Goal: Task Accomplishment & Management: Manage account settings

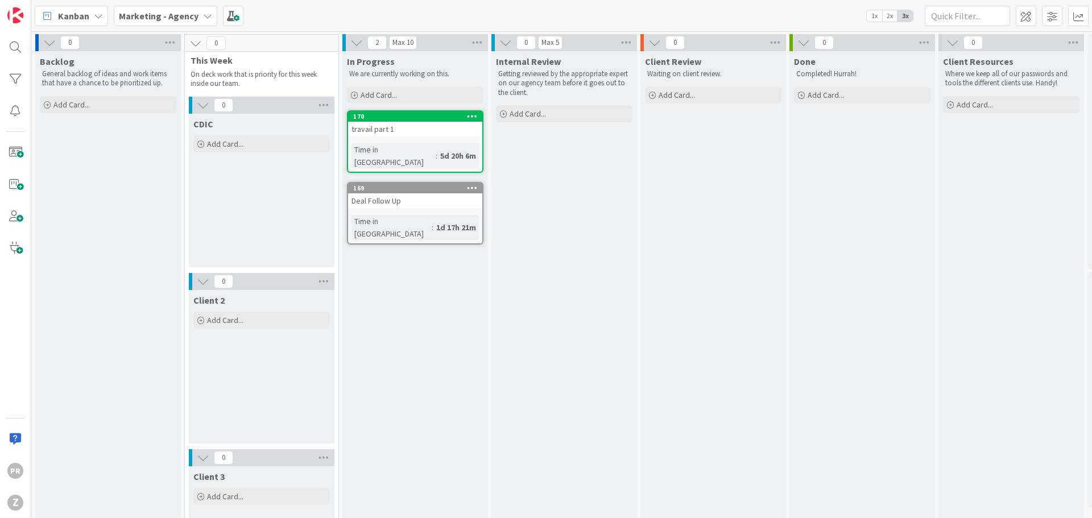
click at [470, 112] on icon at bounding box center [472, 116] width 11 height 8
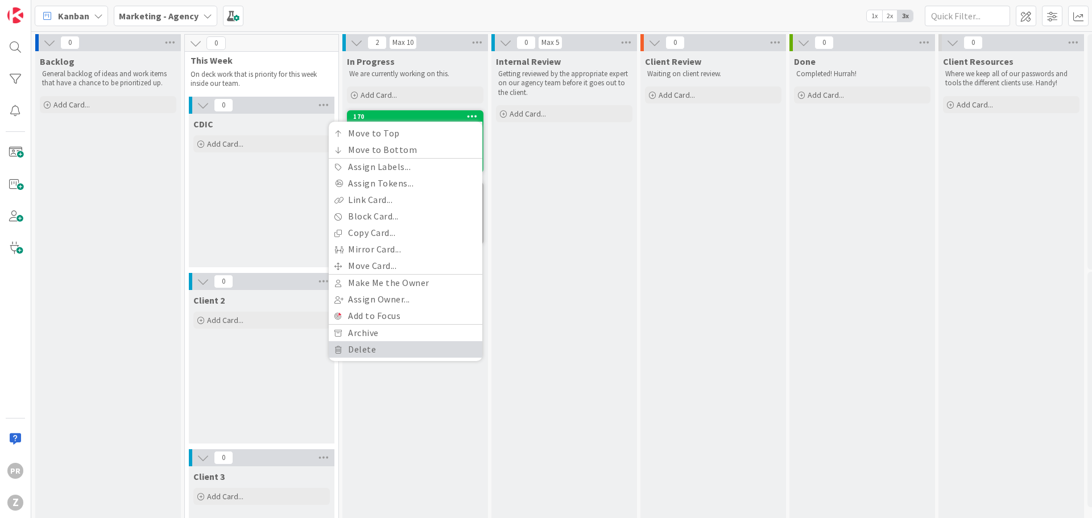
click at [370, 348] on link "Delete" at bounding box center [406, 349] width 154 height 16
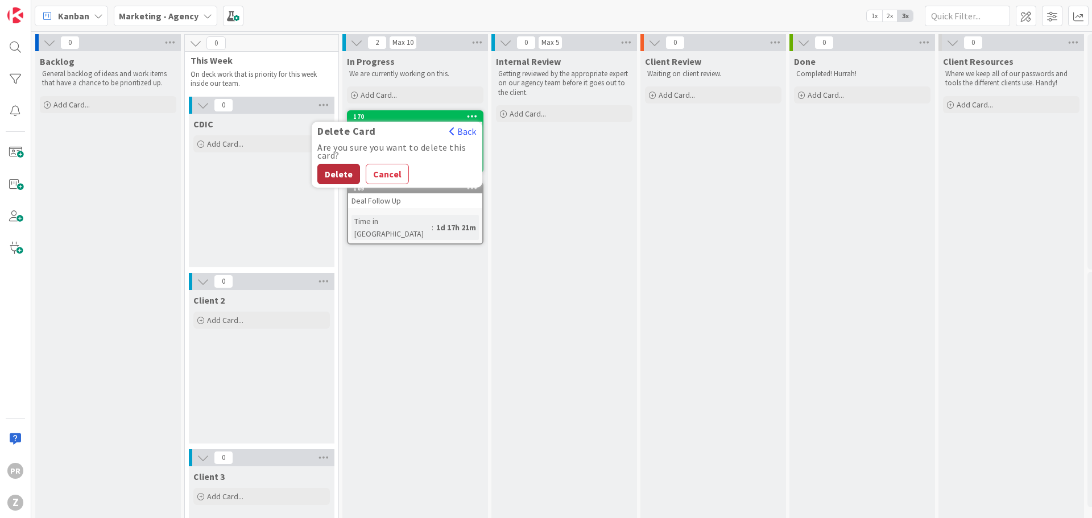
click at [332, 172] on button "Delete" at bounding box center [338, 174] width 43 height 20
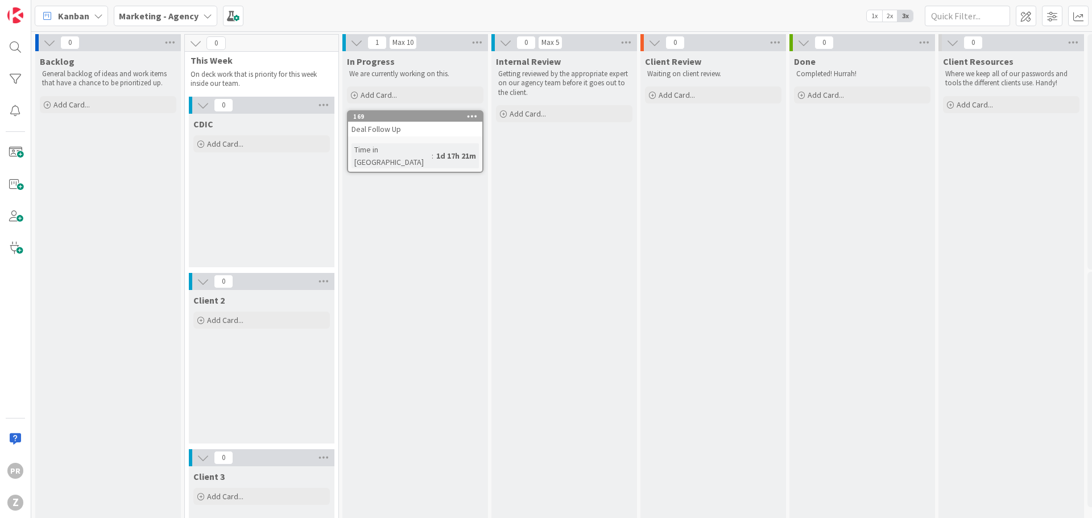
click at [472, 123] on div "Deal Follow Up" at bounding box center [415, 129] width 134 height 15
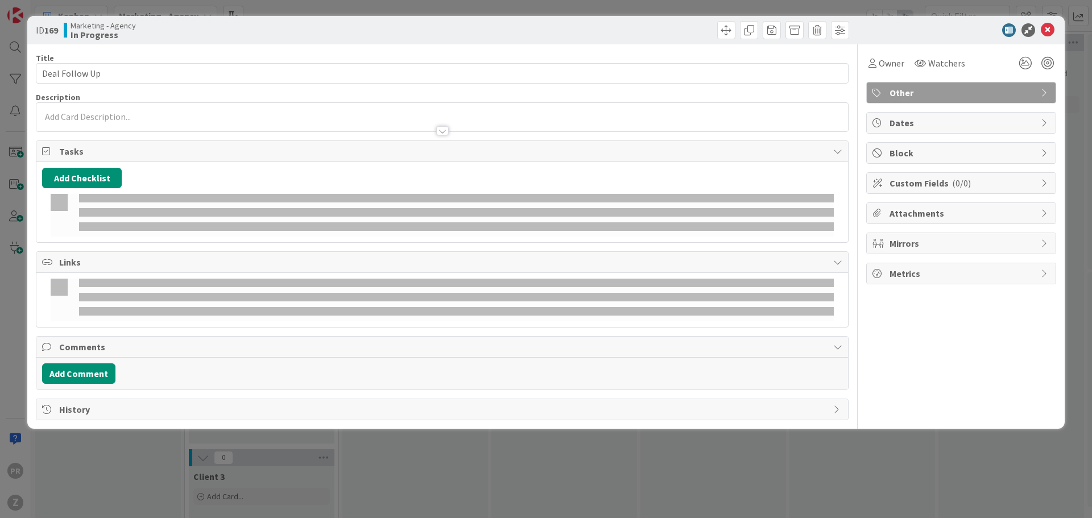
drag, startPoint x: 472, startPoint y: 123, endPoint x: 469, endPoint y: 117, distance: 6.7
click at [470, 117] on p at bounding box center [442, 116] width 800 height 13
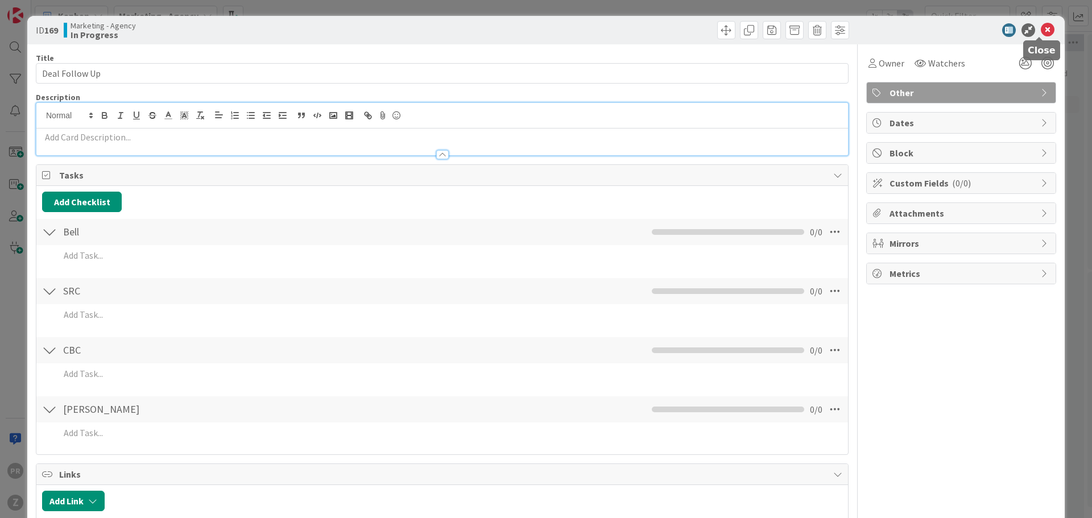
click at [1041, 28] on icon at bounding box center [1048, 30] width 14 height 14
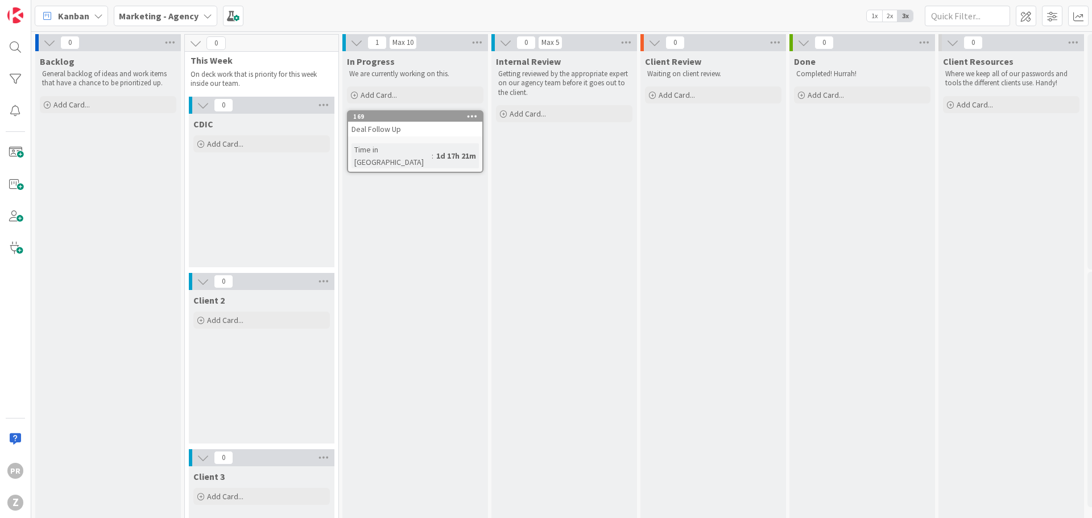
click at [485, 117] on div "In Progress We are currently working on this. Add Card... 169 Deal Follow Up Ti…" at bounding box center [415, 338] width 146 height 575
click at [467, 116] on icon at bounding box center [472, 116] width 11 height 8
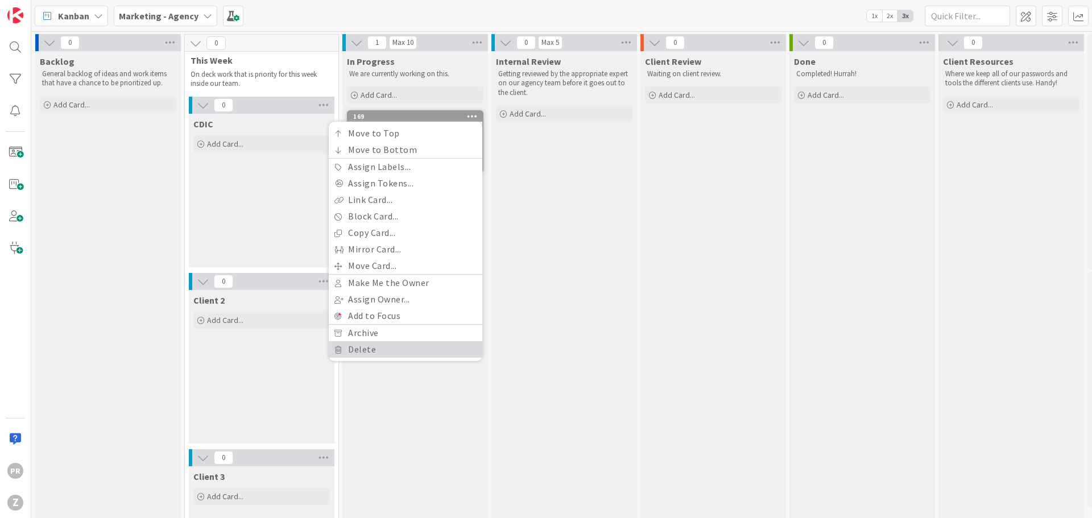
click at [409, 349] on link "Delete" at bounding box center [406, 349] width 154 height 16
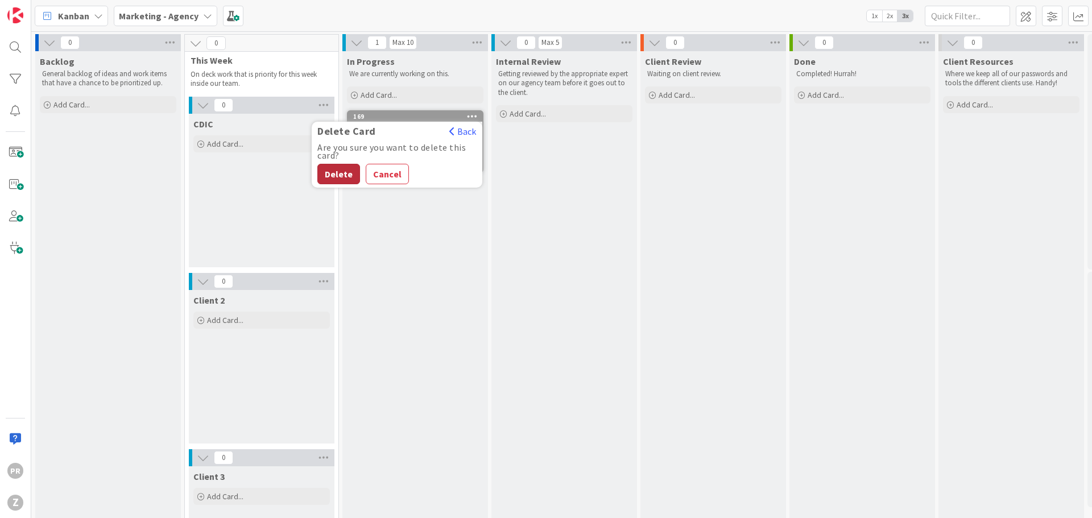
click at [330, 171] on button "Delete" at bounding box center [338, 174] width 43 height 20
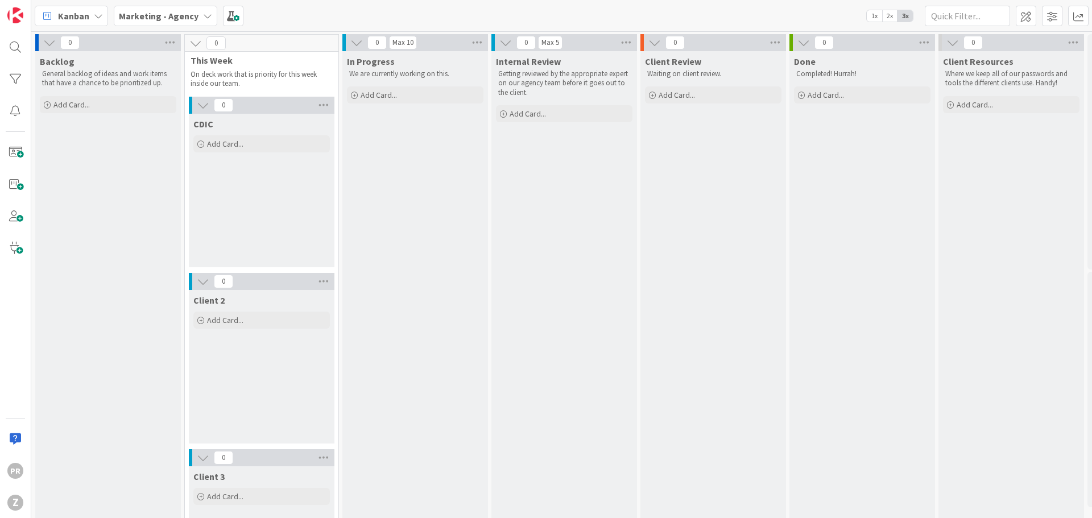
drag, startPoint x: 282, startPoint y: 161, endPoint x: 271, endPoint y: 159, distance: 11.6
click at [275, 159] on div "CDIC Add Card..." at bounding box center [262, 191] width 146 height 154
drag, startPoint x: 213, startPoint y: 163, endPoint x: 213, endPoint y: 145, distance: 18.2
click at [213, 145] on span "Add Card..." at bounding box center [225, 144] width 36 height 10
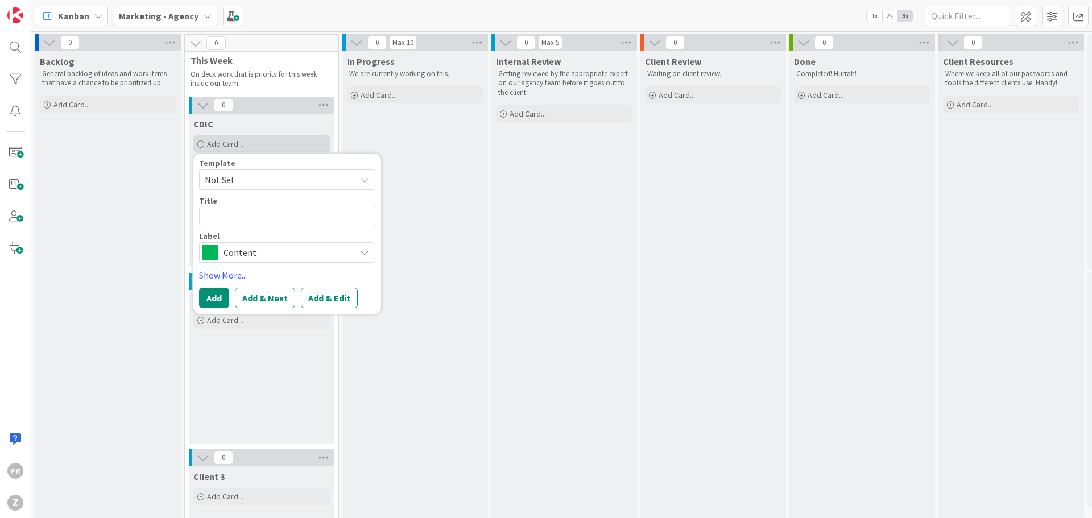
type textarea "x"
type textarea "D"
type textarea "x"
type textarea "De"
type textarea "x"
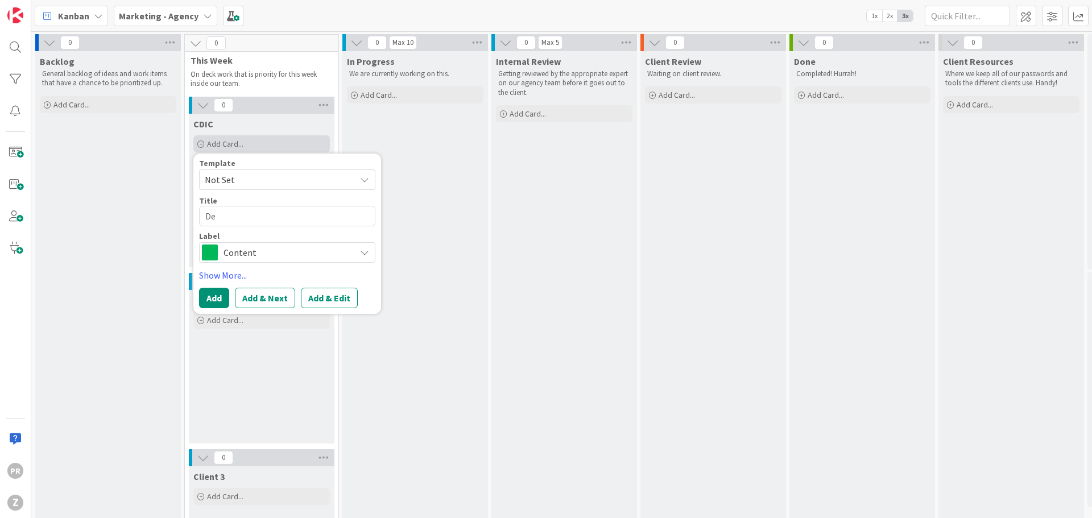
type textarea "Dea"
type textarea "x"
type textarea "Deal"
type textarea "x"
type textarea "Deals"
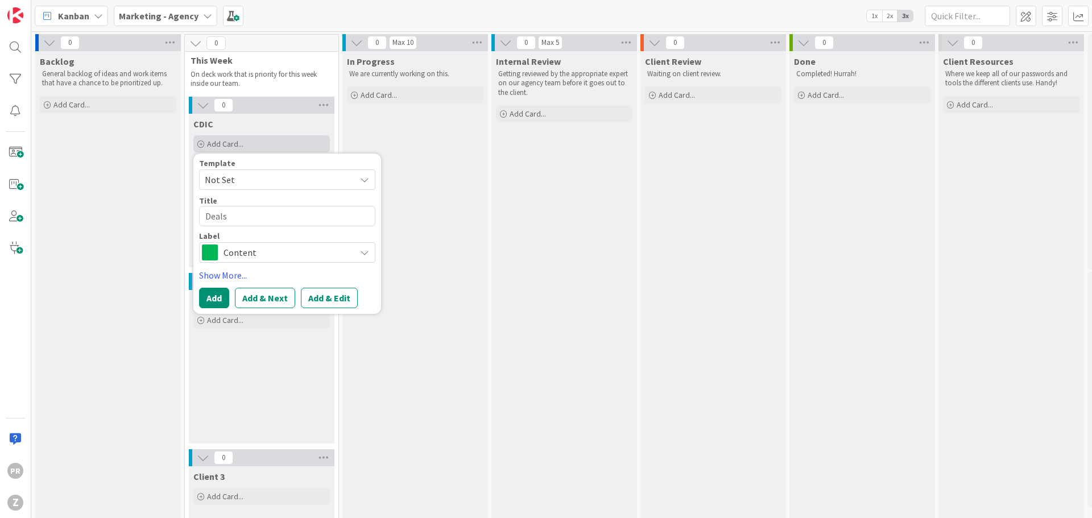
type textarea "x"
type textarea "Deal"
type textarea "x"
type textarea "Deal"
type textarea "x"
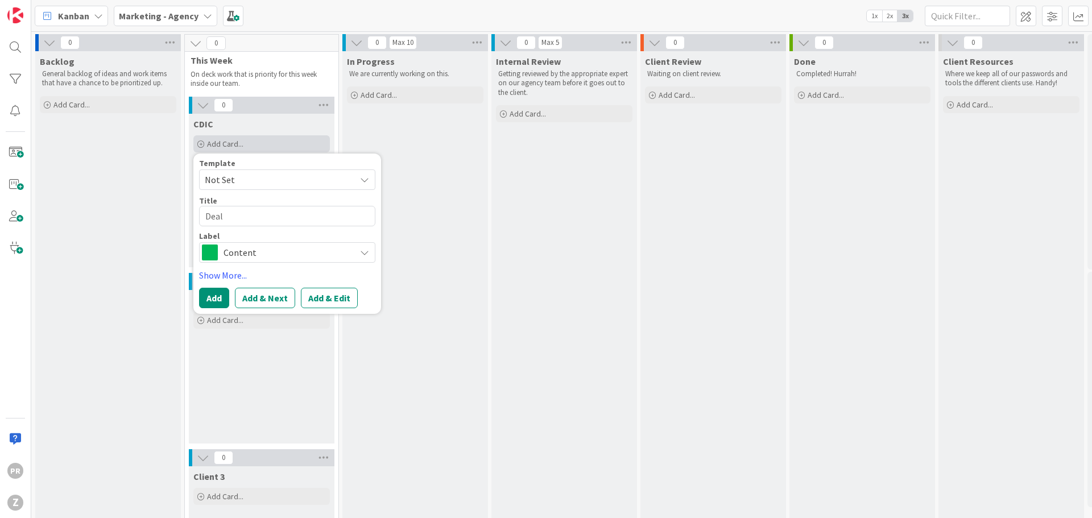
type textarea "Deal A"
type textarea "x"
type textarea "Deal Ac"
type textarea "x"
type textarea "Deal Act"
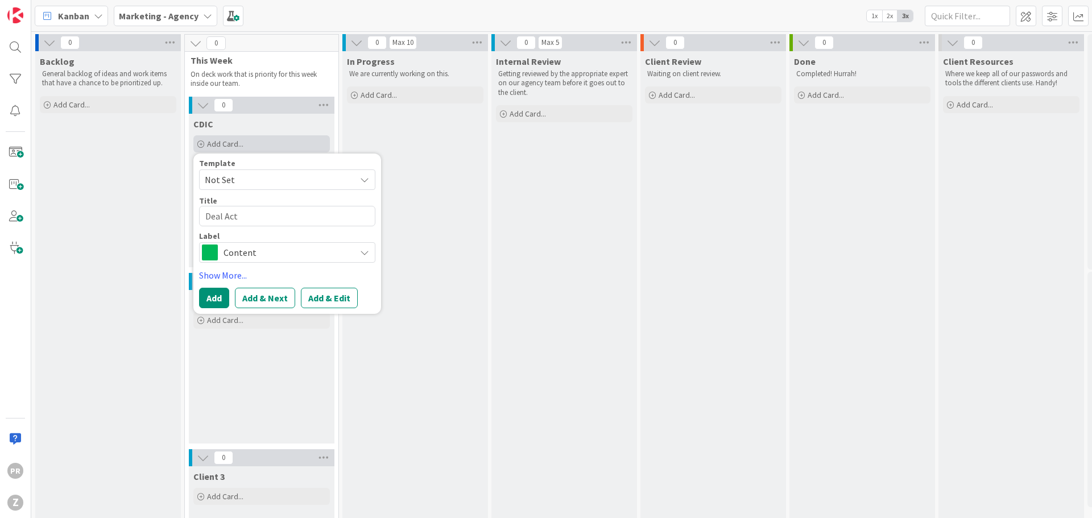
type textarea "x"
type textarea "Deal Acti"
type textarea "x"
type textarea "Deal Activ"
type textarea "x"
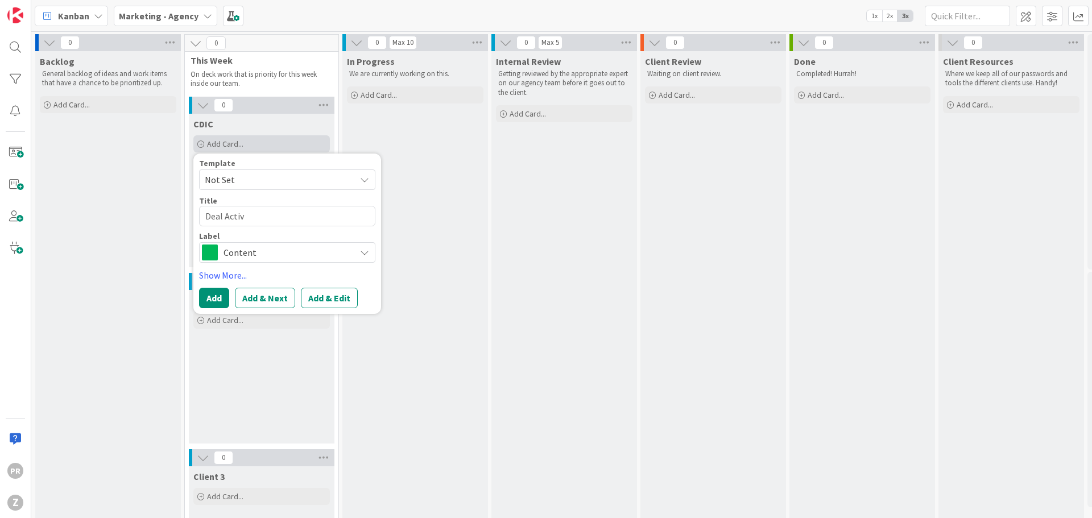
type textarea "Deal Activi"
type textarea "x"
type textarea "Deal Activis"
type textarea "x"
type textarea "Deal Activisi"
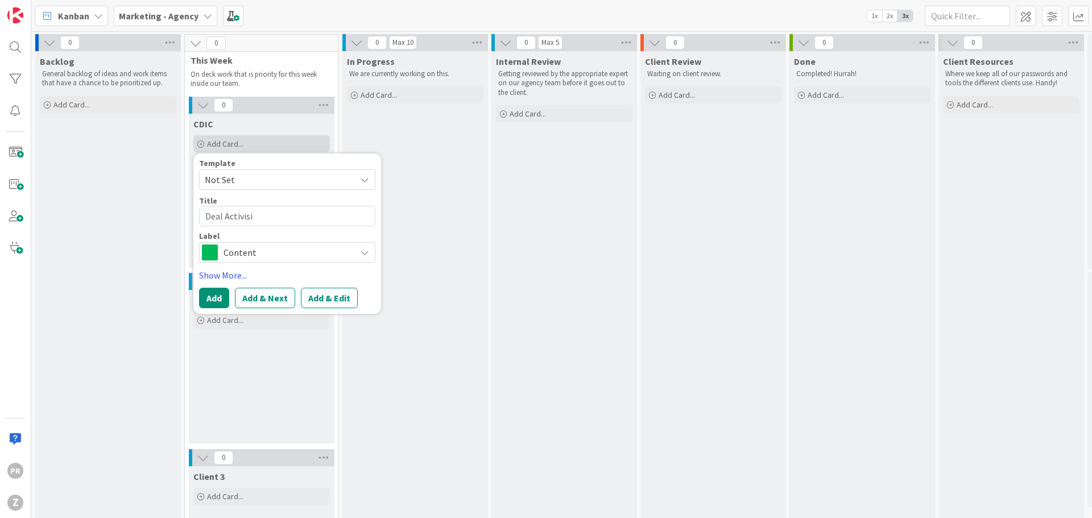
type textarea "x"
type textarea "Deal Activisio"
type textarea "x"
type textarea "Deal Activision"
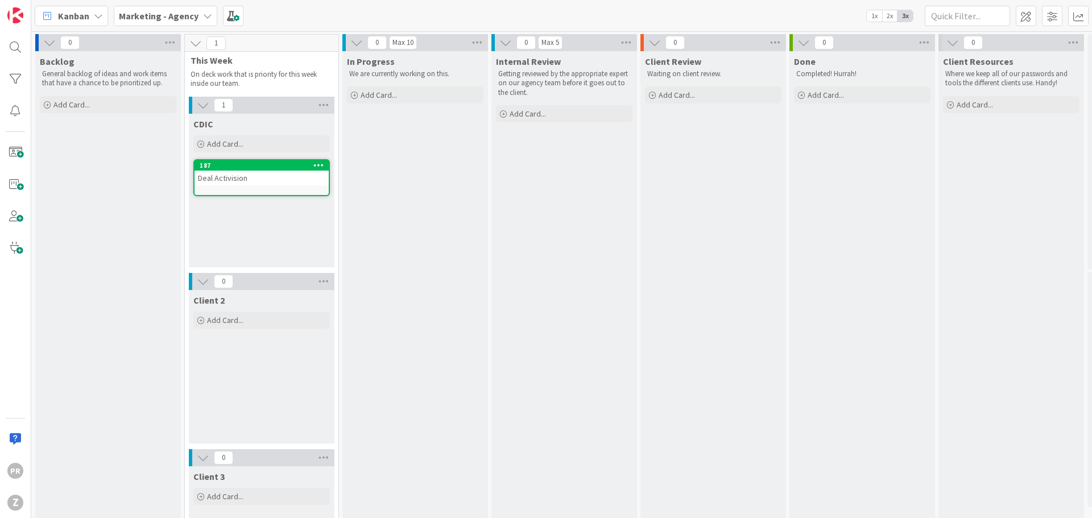
click at [235, 175] on div "Deal Activision" at bounding box center [262, 178] width 134 height 15
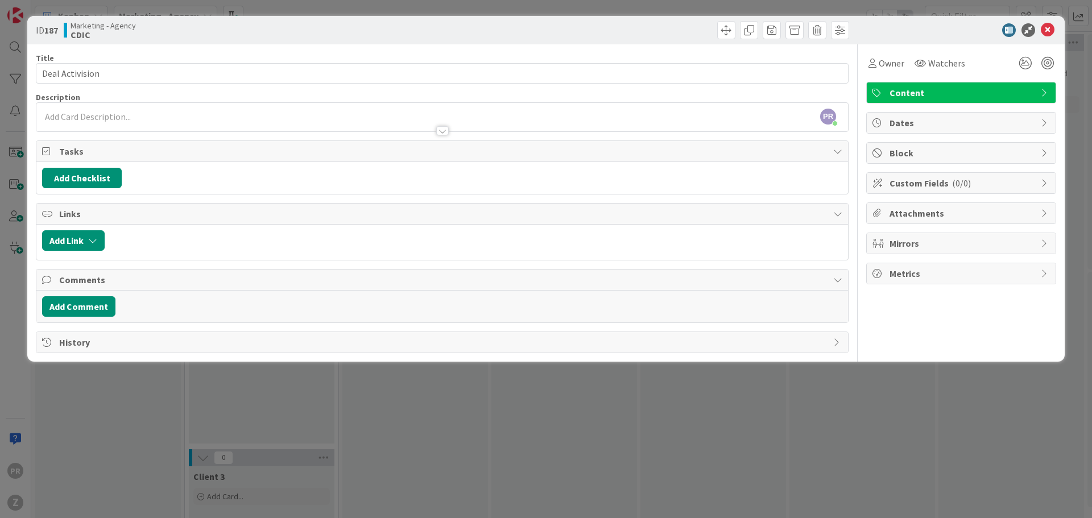
click at [120, 118] on div "PR [PERSON_NAME] just joined" at bounding box center [442, 117] width 812 height 28
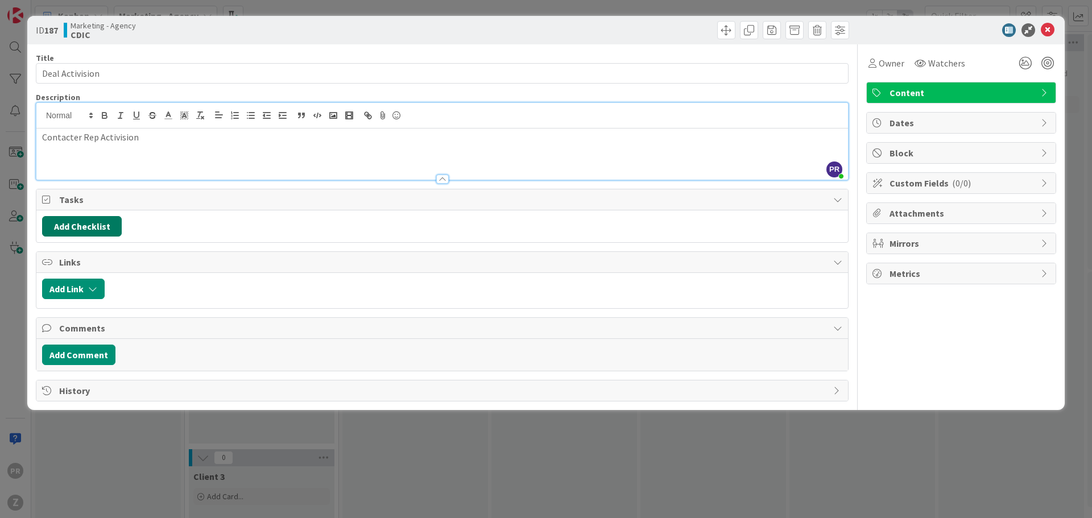
click at [86, 226] on button "Add Checklist" at bounding box center [82, 226] width 80 height 20
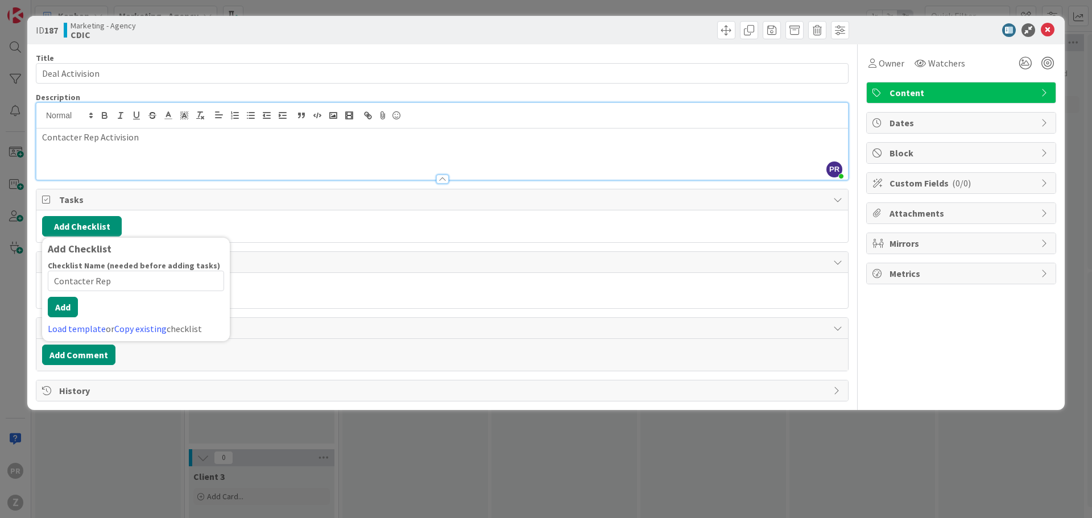
type input "Contacter Rep"
click at [78, 323] on div "Checklist Name (needed before adding tasks) 14 / 64 Contacter Rep Add Load temp…" at bounding box center [136, 298] width 176 height 75
click at [69, 310] on button "Add" at bounding box center [63, 307] width 30 height 20
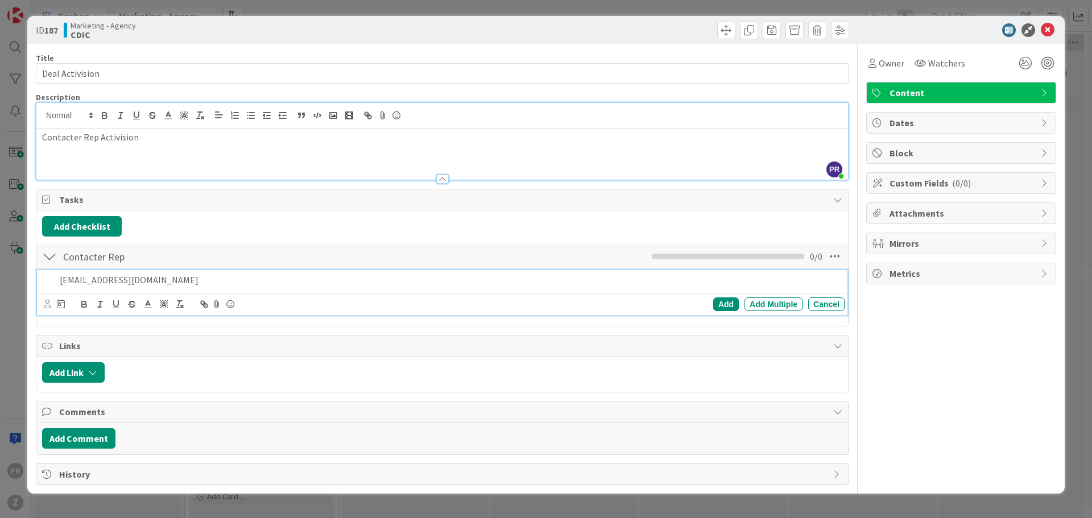
click at [192, 285] on p "[EMAIL_ADDRESS][DOMAIN_NAME]" at bounding box center [450, 280] width 780 height 13
click at [43, 279] on div at bounding box center [49, 280] width 14 height 20
click at [194, 277] on p "[EMAIL_ADDRESS][DOMAIN_NAME]" at bounding box center [450, 280] width 780 height 13
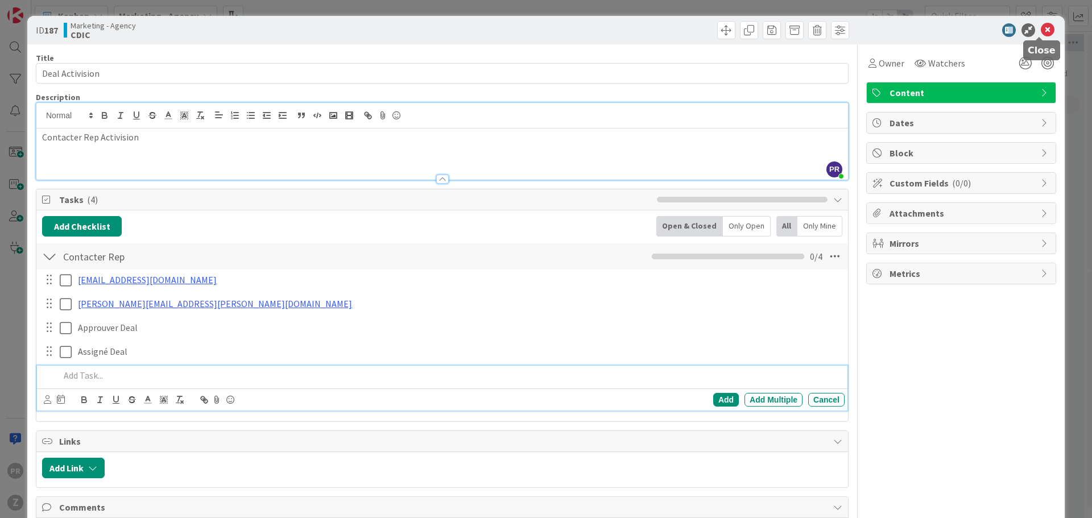
click at [1041, 27] on icon at bounding box center [1048, 30] width 14 height 14
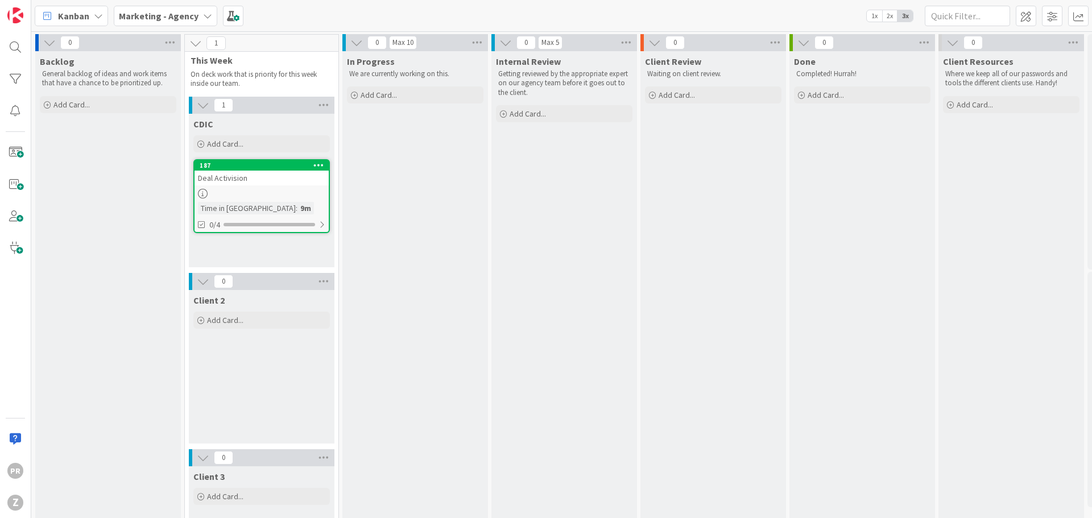
click at [260, 245] on div "CDIC Add Card... Template Not Set Title 0 / 128 Label Content Show More... Add …" at bounding box center [262, 191] width 146 height 154
click at [260, 253] on div "CDIC Add Card... Template Not Set Title 0 / 128 Label Content Show More... Add …" at bounding box center [262, 191] width 146 height 154
click at [258, 245] on div "CDIC Add Card... Template Not Set Title 0 / 128 Label Content Show More... Add …" at bounding box center [262, 191] width 146 height 154
click at [228, 254] on div "CDIC Add Card... Template Not Set Title 0 / 128 Label Content Show More... Add …" at bounding box center [262, 191] width 146 height 154
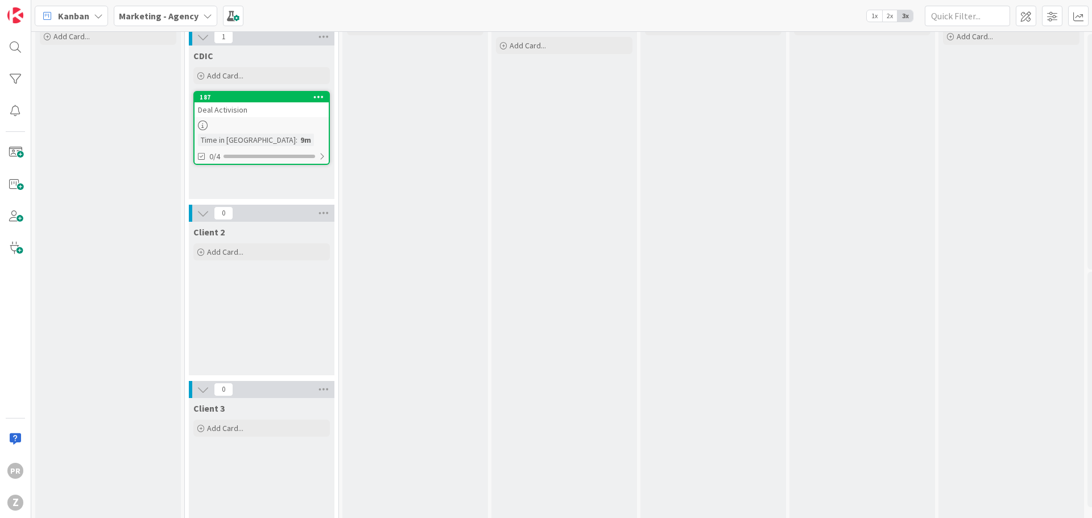
scroll to position [122, 0]
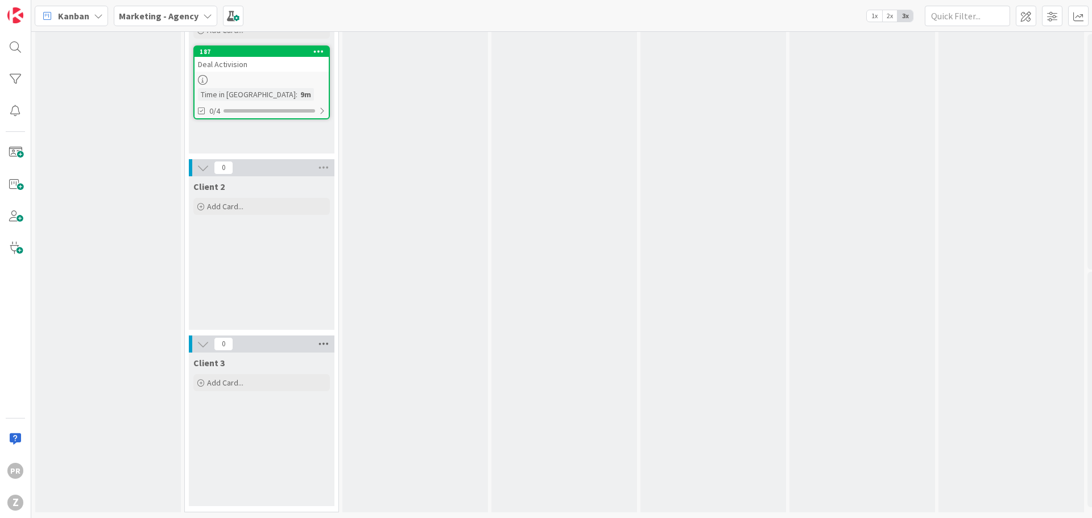
click at [328, 336] on icon at bounding box center [323, 344] width 15 height 17
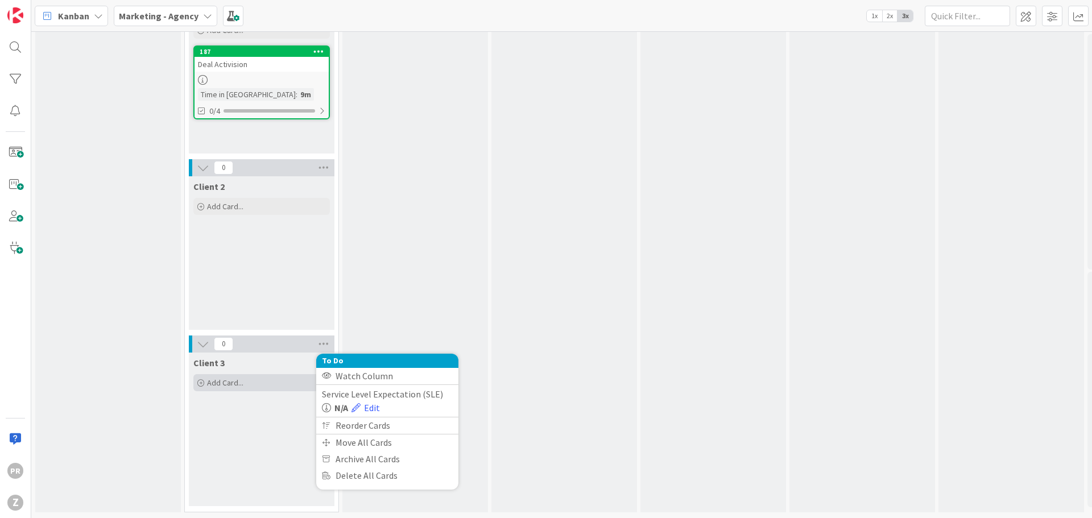
drag, startPoint x: 263, startPoint y: 386, endPoint x: 253, endPoint y: 375, distance: 14.9
click at [263, 385] on div "Client 3 Add Card..." at bounding box center [262, 430] width 146 height 154
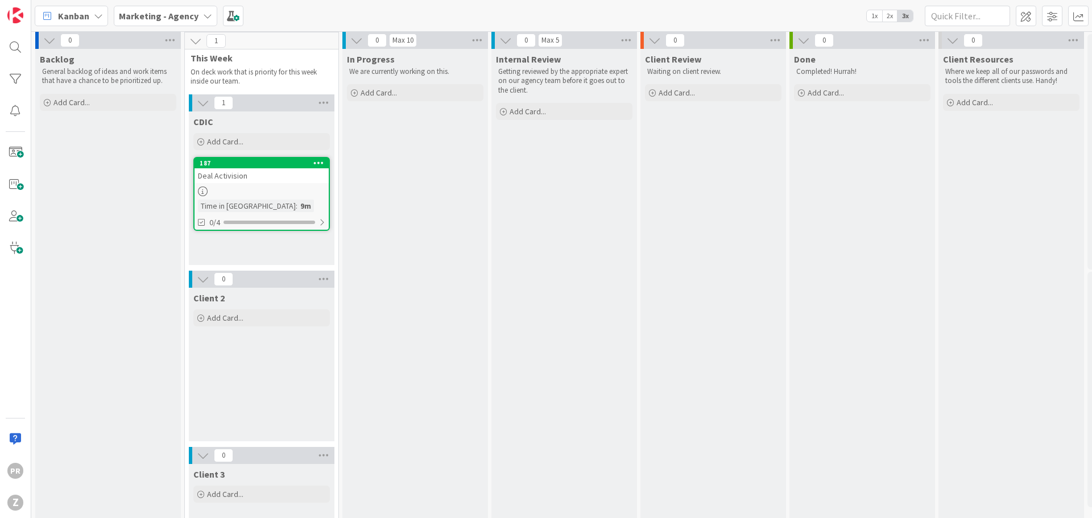
scroll to position [0, 0]
click at [326, 109] on icon at bounding box center [323, 105] width 15 height 17
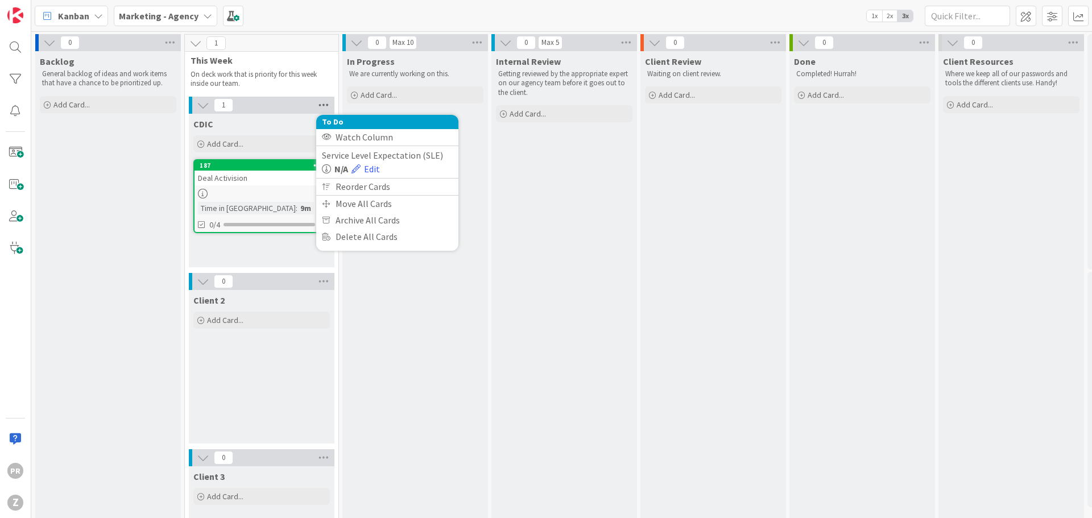
click at [321, 105] on icon at bounding box center [323, 105] width 15 height 17
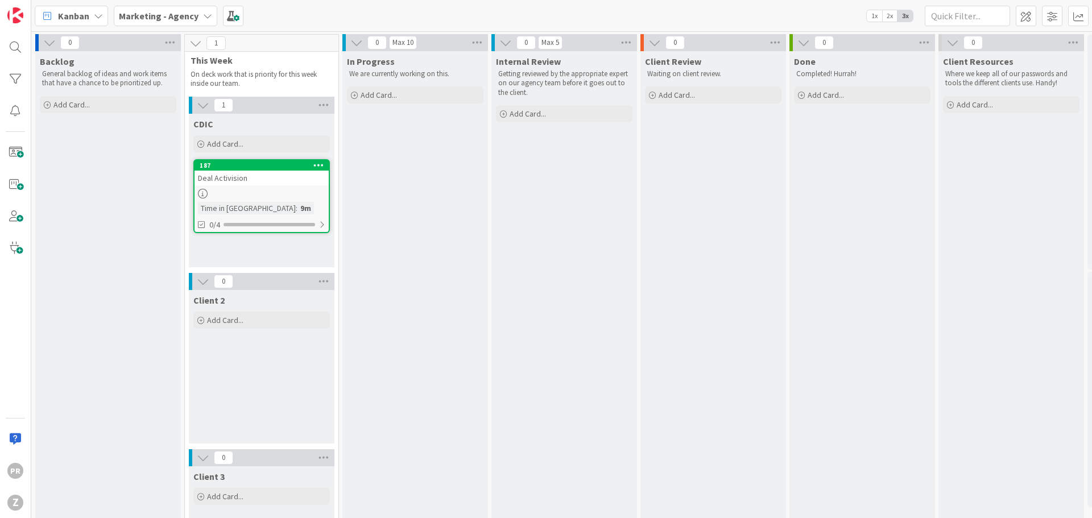
click at [201, 107] on icon at bounding box center [203, 105] width 13 height 13
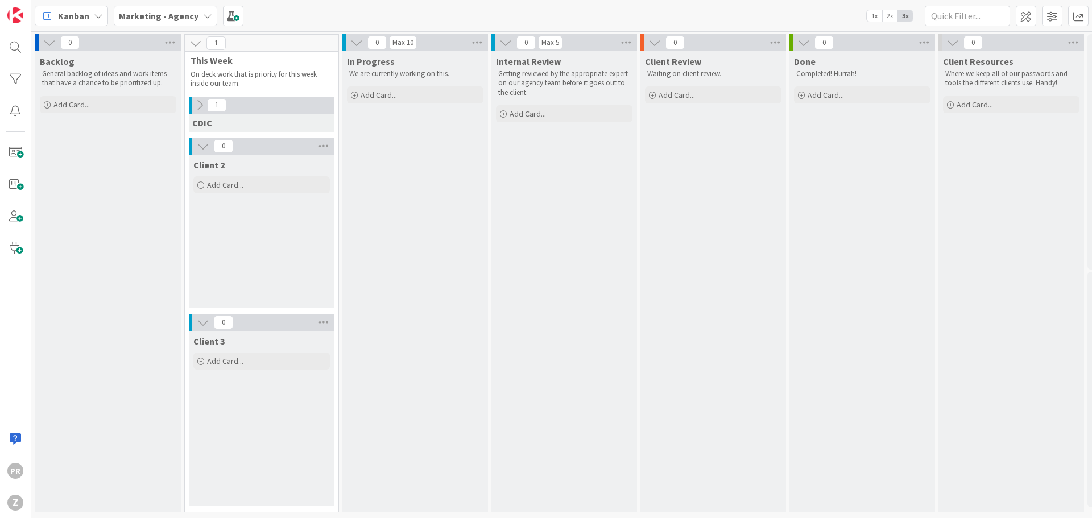
click at [201, 107] on icon at bounding box center [199, 105] width 13 height 13
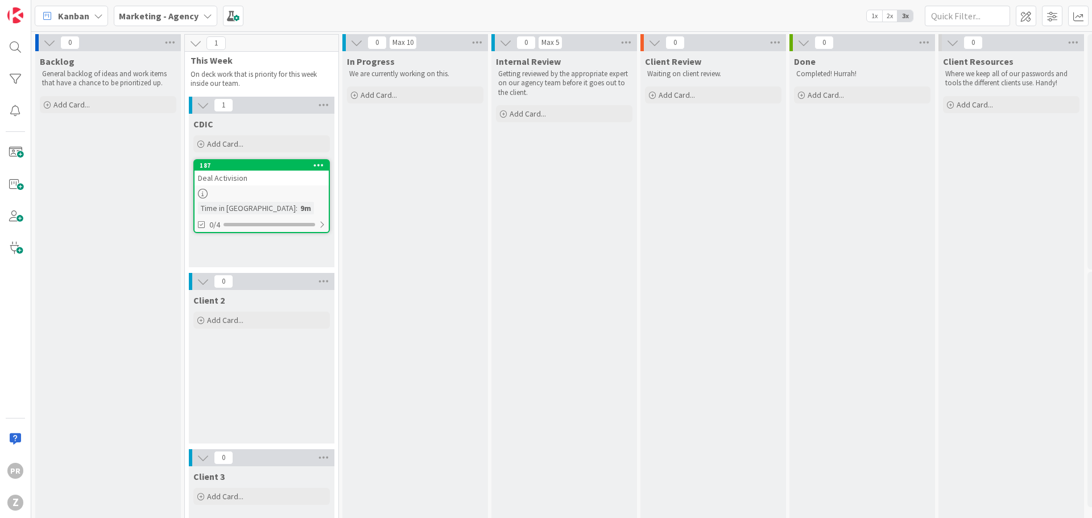
click at [277, 107] on div "1" at bounding box center [262, 105] width 146 height 17
click at [239, 62] on span "This Week" at bounding box center [258, 60] width 134 height 11
click at [265, 118] on div "CDIC" at bounding box center [261, 123] width 137 height 11
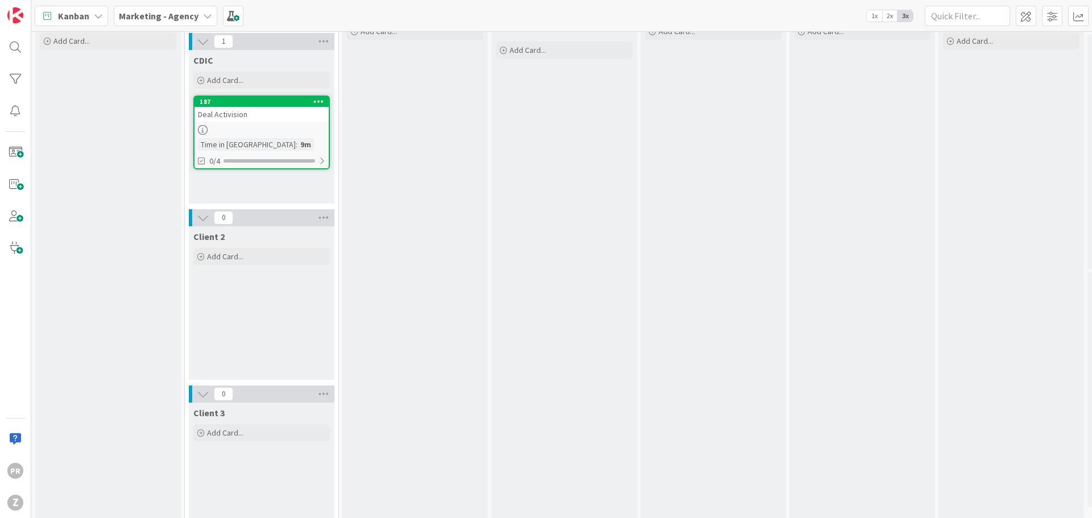
scroll to position [122, 0]
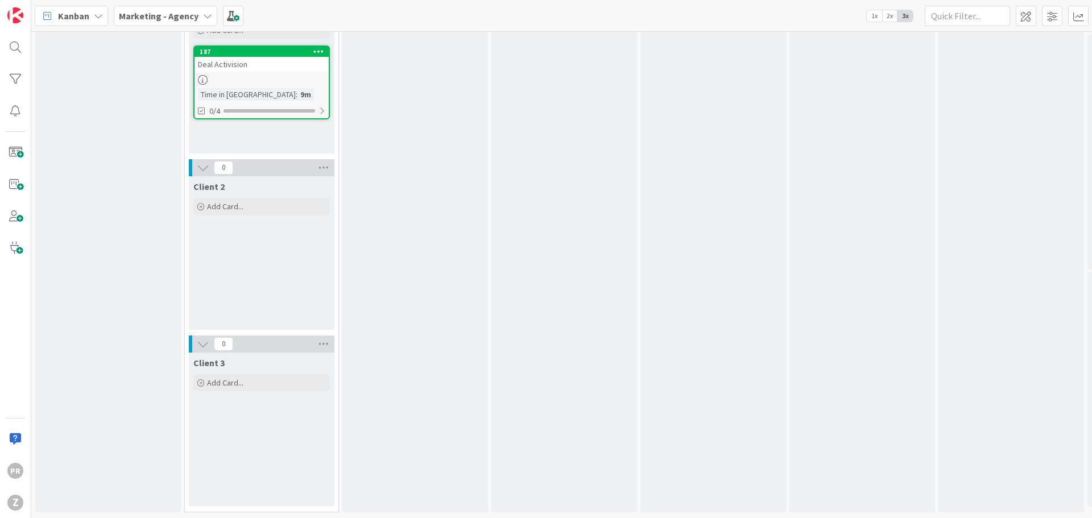
drag, startPoint x: 249, startPoint y: 236, endPoint x: 259, endPoint y: 272, distance: 37.7
click at [259, 272] on div "Client 2 Add Card..." at bounding box center [262, 253] width 146 height 154
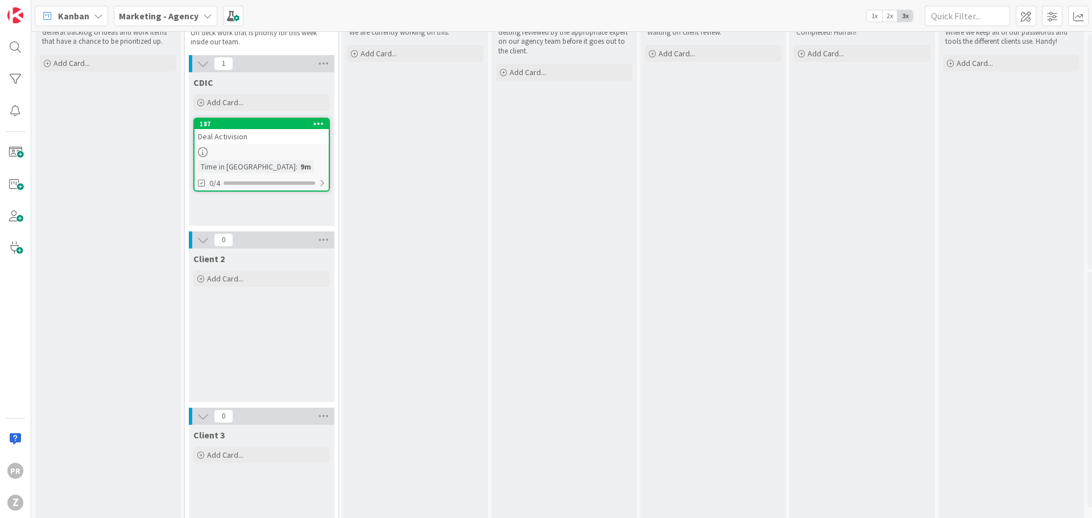
scroll to position [0, 0]
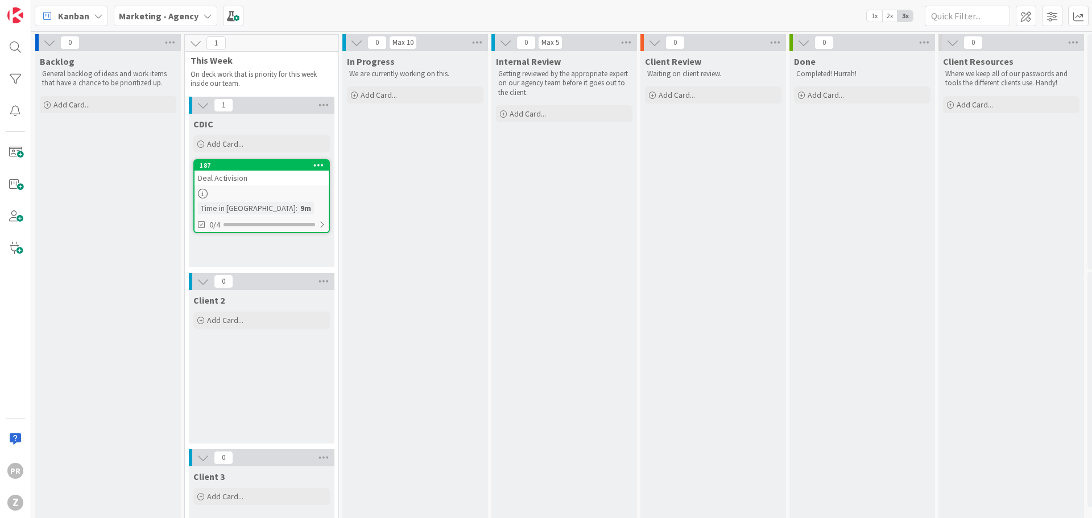
click at [892, 18] on span "2x" at bounding box center [889, 15] width 15 height 11
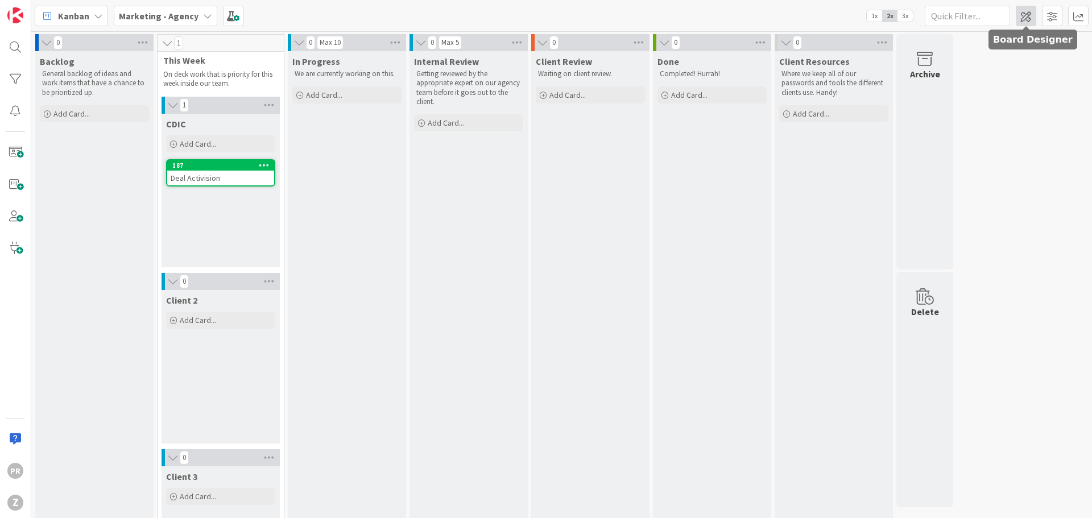
click at [1032, 13] on span at bounding box center [1026, 16] width 20 height 20
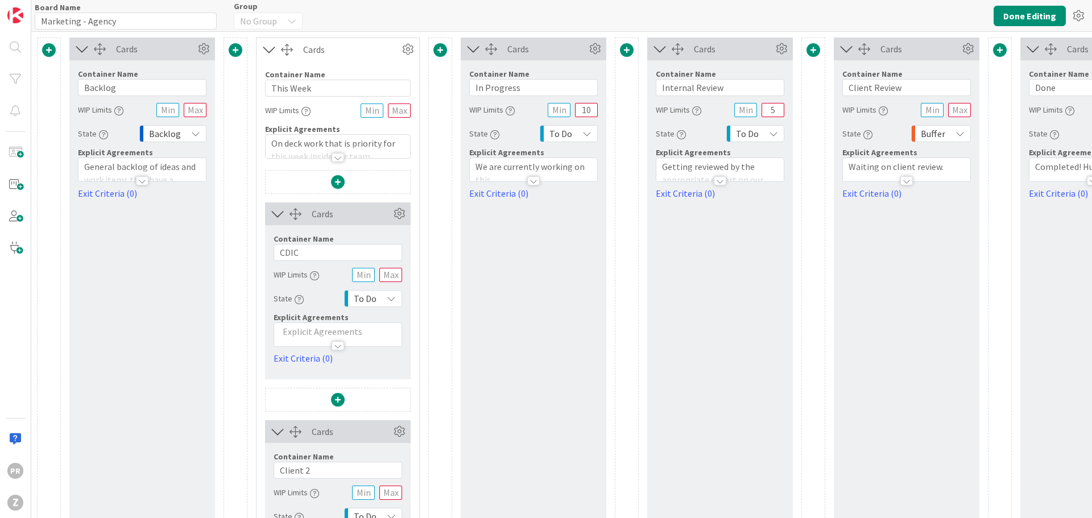
type input "Marketing - Agency"
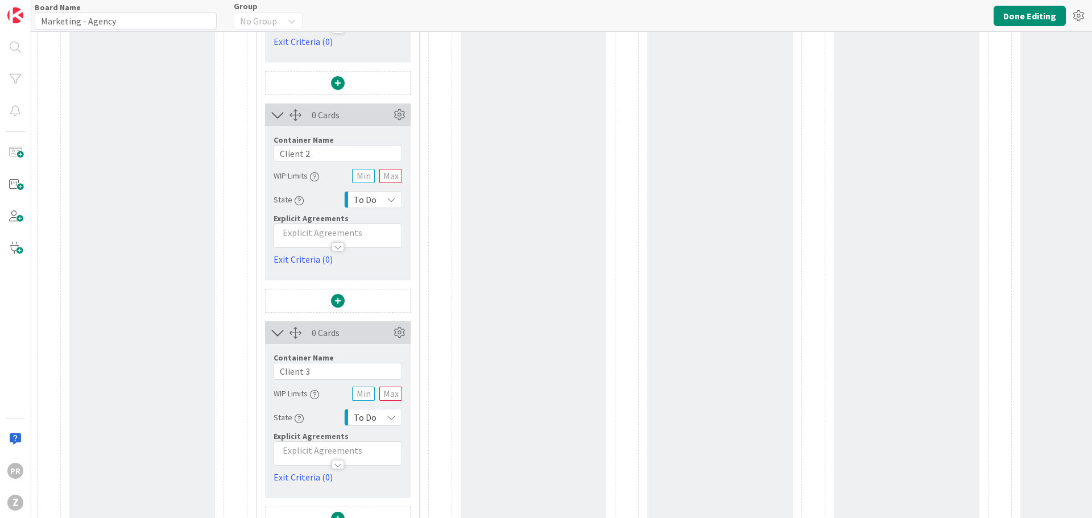
scroll to position [344, 0]
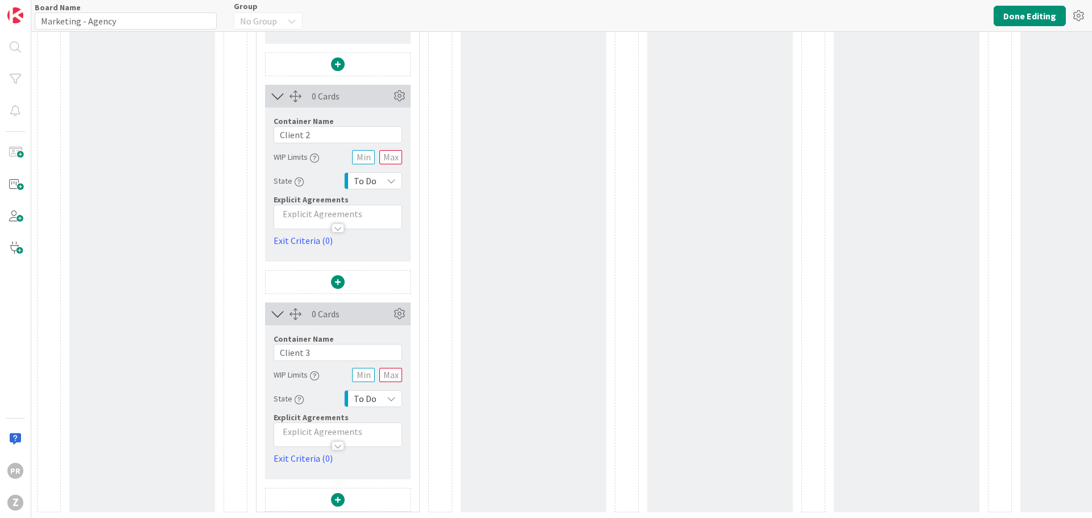
click at [337, 493] on span at bounding box center [338, 500] width 14 height 14
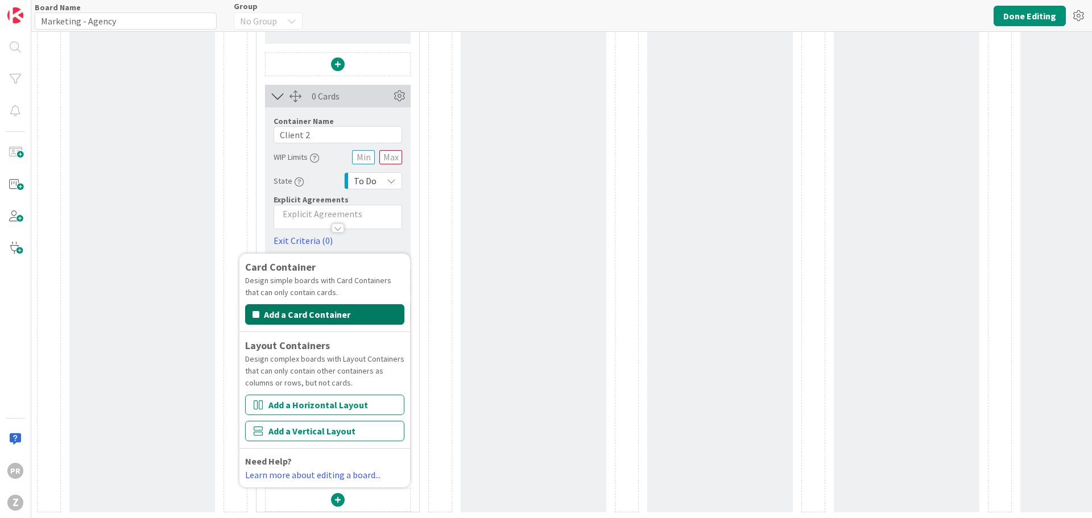
click at [305, 309] on button "Add a Card Container" at bounding box center [324, 314] width 159 height 20
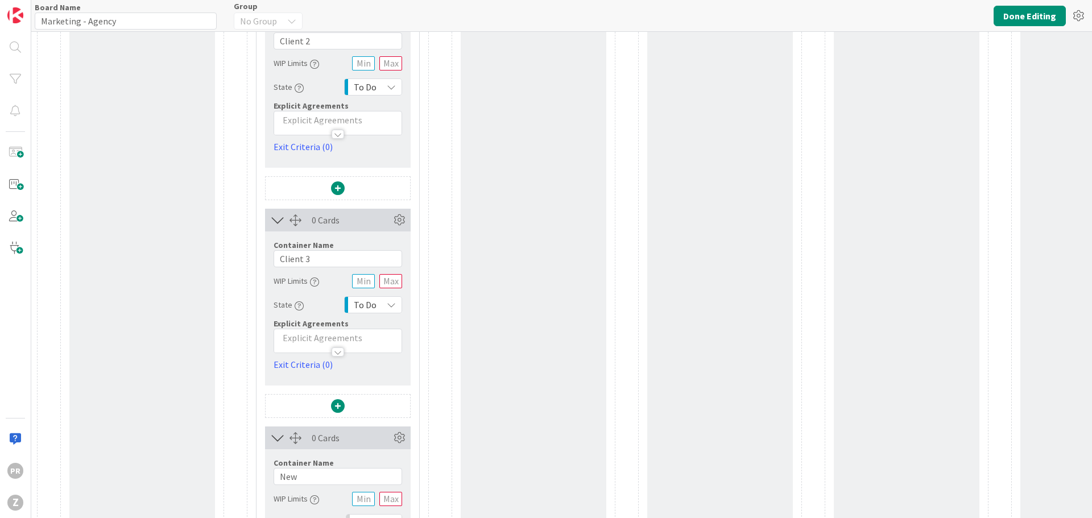
scroll to position [562, 0]
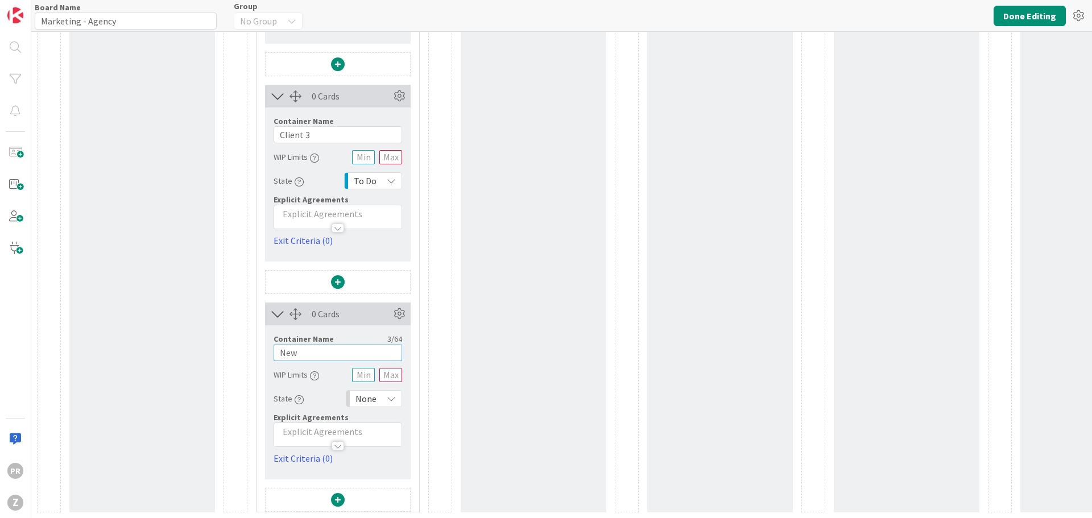
click at [303, 345] on input "New" at bounding box center [338, 352] width 129 height 17
type input "C"
type input "Fuji"
click at [304, 126] on input "Client 3" at bounding box center [338, 134] width 129 height 17
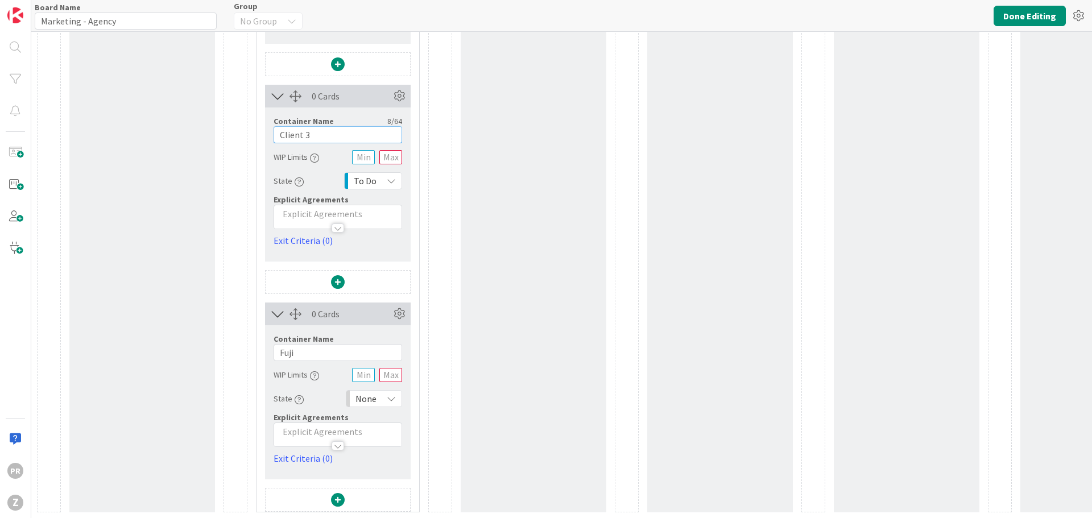
click at [304, 126] on input "Client 3" at bounding box center [338, 134] width 129 height 17
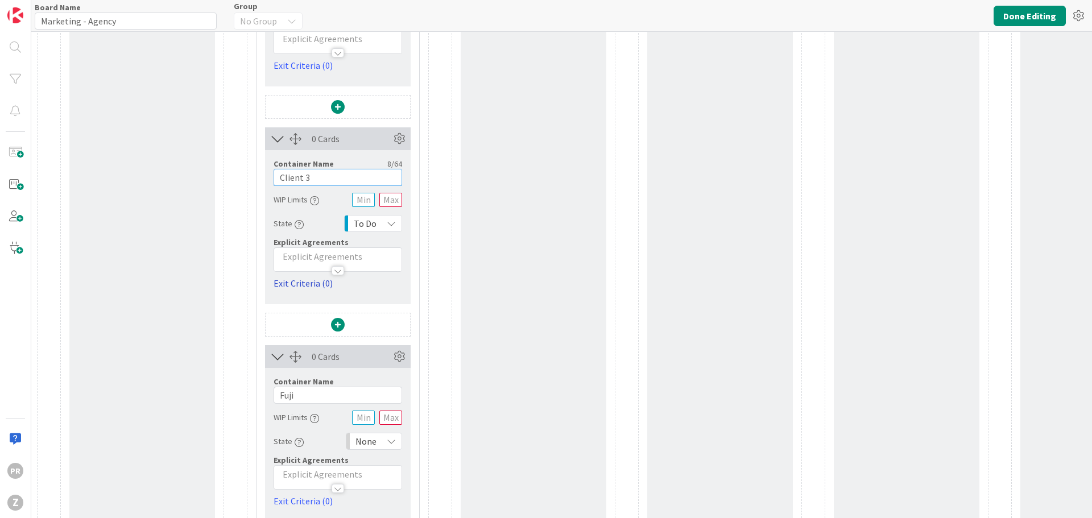
scroll to position [512, 0]
type input "C"
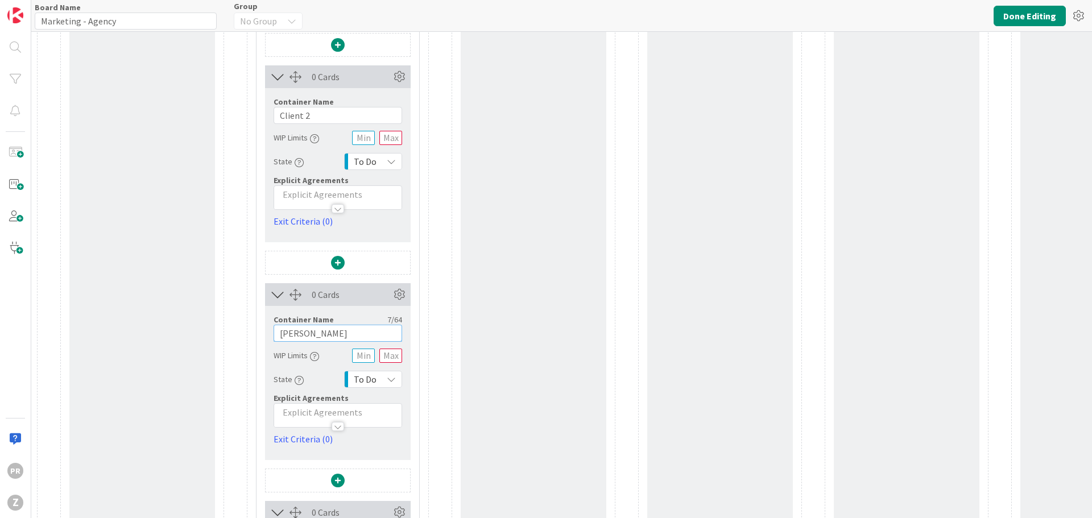
scroll to position [278, 0]
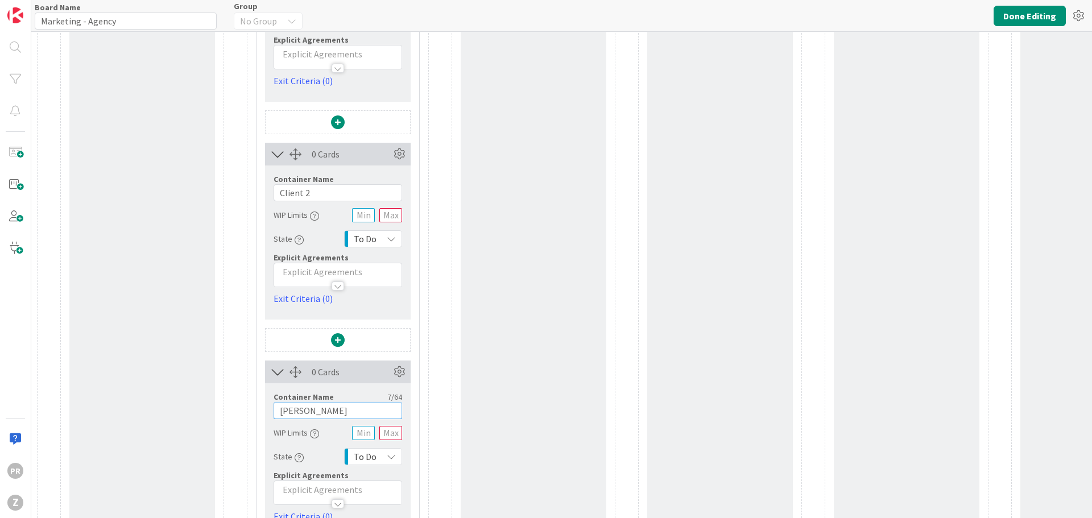
type input "[PERSON_NAME]"
click at [320, 193] on input "Client 2" at bounding box center [338, 192] width 129 height 17
click at [321, 193] on input "Client 2" at bounding box center [338, 192] width 129 height 17
type input "Ebox"
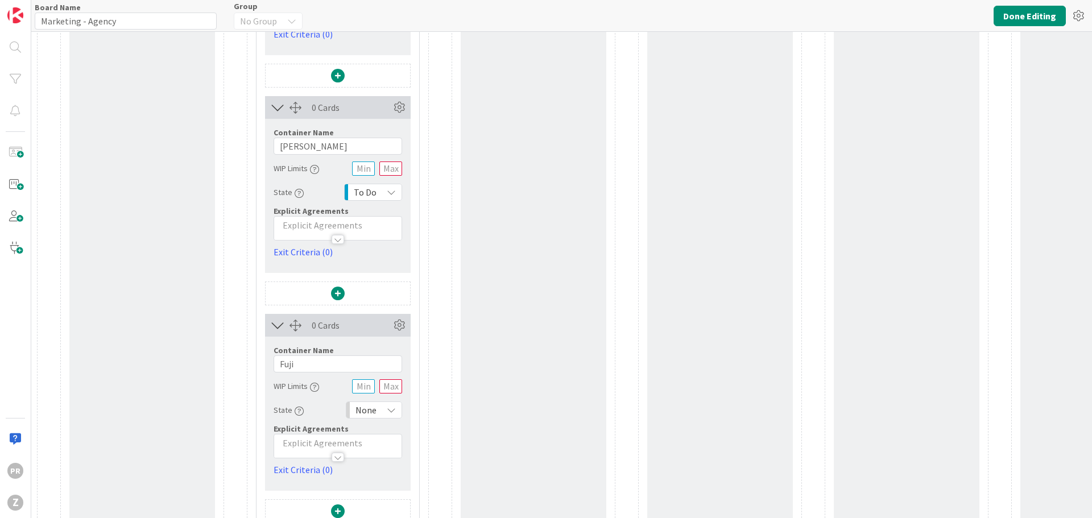
scroll to position [562, 0]
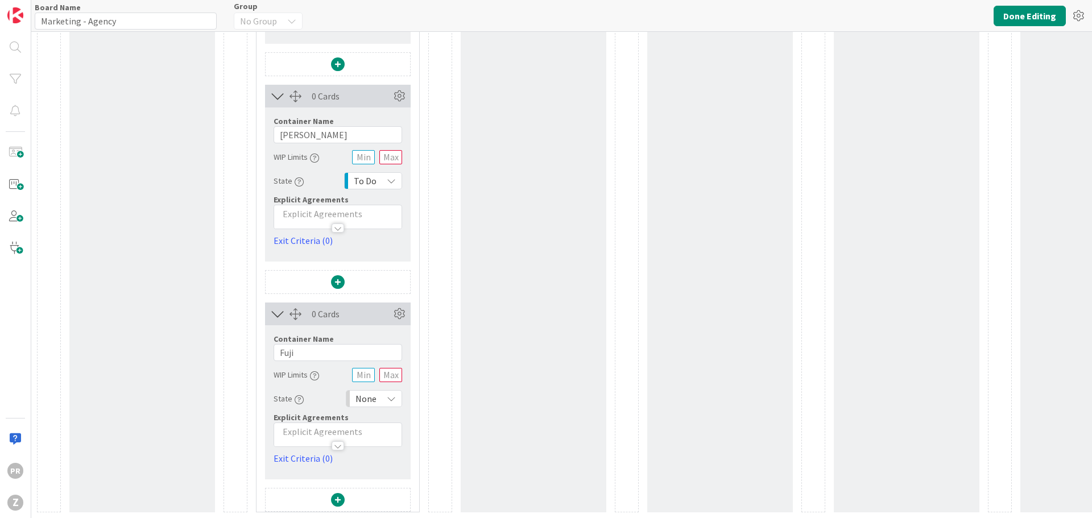
click at [343, 493] on span at bounding box center [338, 500] width 14 height 14
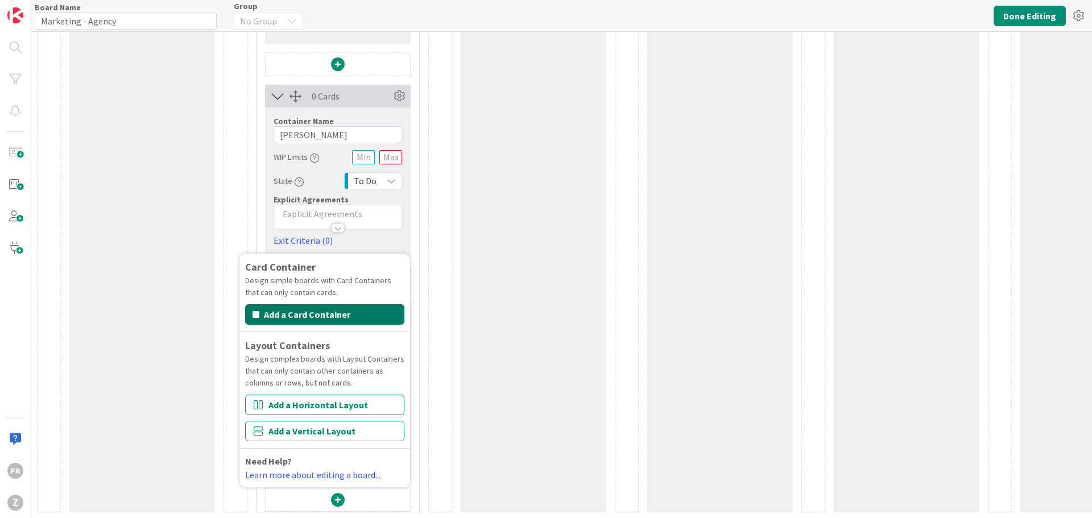
click at [329, 304] on button "Add a Card Container" at bounding box center [324, 314] width 159 height 20
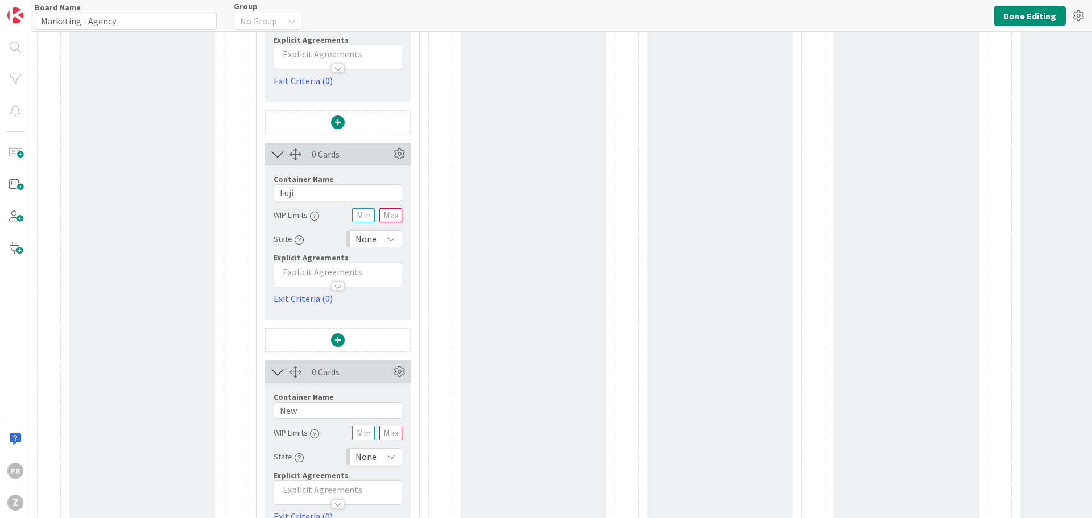
scroll to position [780, 0]
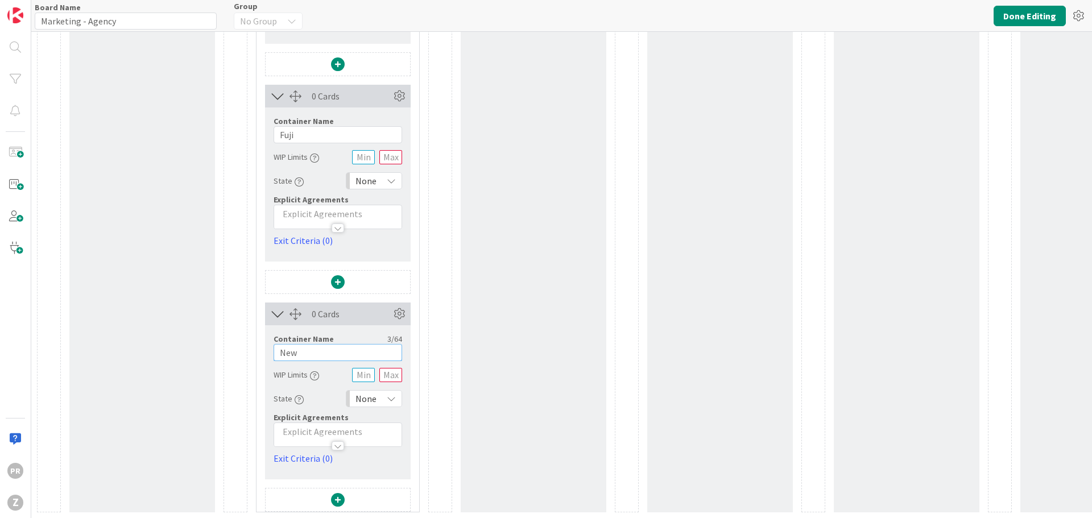
click at [341, 348] on input "New" at bounding box center [338, 352] width 129 height 17
click at [341, 345] on input "New" at bounding box center [338, 352] width 129 height 17
type input "Admin"
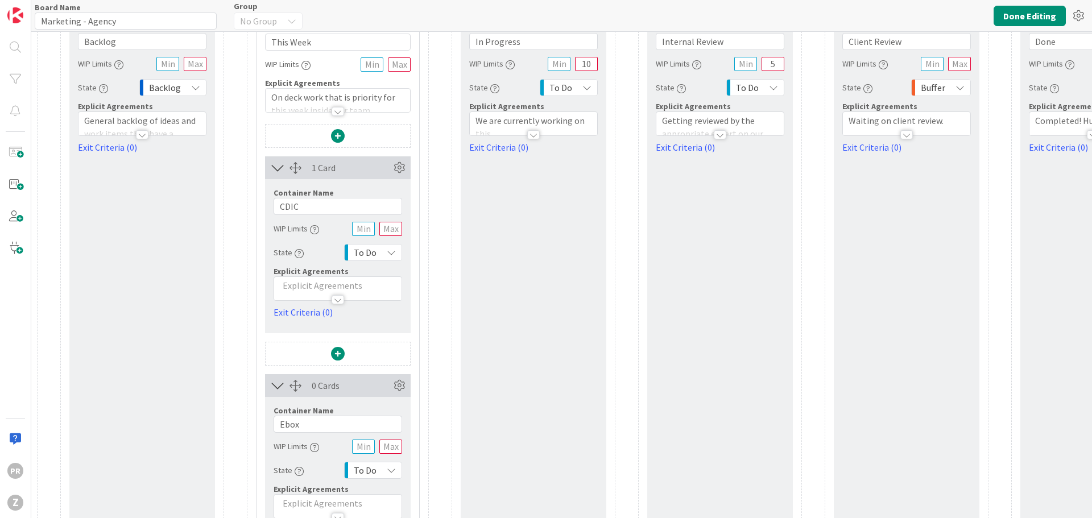
scroll to position [0, 0]
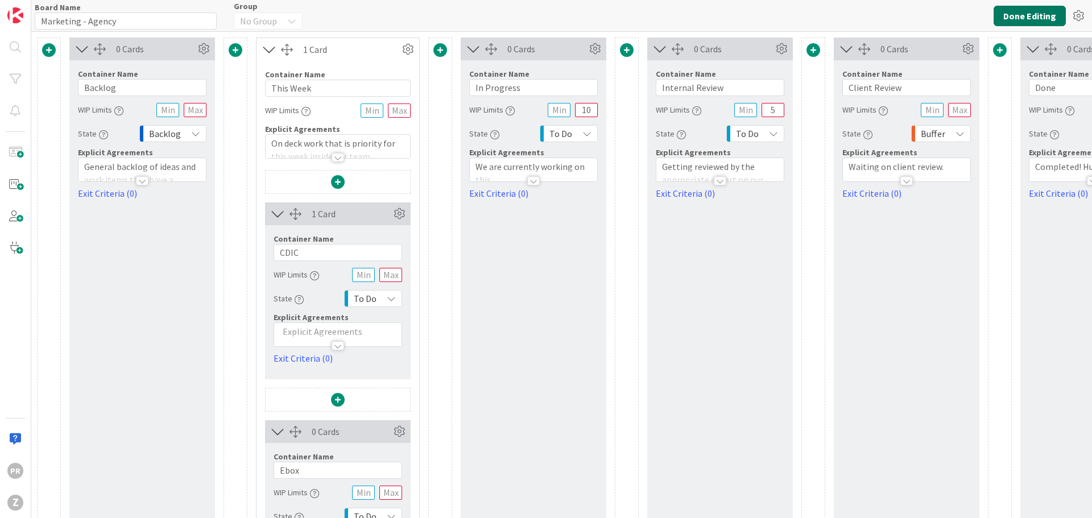
click at [1008, 12] on button "Done Editing" at bounding box center [1030, 16] width 72 height 20
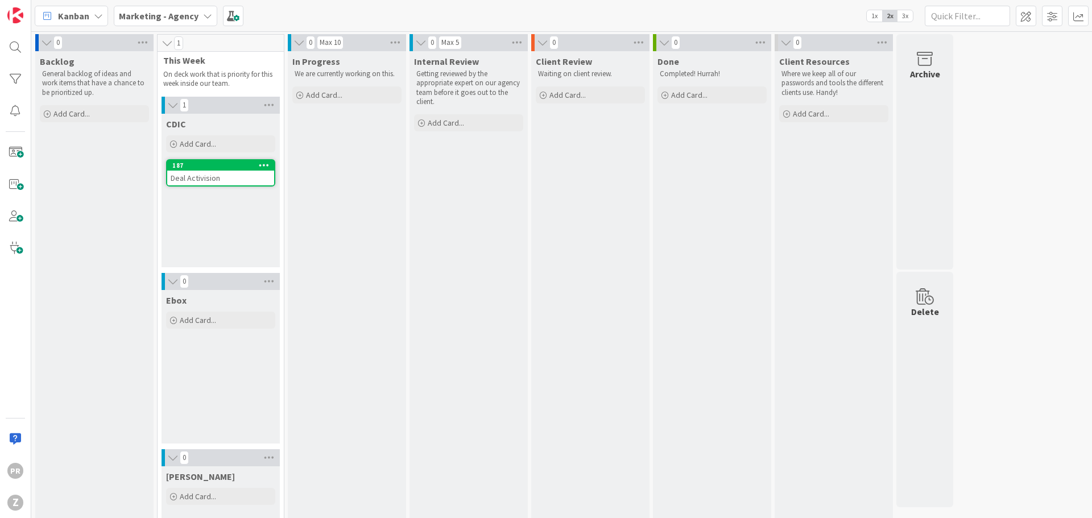
click at [217, 174] on div "Deal Activision" at bounding box center [220, 178] width 107 height 15
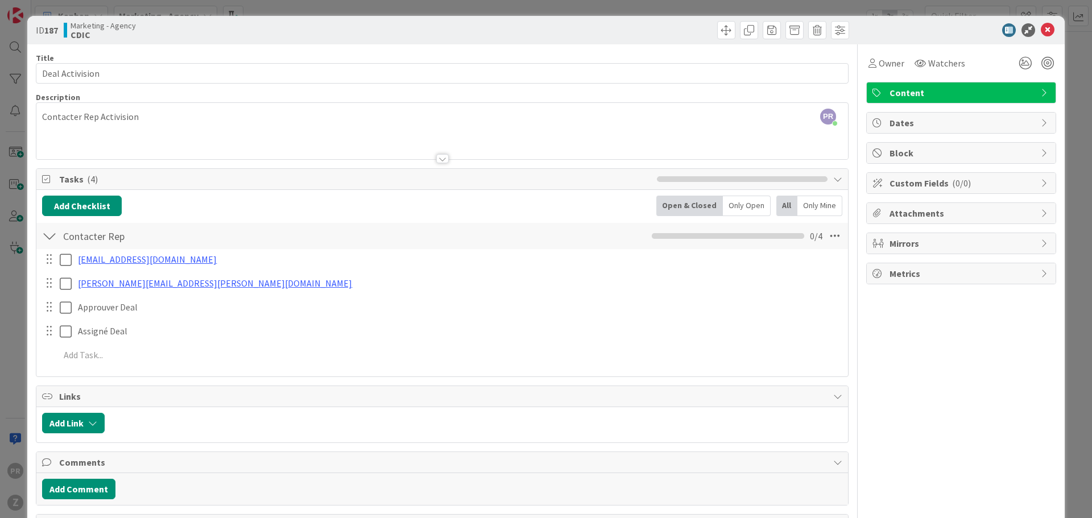
click at [1038, 36] on body "PR Z Kanban Marketing - Agency 1x 2x 3x 0 Backlog General backlog of ideas and …" at bounding box center [546, 259] width 1092 height 518
click at [1041, 26] on icon at bounding box center [1048, 30] width 14 height 14
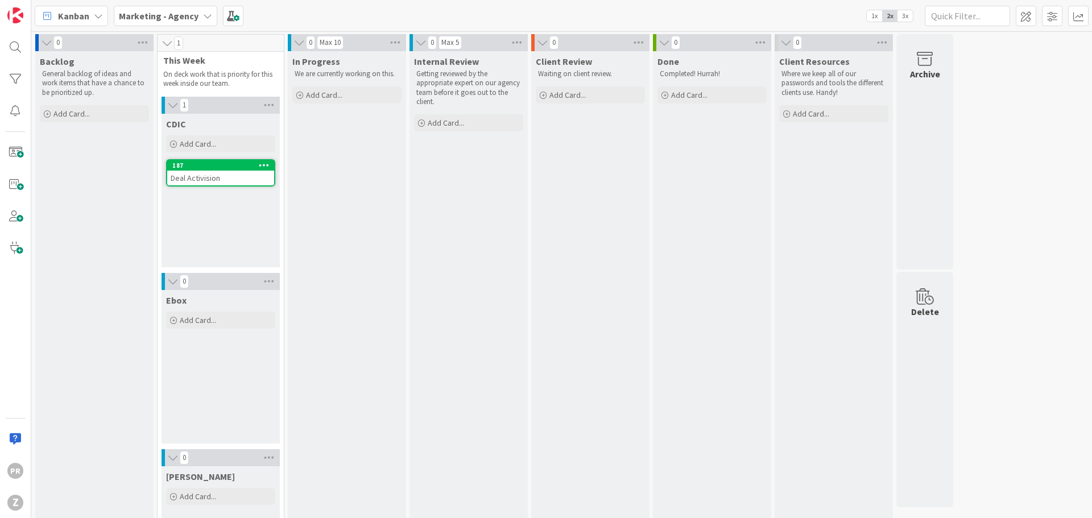
drag, startPoint x: 241, startPoint y: 224, endPoint x: 247, endPoint y: 228, distance: 7.9
drag, startPoint x: 247, startPoint y: 228, endPoint x: 192, endPoint y: 174, distance: 77.2
click at [192, 174] on div "Deal Activision" at bounding box center [220, 178] width 107 height 15
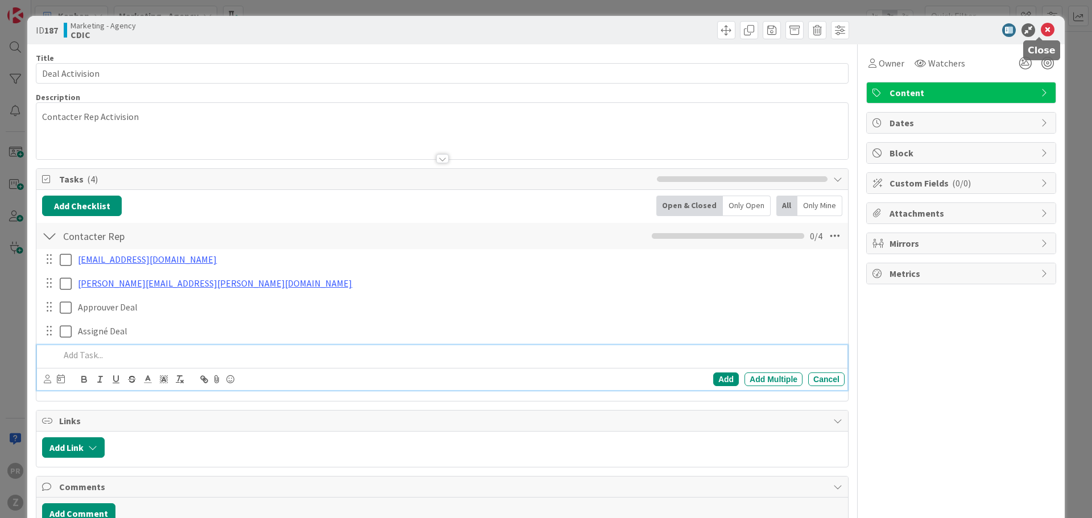
click at [1041, 28] on icon at bounding box center [1048, 30] width 14 height 14
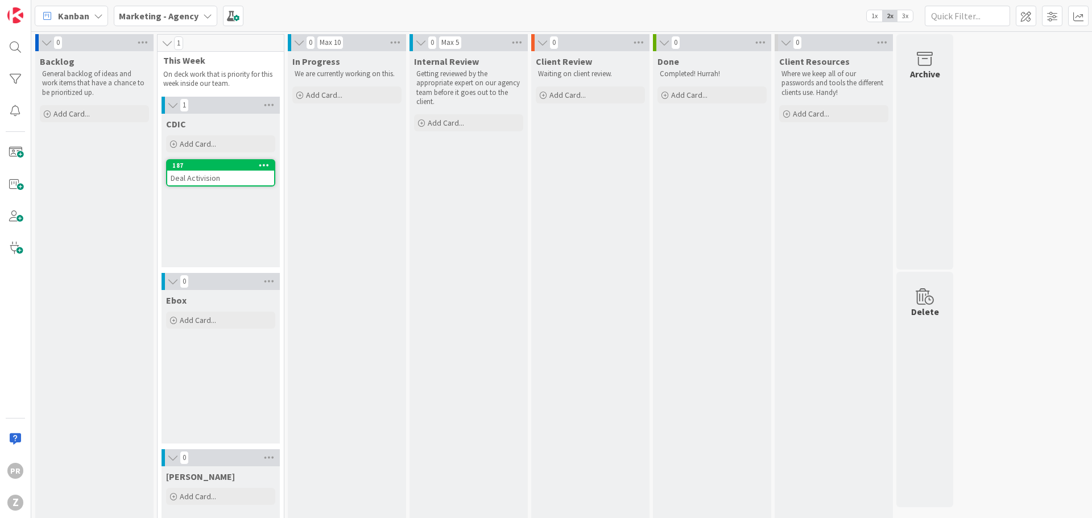
click at [263, 164] on icon at bounding box center [264, 165] width 11 height 8
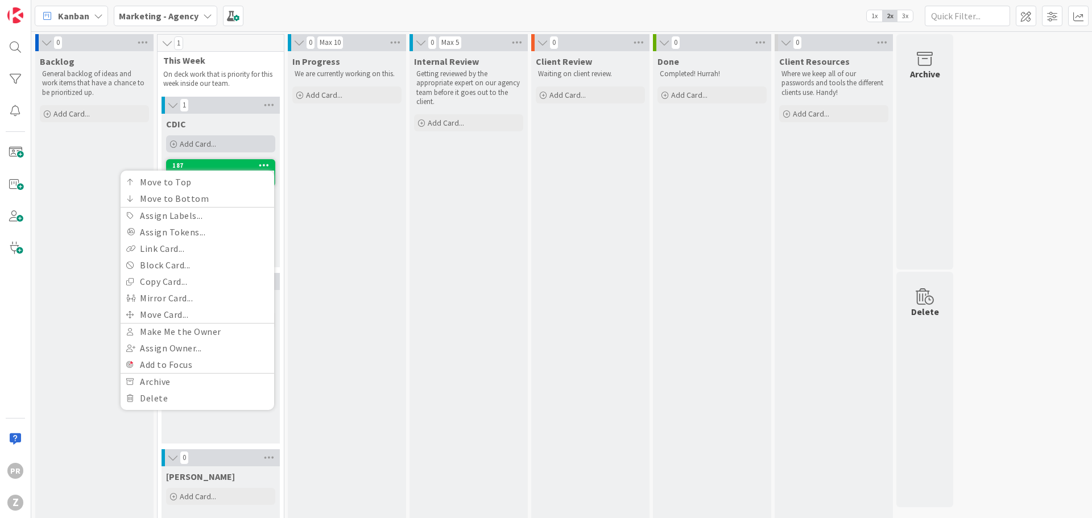
click at [226, 149] on div "Add Card..." at bounding box center [220, 143] width 109 height 17
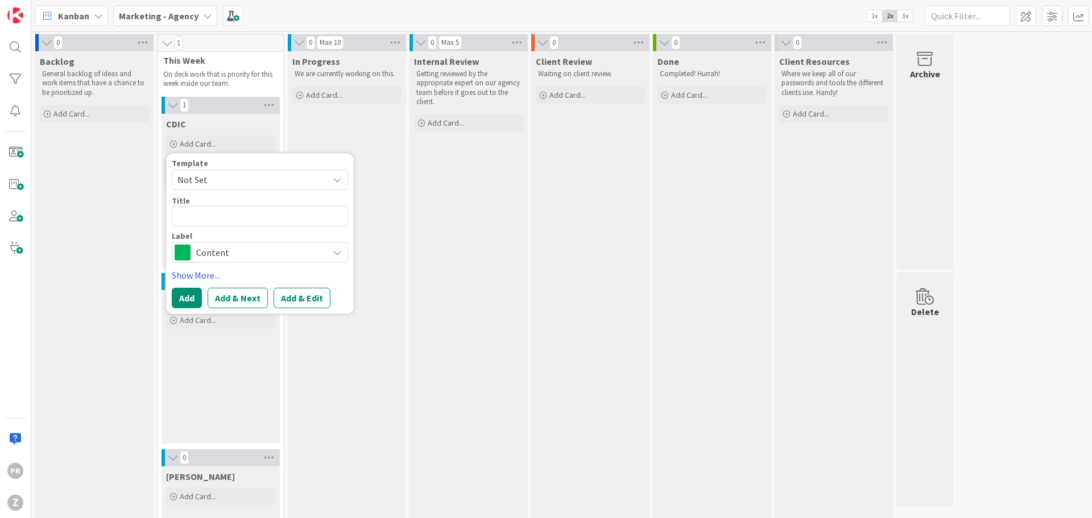
click at [488, 189] on div "Internal Review Getting reviewed by the appropriate expert on our agency team b…" at bounding box center [469, 515] width 118 height 928
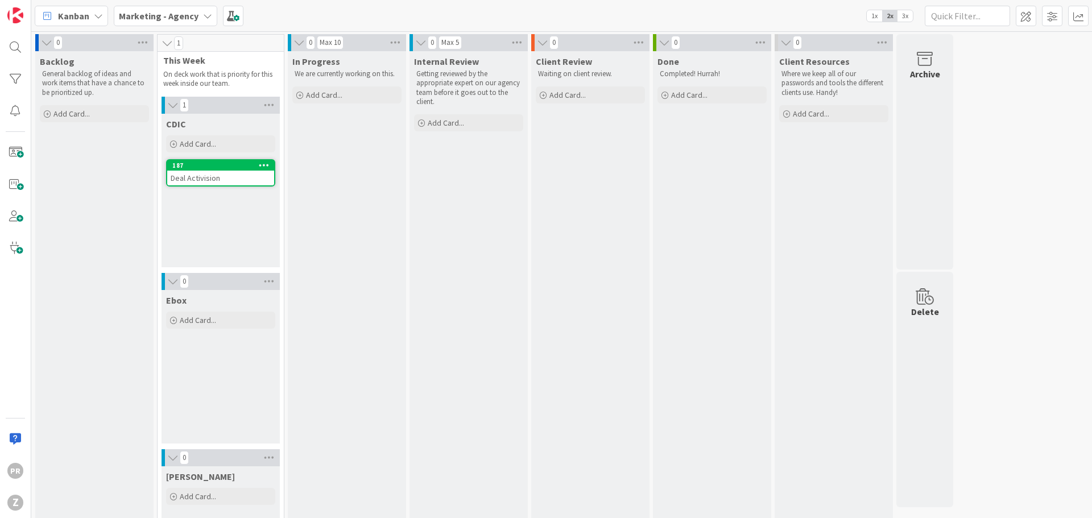
click at [220, 220] on div "CDIC Add Card... Template Not Set Title 0 / 128 Label Content Show More... Add …" at bounding box center [221, 191] width 118 height 154
drag, startPoint x: 218, startPoint y: 220, endPoint x: 217, endPoint y: 200, distance: 19.9
click at [222, 220] on div "CDIC Add Card... Template Not Set Title 0 / 128 Label Content Show More... Add …" at bounding box center [221, 191] width 118 height 154
click at [267, 162] on icon at bounding box center [264, 165] width 11 height 8
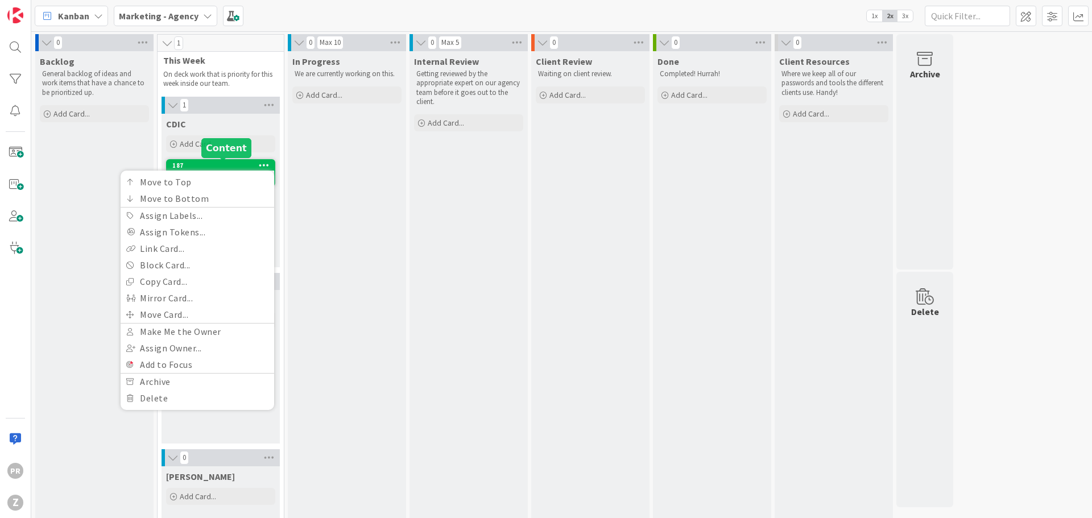
click at [210, 163] on div "187" at bounding box center [223, 166] width 102 height 8
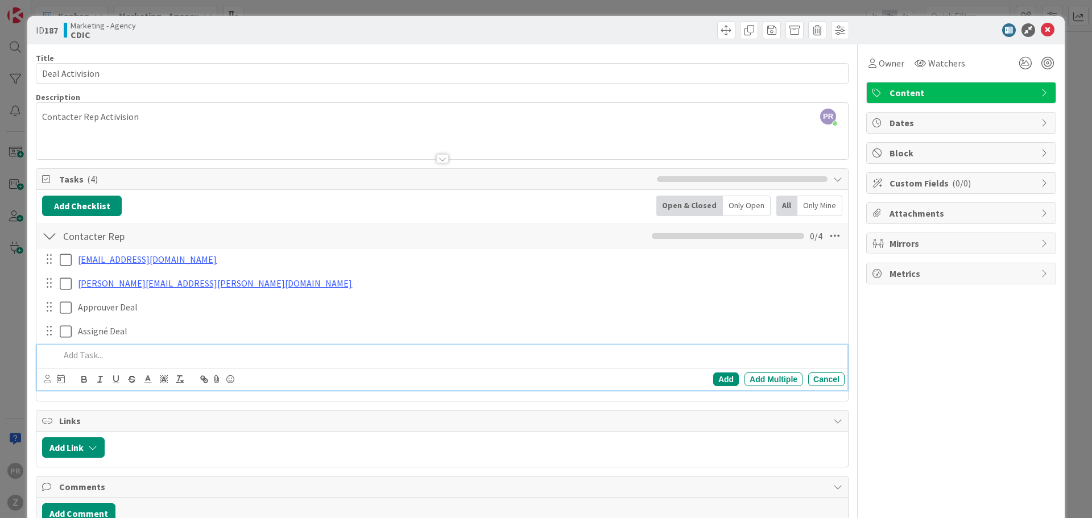
click at [933, 90] on span "Content" at bounding box center [963, 93] width 146 height 14
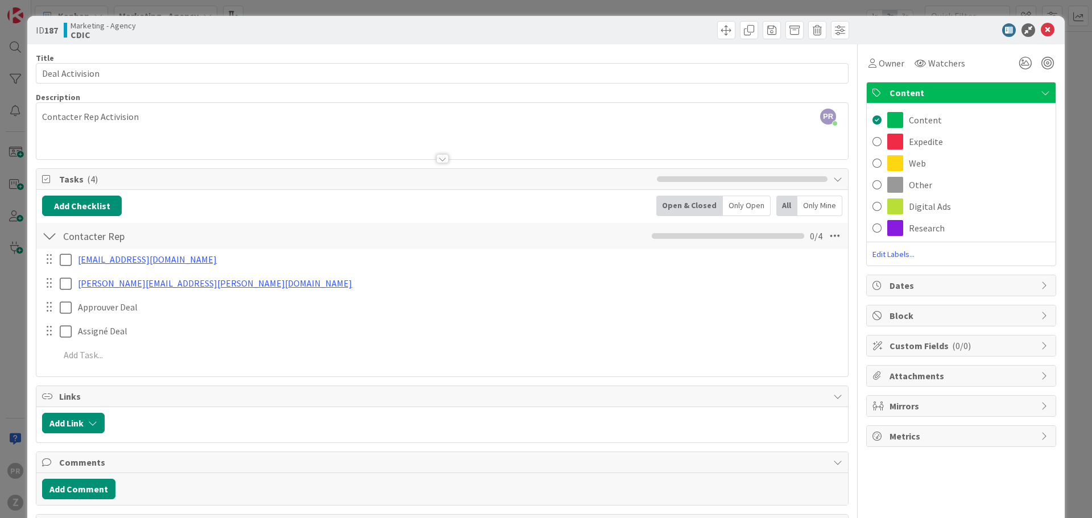
click at [894, 255] on span "Edit Labels..." at bounding box center [961, 254] width 189 height 11
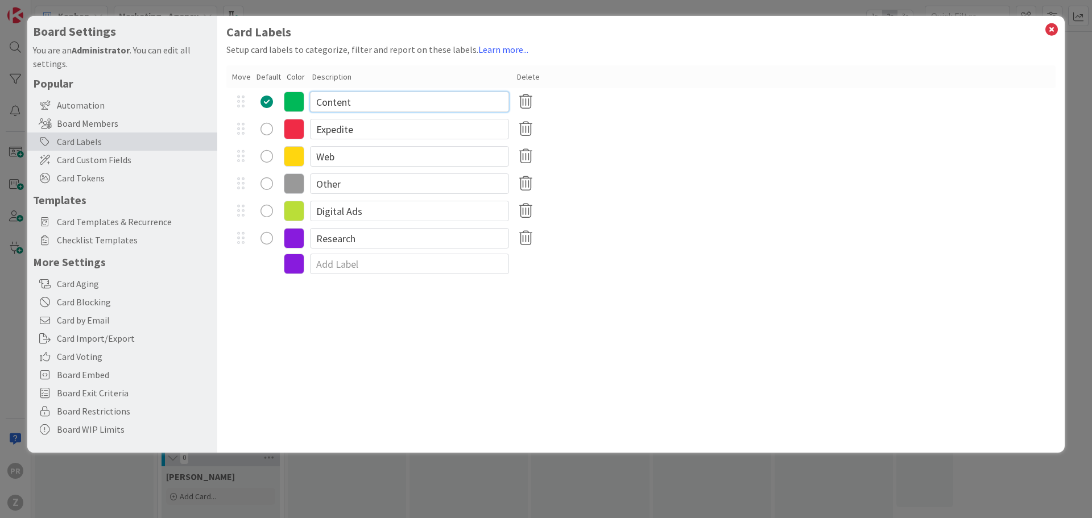
click at [352, 109] on input "Content" at bounding box center [409, 102] width 199 height 20
type input "CDIC"
click at [334, 131] on input "Expedite" at bounding box center [409, 129] width 199 height 20
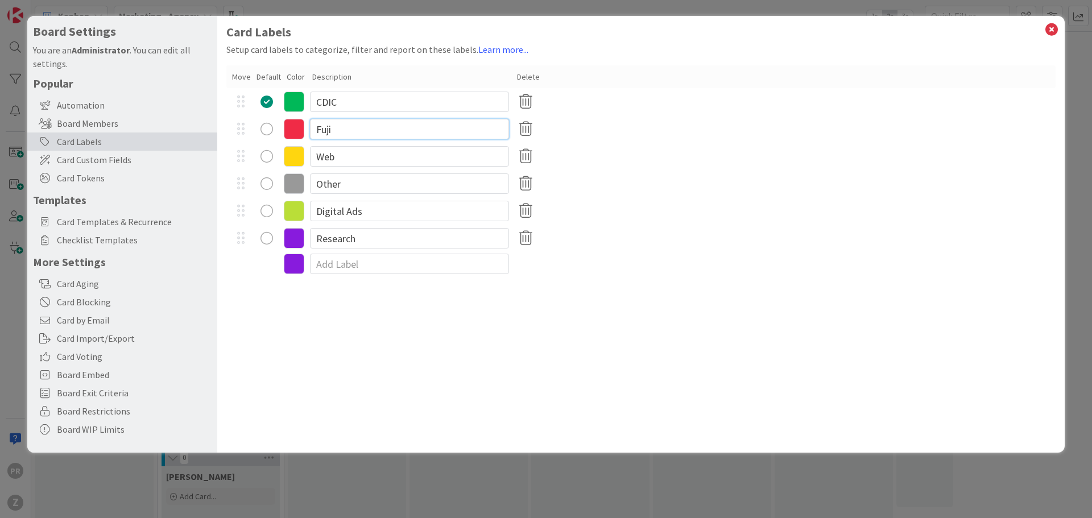
type input "Fuji"
click at [343, 158] on input "Web" at bounding box center [409, 156] width 199 height 20
click at [343, 157] on input "Web" at bounding box center [409, 156] width 199 height 20
type input "Admin"
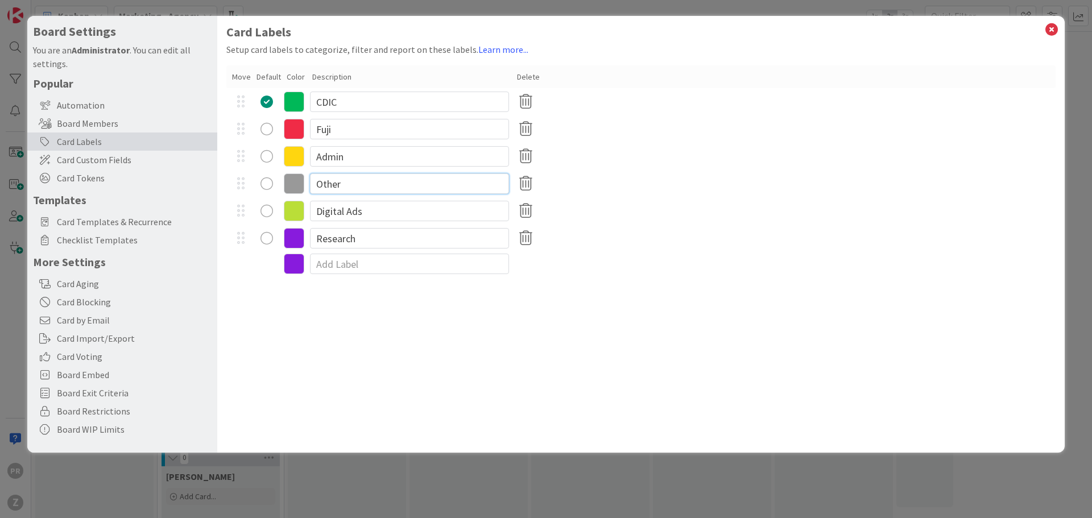
drag, startPoint x: 346, startPoint y: 174, endPoint x: 330, endPoint y: 185, distance: 19.7
click at [346, 175] on input "Other" at bounding box center [409, 183] width 199 height 20
click at [330, 185] on input "Other" at bounding box center [409, 183] width 199 height 20
type input "[PERSON_NAME]"
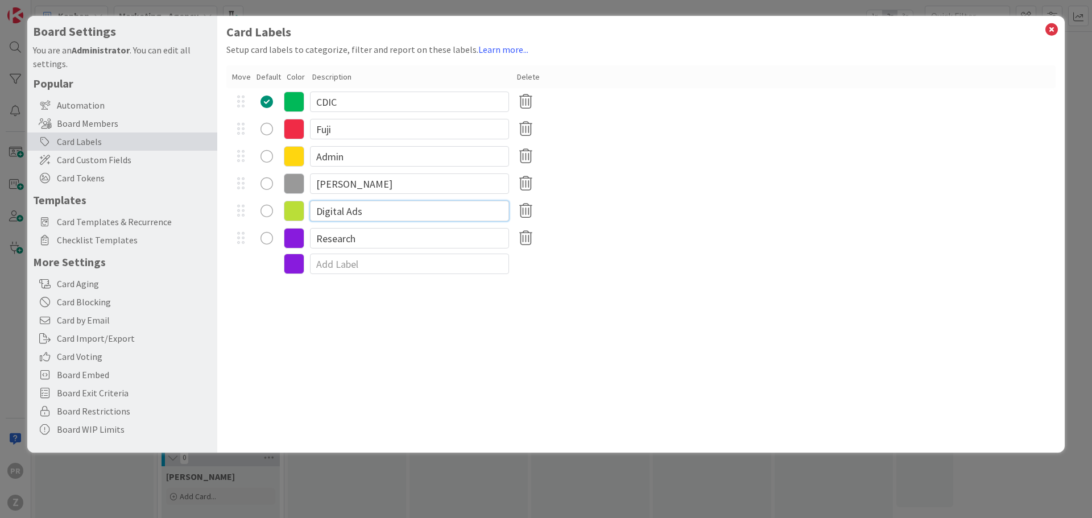
click at [391, 209] on input "Digital Ads" at bounding box center [409, 211] width 199 height 20
click at [391, 208] on input "Digital Ads" at bounding box center [409, 211] width 199 height 20
click at [389, 208] on input "Digital Ads" at bounding box center [409, 211] width 199 height 20
click at [353, 213] on input "Digital Ads" at bounding box center [409, 211] width 199 height 20
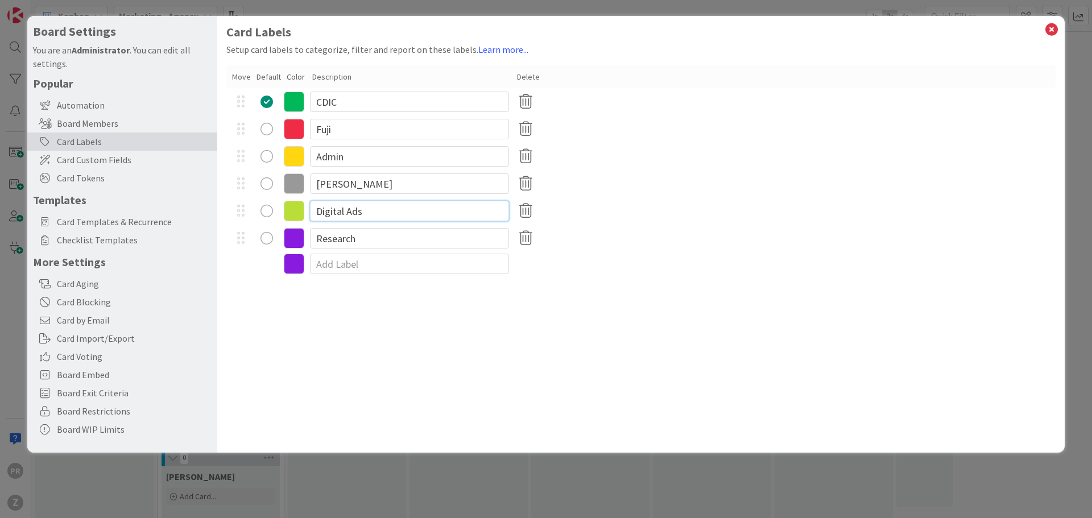
click at [353, 213] on input "Digital Ads" at bounding box center [409, 211] width 199 height 20
click at [402, 207] on input at bounding box center [409, 211] width 199 height 20
type input "Ebox"
click at [688, 258] on div at bounding box center [640, 264] width 829 height 24
click at [1044, 29] on div "Board Settings You are an Administrator . You can edit all settings. Popular Au…" at bounding box center [545, 234] width 1037 height 437
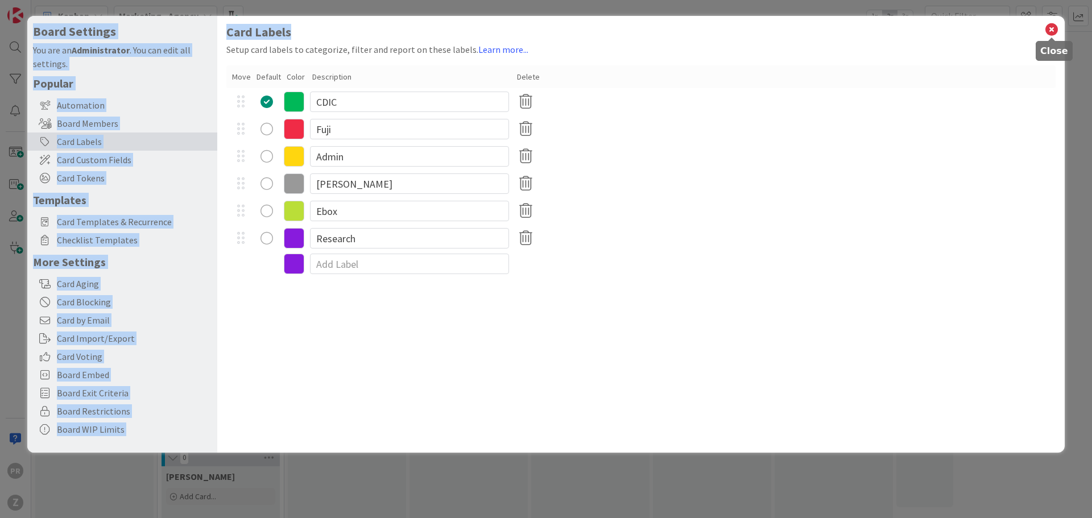
click at [1050, 30] on icon at bounding box center [1051, 30] width 15 height 16
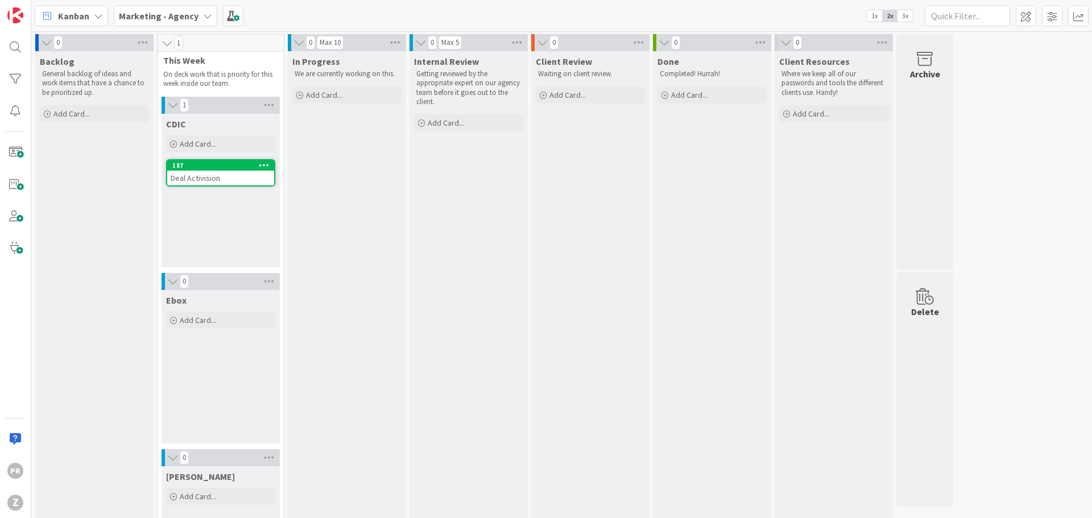
click at [202, 178] on div "Deal Activision" at bounding box center [220, 178] width 107 height 15
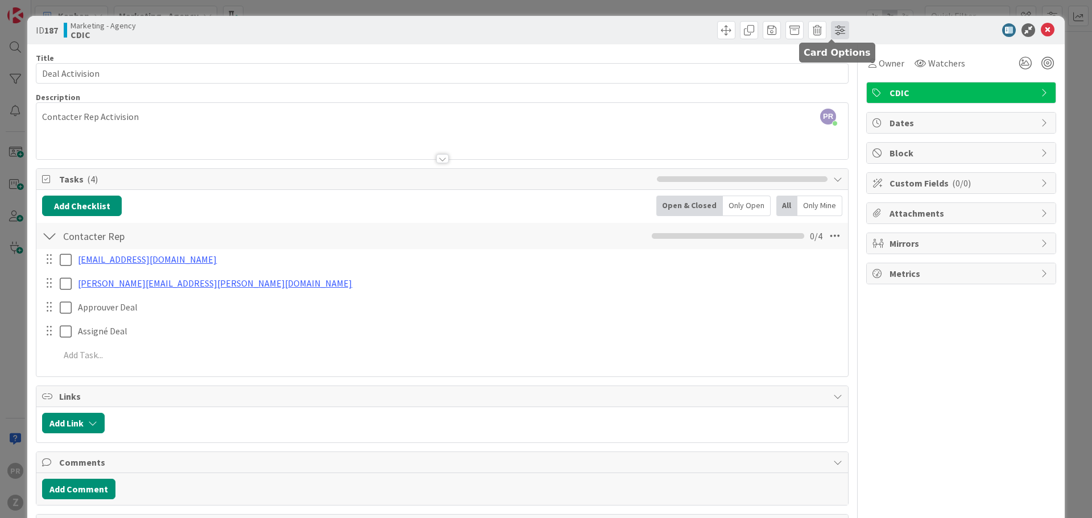
click at [834, 26] on span at bounding box center [840, 30] width 18 height 18
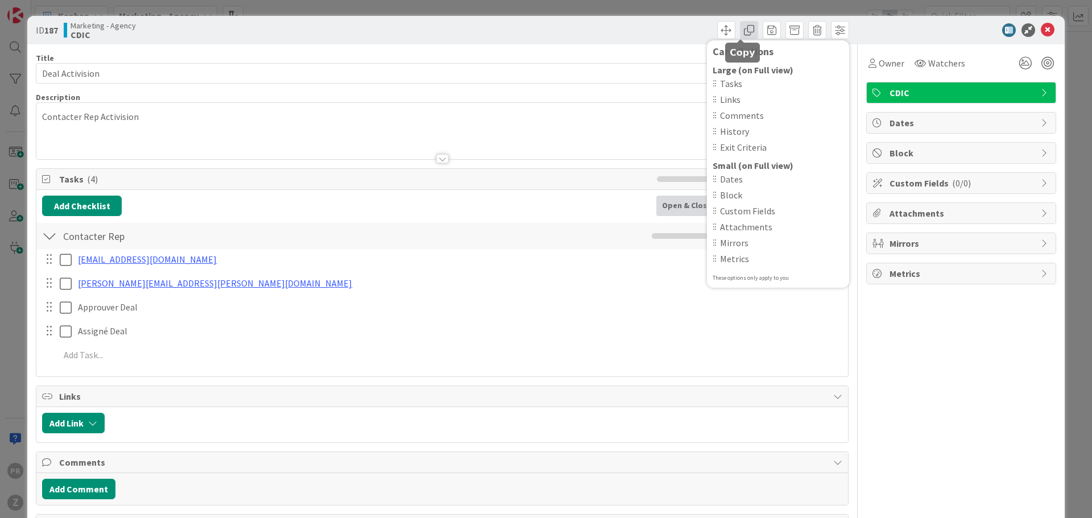
click at [741, 29] on span at bounding box center [749, 30] width 18 height 18
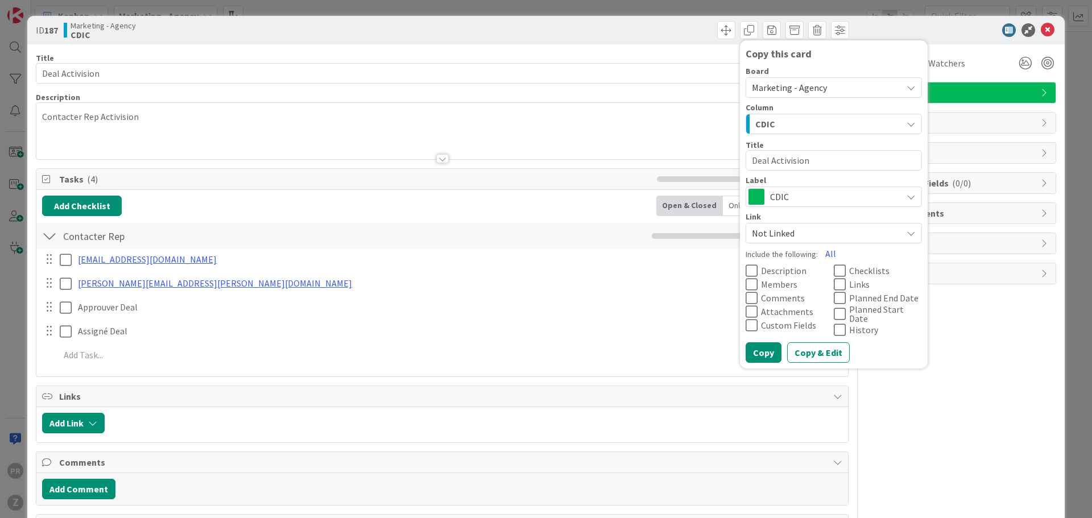
click at [786, 158] on textarea "Deal Activision" at bounding box center [834, 160] width 176 height 20
click at [785, 158] on textarea "Deal Activision" at bounding box center [834, 160] width 176 height 20
click at [784, 159] on textarea "Deal Activision" at bounding box center [834, 160] width 176 height 20
type textarea "x"
type textarea "Deal S"
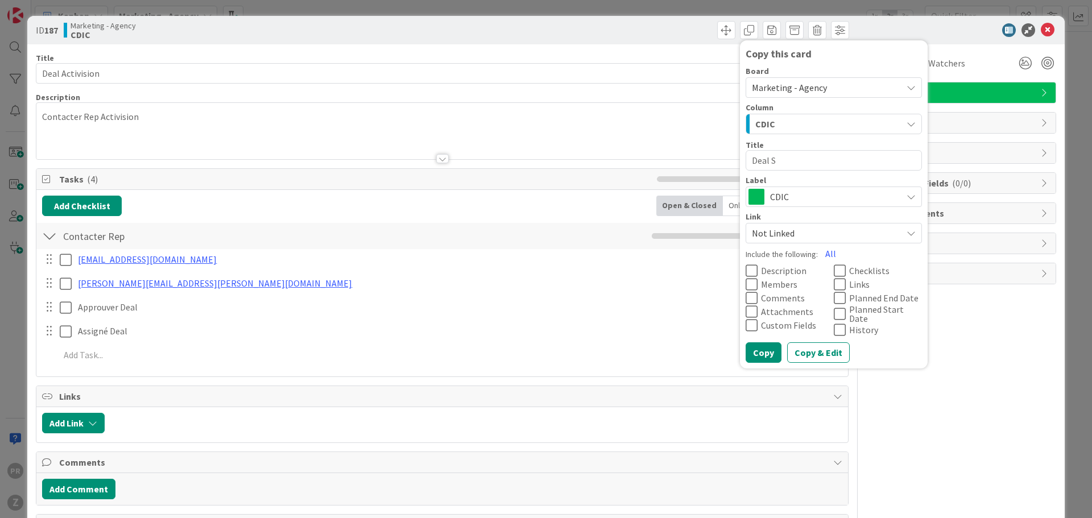
type textarea "x"
type textarea "Deal"
type textarea "x"
type textarea "Deal C"
type textarea "x"
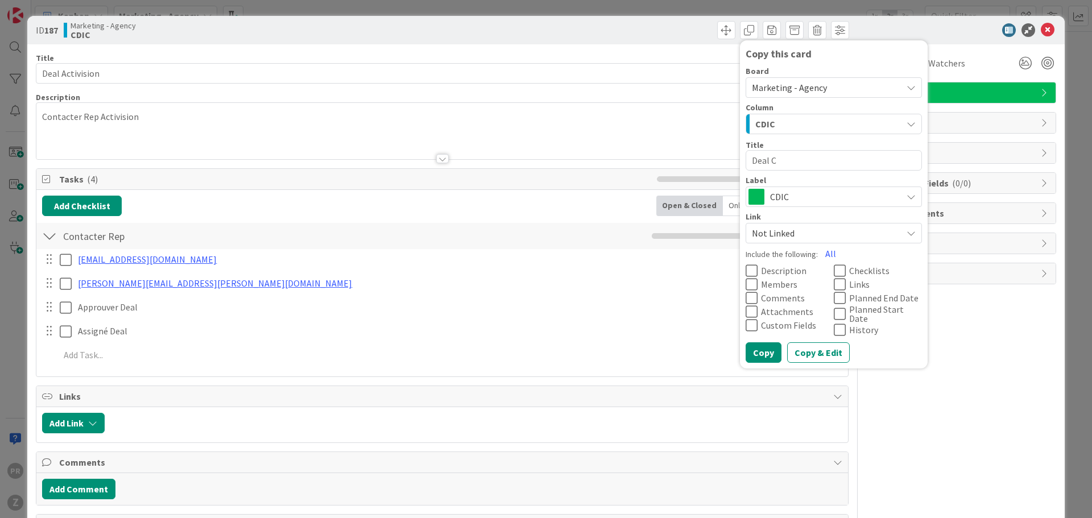
type textarea "Deal CB"
type textarea "x"
type textarea "Deal CBC"
type textarea "x"
type textarea "Deal CBC"
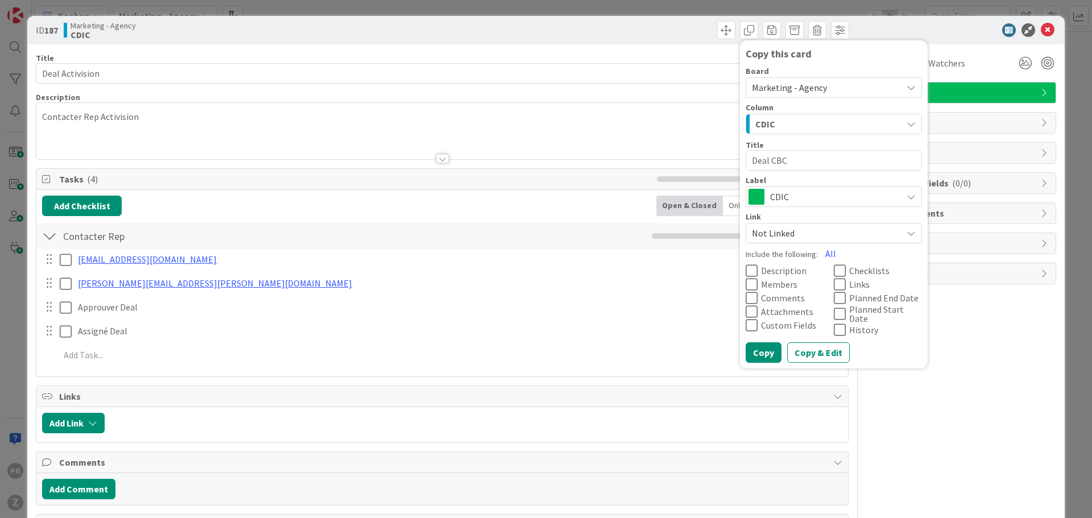
type textarea "x"
type textarea "Deal CBC /"
type textarea "x"
type textarea "Deal CBC / D"
type textarea "x"
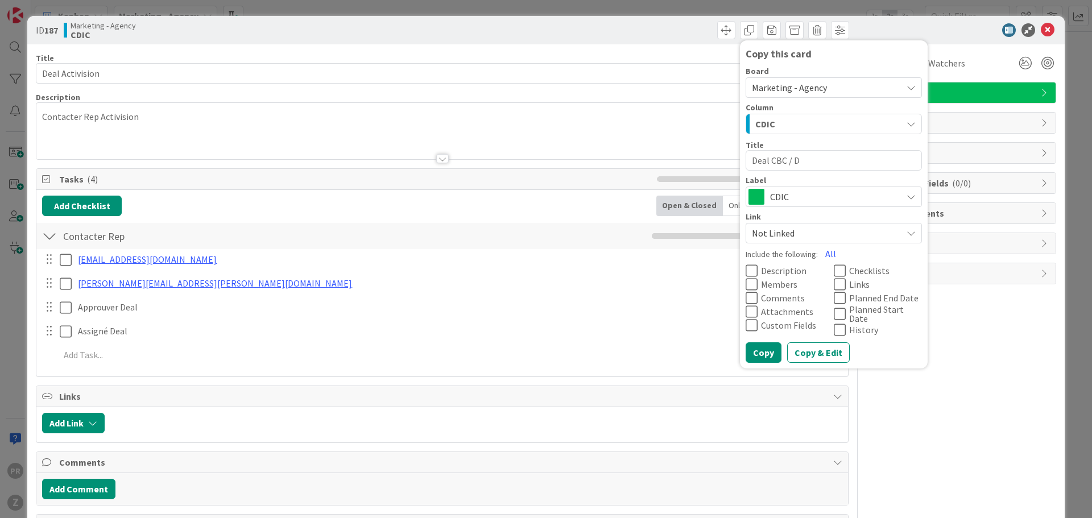
type textarea "Deal CBC / DS"
type textarea "x"
type textarea "Deal CBC / D"
type textarea "x"
type textarea "Deal CBC /"
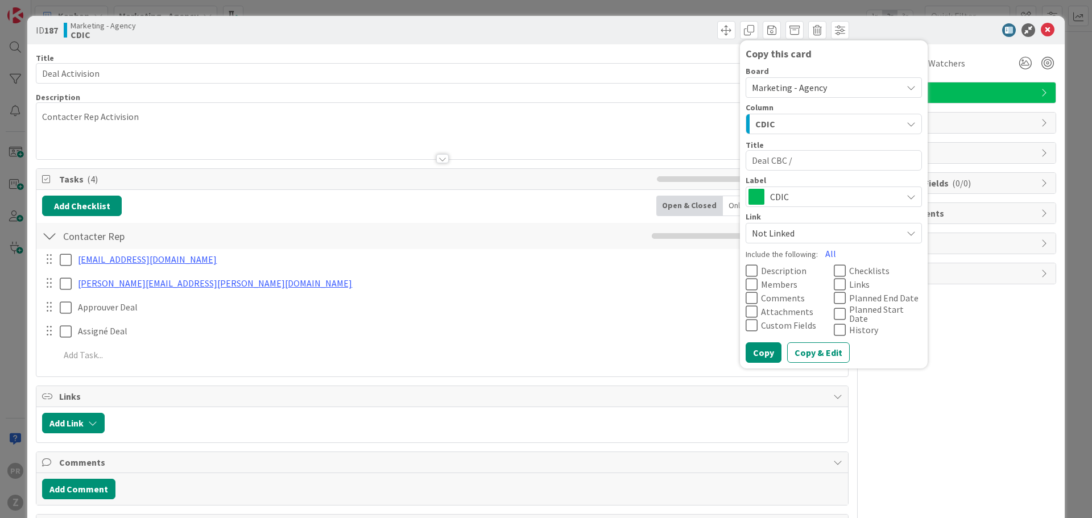
type textarea "x"
type textarea "Deal CBC / S"
type textarea "x"
type textarea "Deal CBC / SR"
type textarea "x"
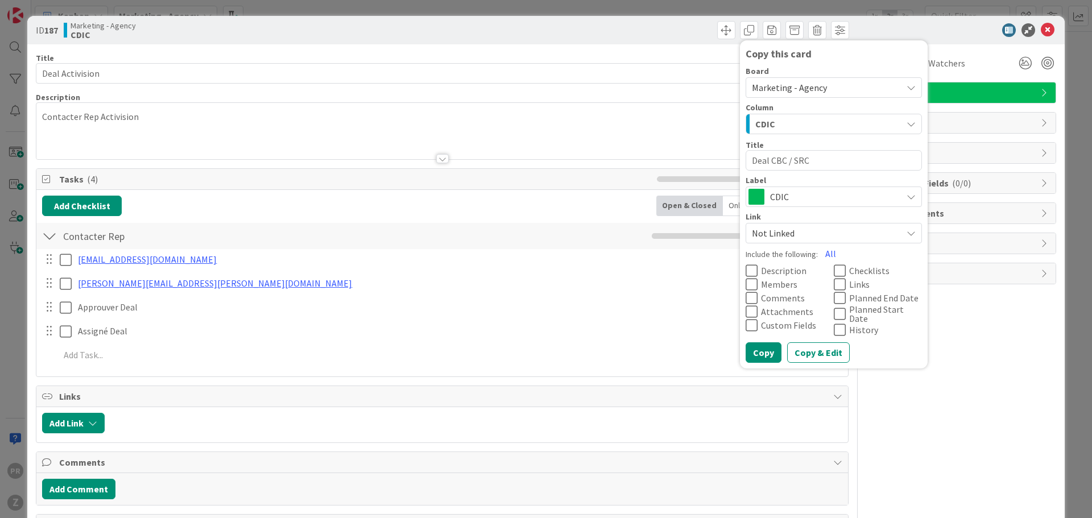
type textarea "Deal CBC / SRC"
click at [750, 348] on button "Copy" at bounding box center [764, 352] width 36 height 20
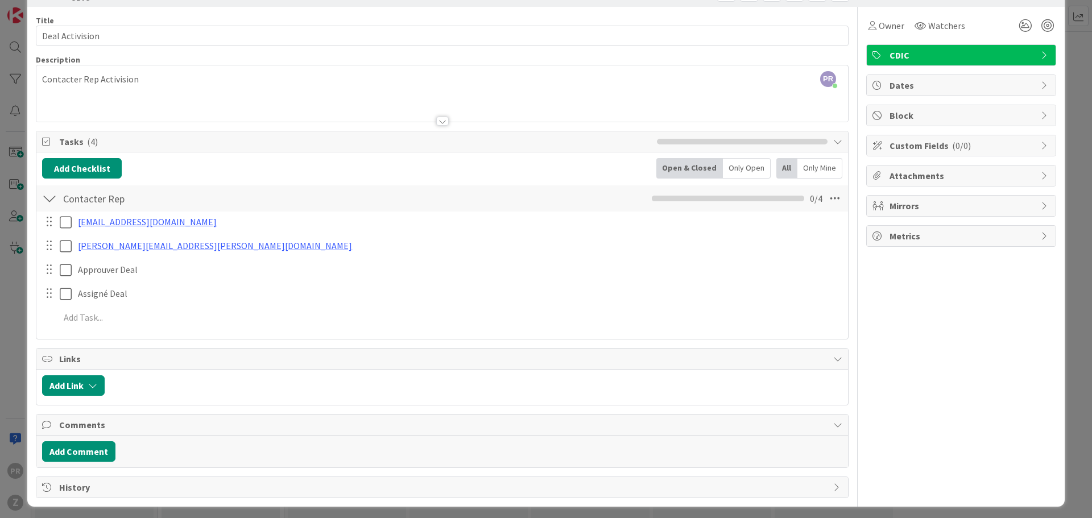
scroll to position [42, 0]
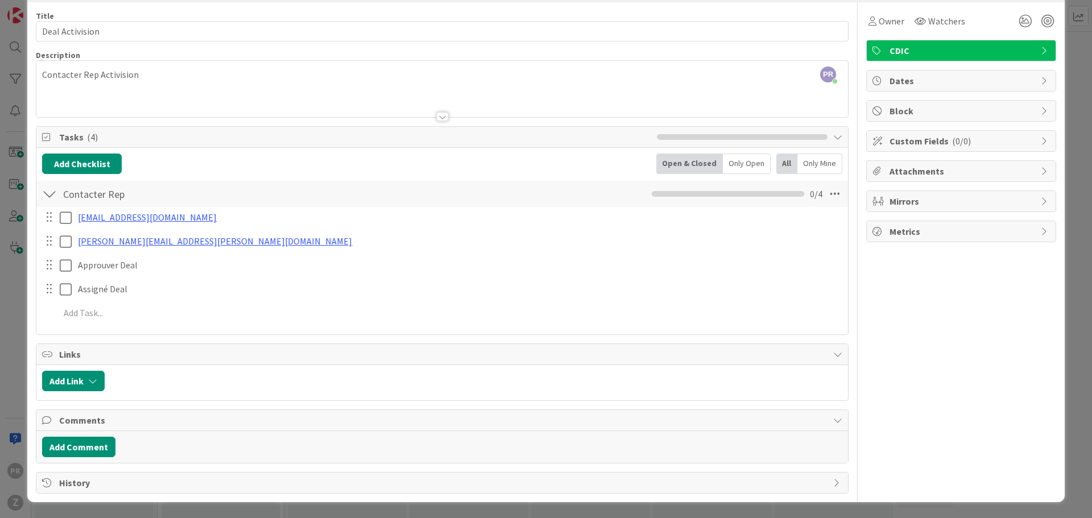
drag, startPoint x: 1065, startPoint y: 224, endPoint x: 924, endPoint y: 72, distance: 207.3
click at [1064, 224] on div "ID 187 Marketing - Agency CDIC Copy this card Board Marketing - Agency Column C…" at bounding box center [546, 259] width 1092 height 518
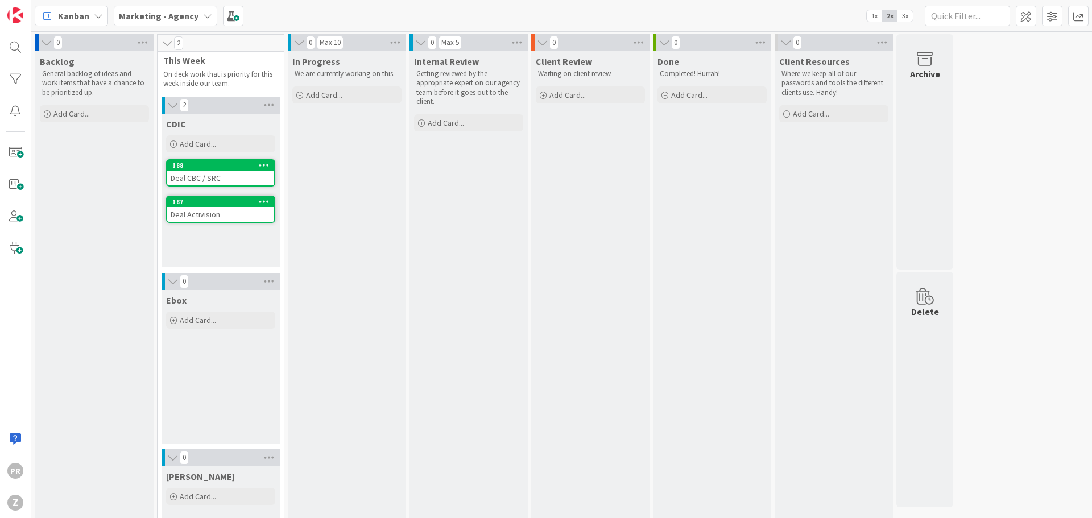
click at [226, 177] on div "Deal CBC / SRC" at bounding box center [220, 178] width 107 height 15
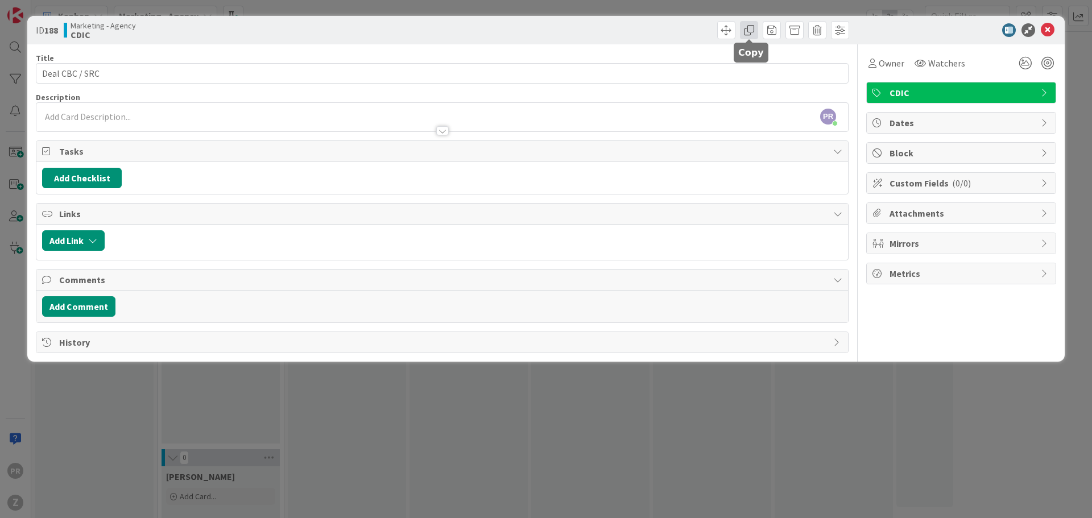
click at [749, 31] on span at bounding box center [749, 30] width 18 height 18
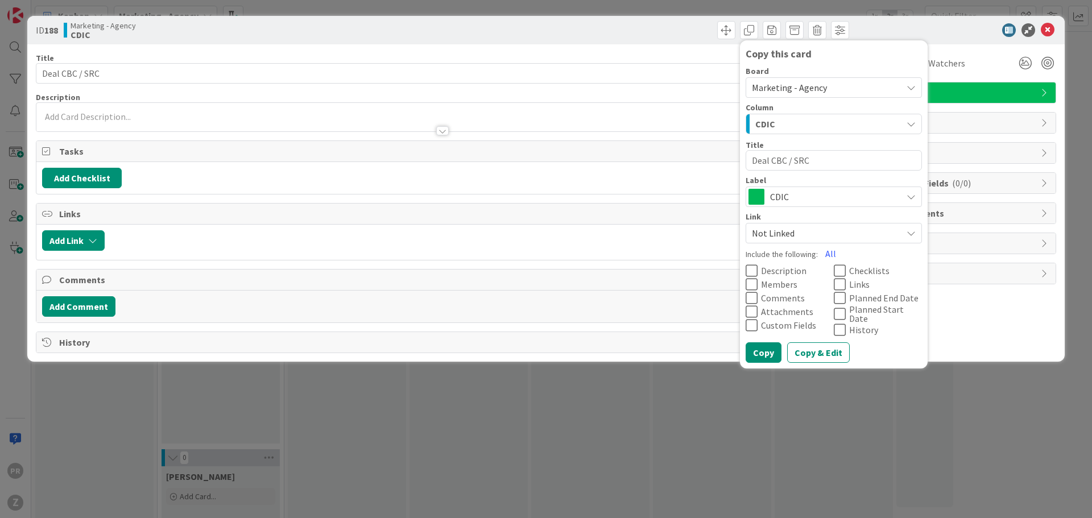
drag, startPoint x: 815, startPoint y: 160, endPoint x: 771, endPoint y: 162, distance: 43.3
click at [771, 162] on textarea "Deal CBC / SRC" at bounding box center [834, 160] width 176 height 20
type textarea "x"
type textarea "Deal"
type textarea "x"
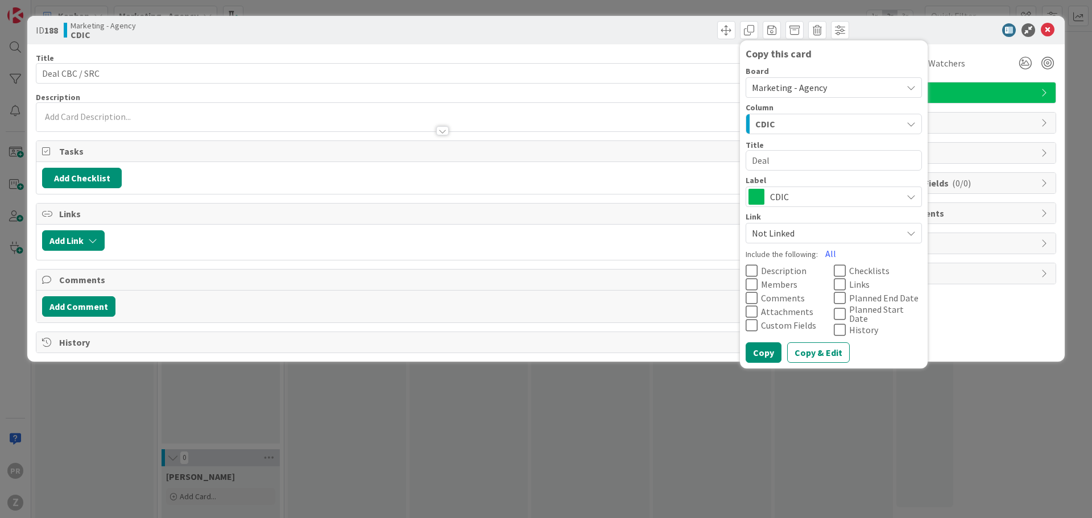
type textarea "Deal R"
type textarea "x"
type textarea "Deal Ro"
type textarea "x"
type textarea "Deal Rog"
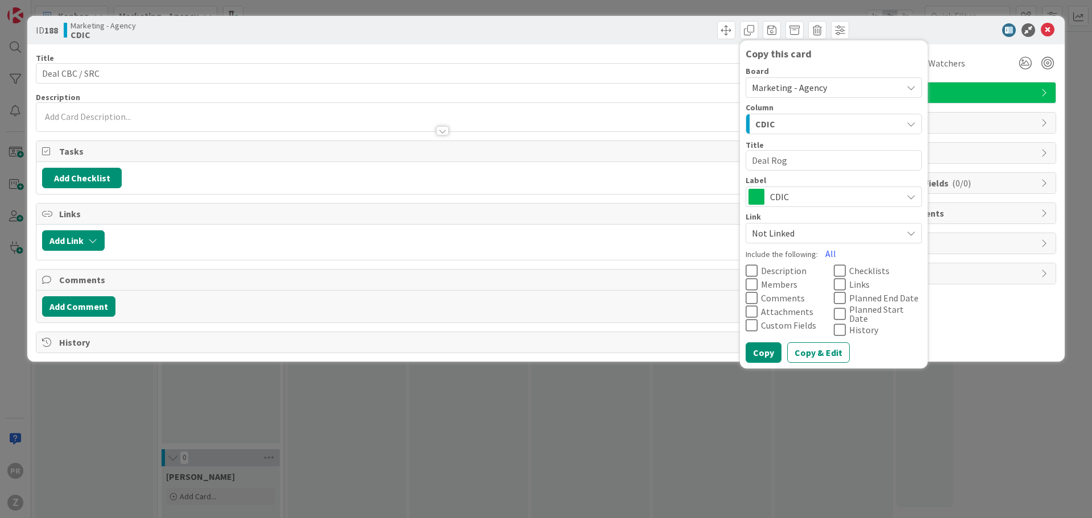
type textarea "x"
type textarea "Deal [PERSON_NAME]"
type textarea "x"
type textarea "Deal Rogert"
type textarea "x"
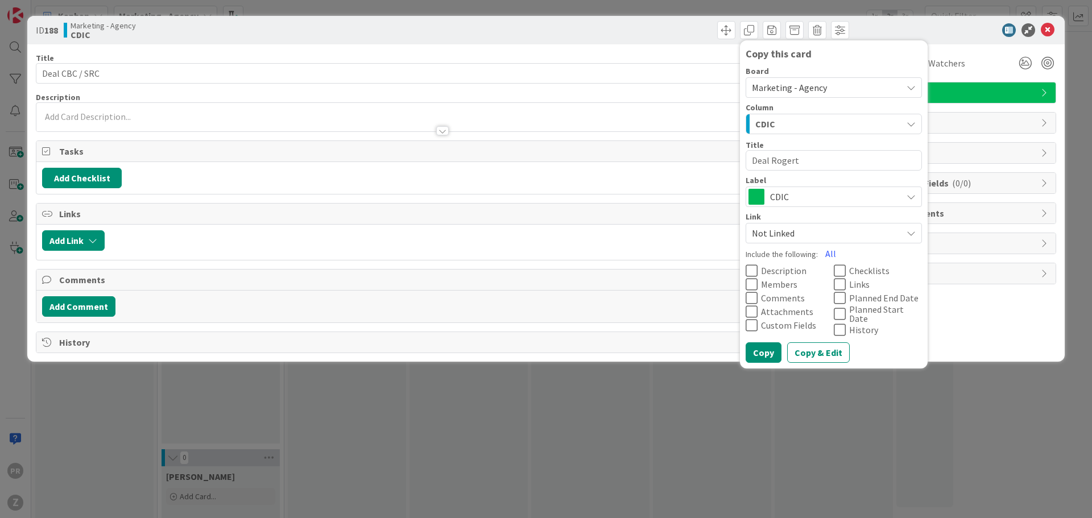
type textarea "Deal Rogerts"
type textarea "x"
type textarea "Deal Rogert"
type textarea "x"
type textarea "Deal [PERSON_NAME]"
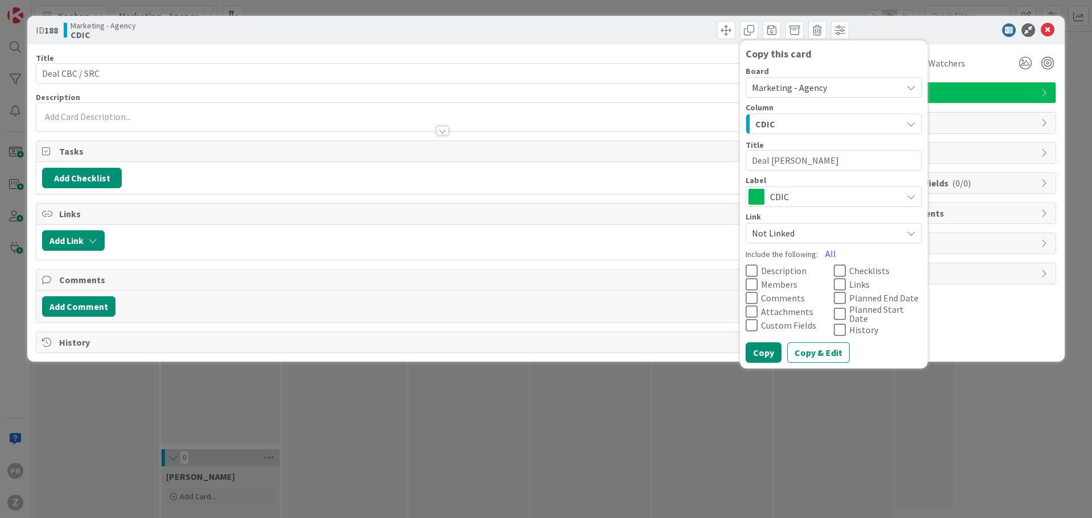
type textarea "x"
type textarea "Deal [PERSON_NAME]"
drag, startPoint x: 771, startPoint y: 347, endPoint x: 754, endPoint y: 350, distance: 16.8
click at [770, 348] on button "Copy" at bounding box center [764, 352] width 36 height 20
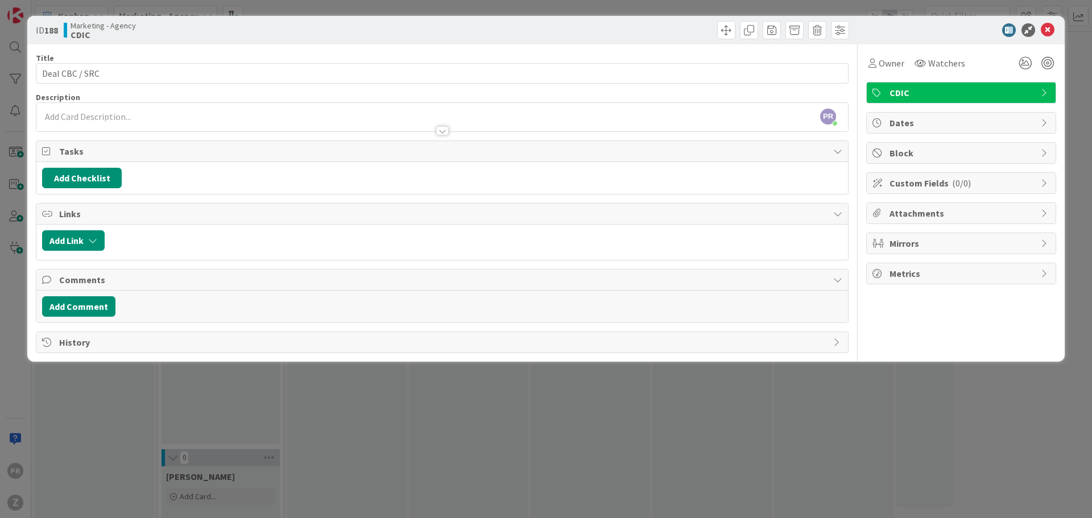
type textarea "x"
click at [86, 175] on button "Add Checklist" at bounding box center [82, 178] width 80 height 20
type input "Find deals"
type textarea "x"
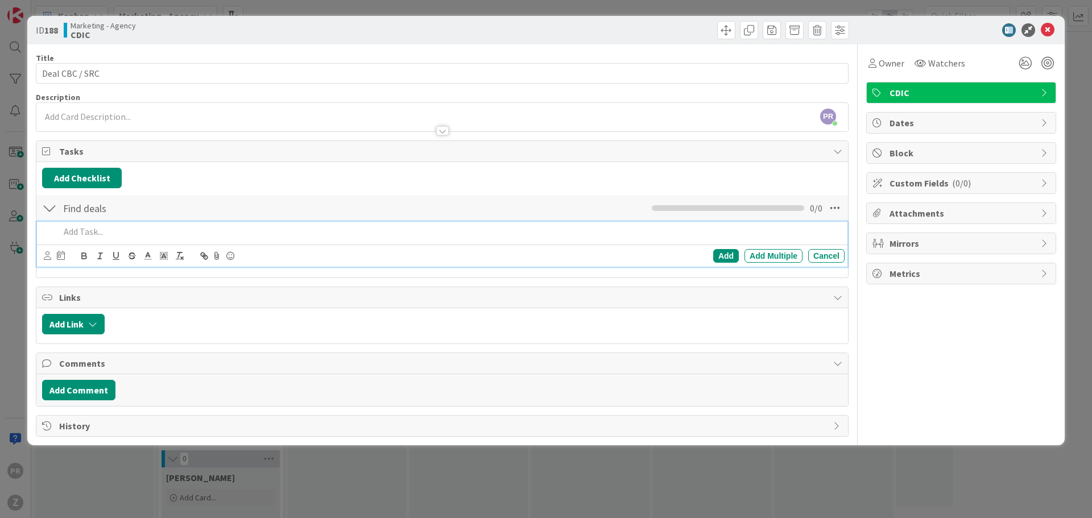
click at [707, 255] on div "Add Add Multiple Cancel" at bounding box center [666, 256] width 357 height 14
click at [731, 256] on div "Add" at bounding box center [726, 256] width 26 height 14
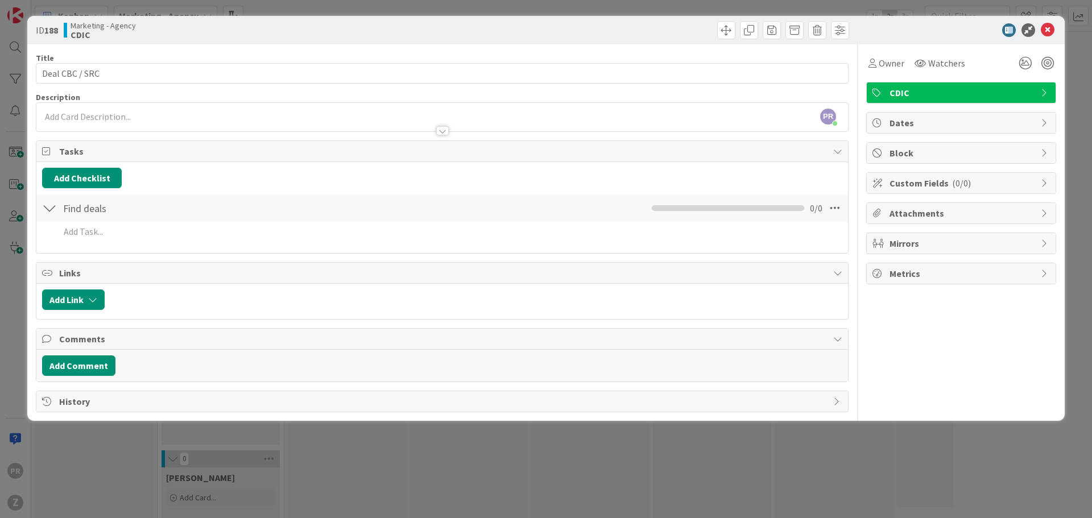
click at [65, 197] on div "Find deals Checklist Name 11 / 64 Find deals 0 / 0" at bounding box center [442, 208] width 812 height 26
click at [61, 173] on button "Add Checklist" at bounding box center [82, 178] width 80 height 20
type input "Deals"
type textarea "x"
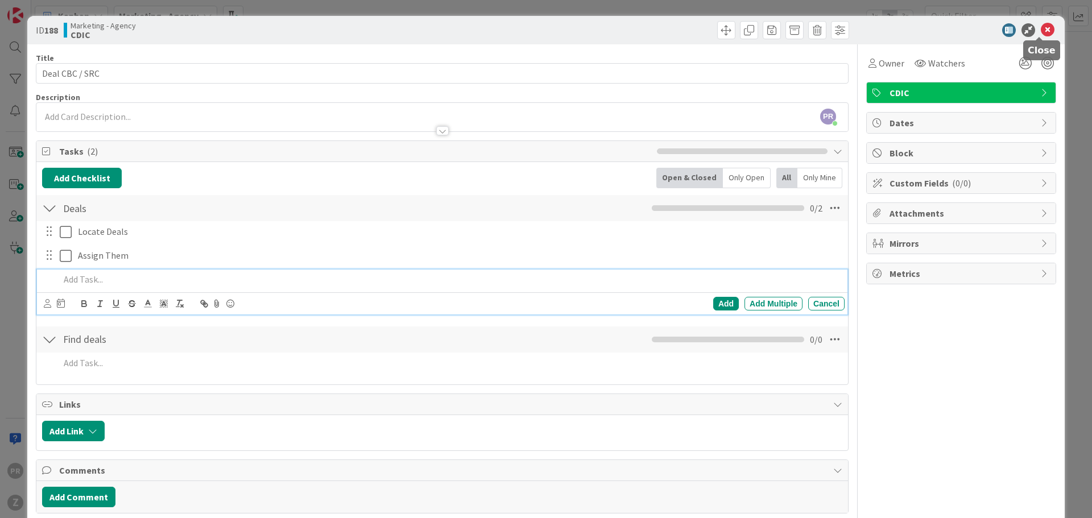
click at [1041, 29] on icon at bounding box center [1048, 30] width 14 height 14
type textarea "x"
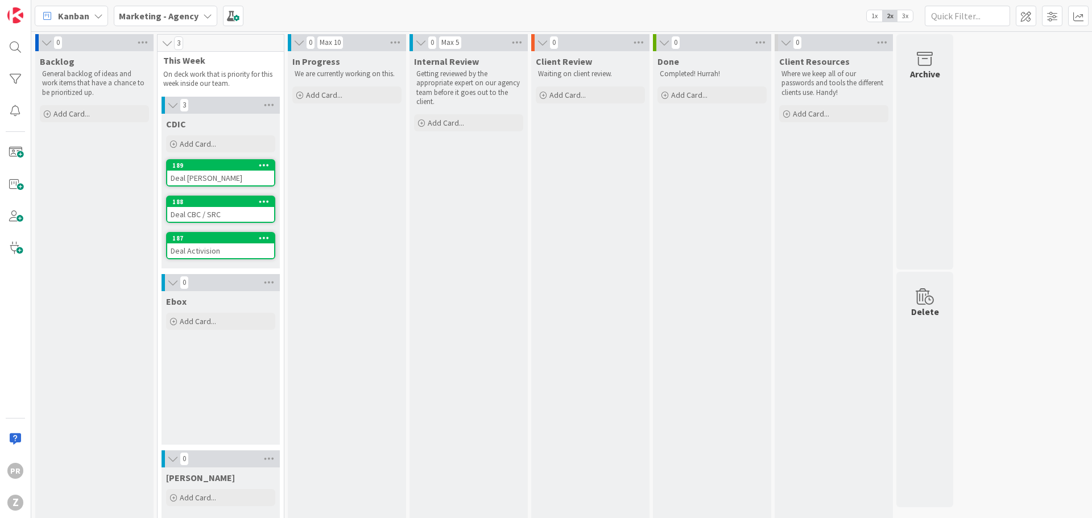
click at [213, 180] on div "Deal [PERSON_NAME]" at bounding box center [220, 178] width 107 height 15
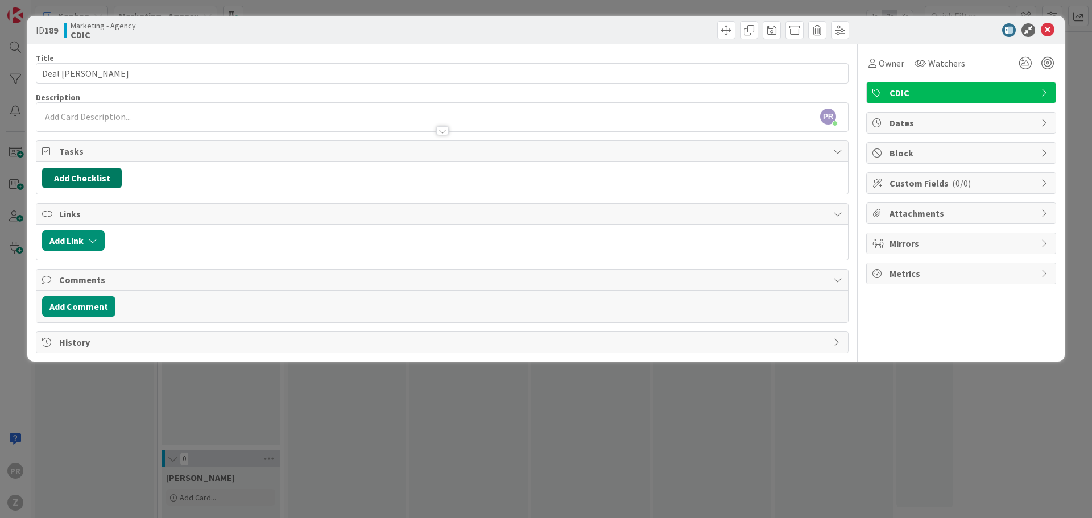
click at [98, 170] on button "Add Checklist" at bounding box center [82, 178] width 80 height 20
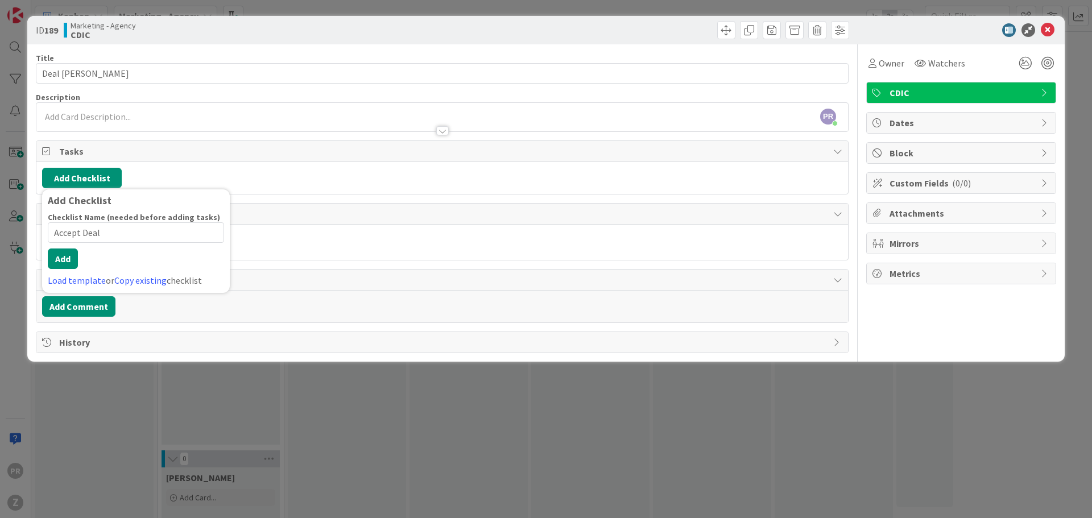
type input "Accept Deals"
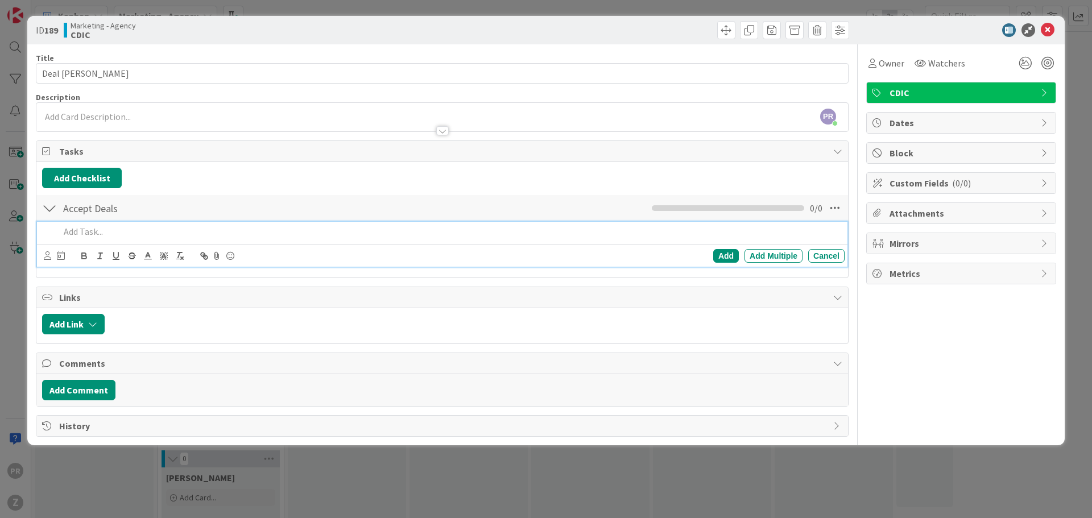
click at [710, 254] on div "Add Add Multiple Cancel" at bounding box center [666, 256] width 357 height 14
click at [723, 255] on div "Add" at bounding box center [726, 256] width 26 height 14
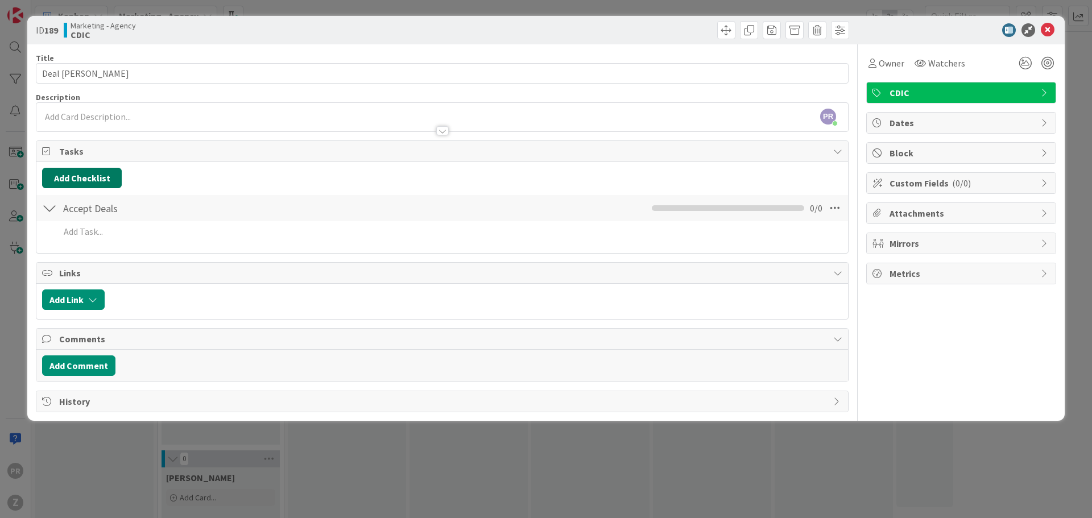
click at [93, 177] on button "Add Checklist" at bounding box center [82, 178] width 80 height 20
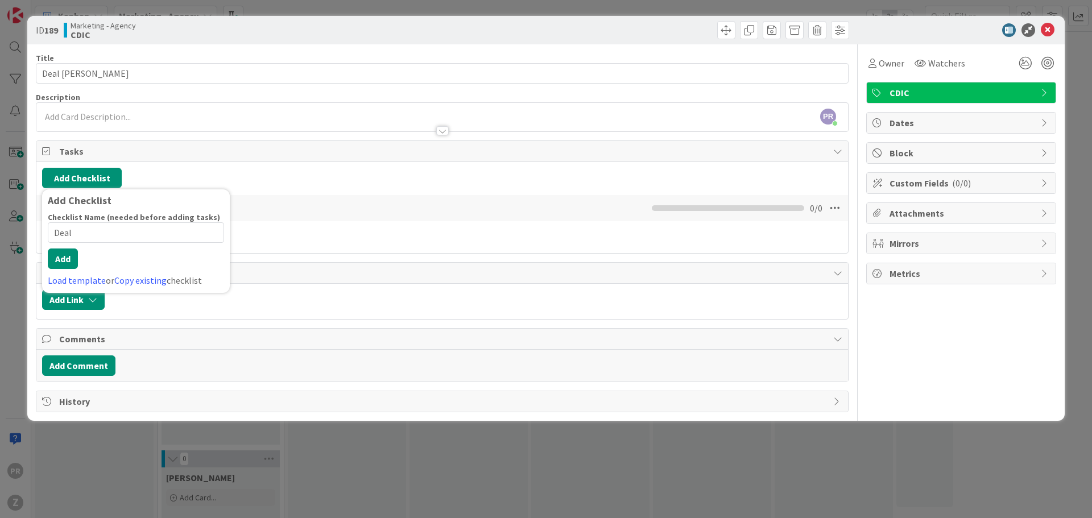
type input "Deals"
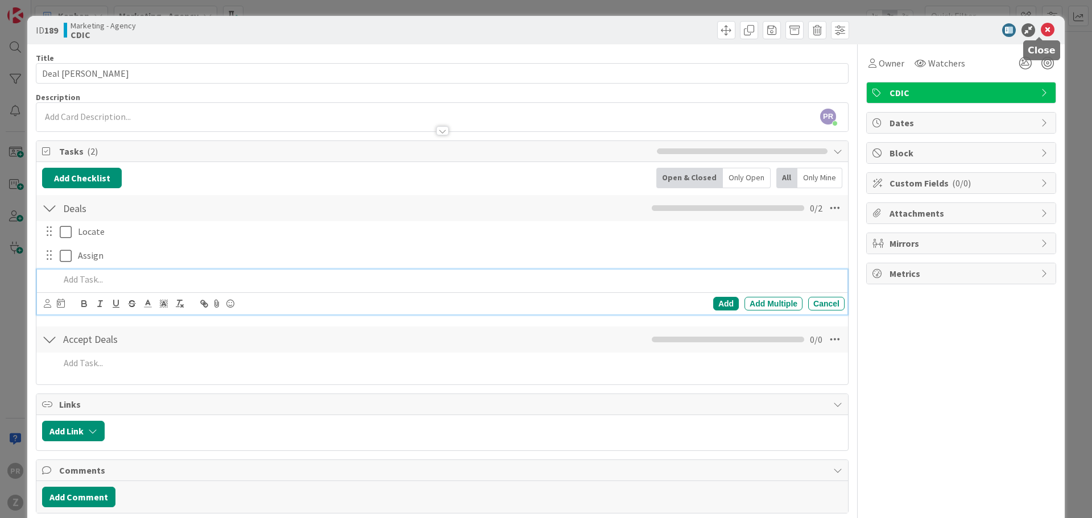
click at [1041, 28] on icon at bounding box center [1048, 30] width 14 height 14
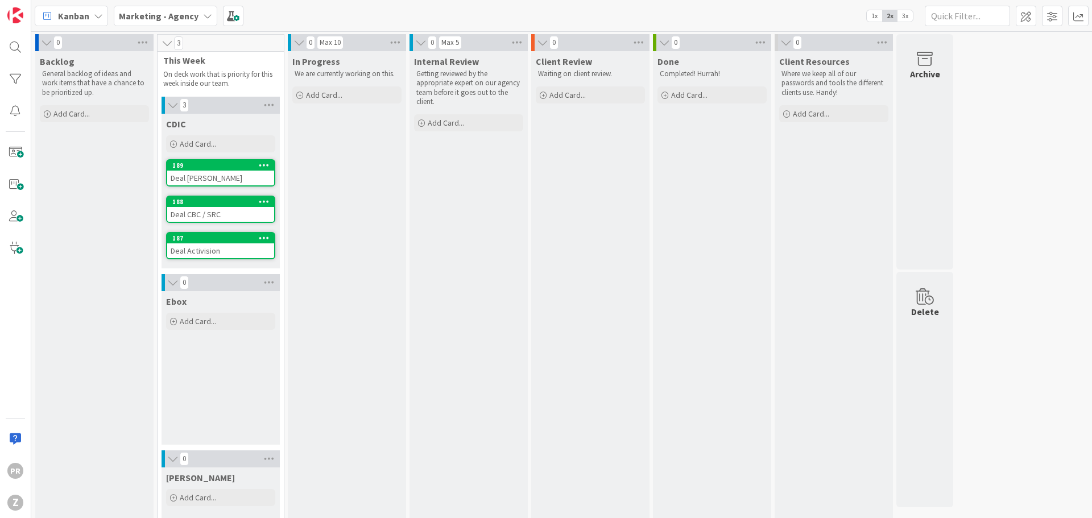
click at [242, 179] on div "Deal [PERSON_NAME]" at bounding box center [220, 178] width 107 height 15
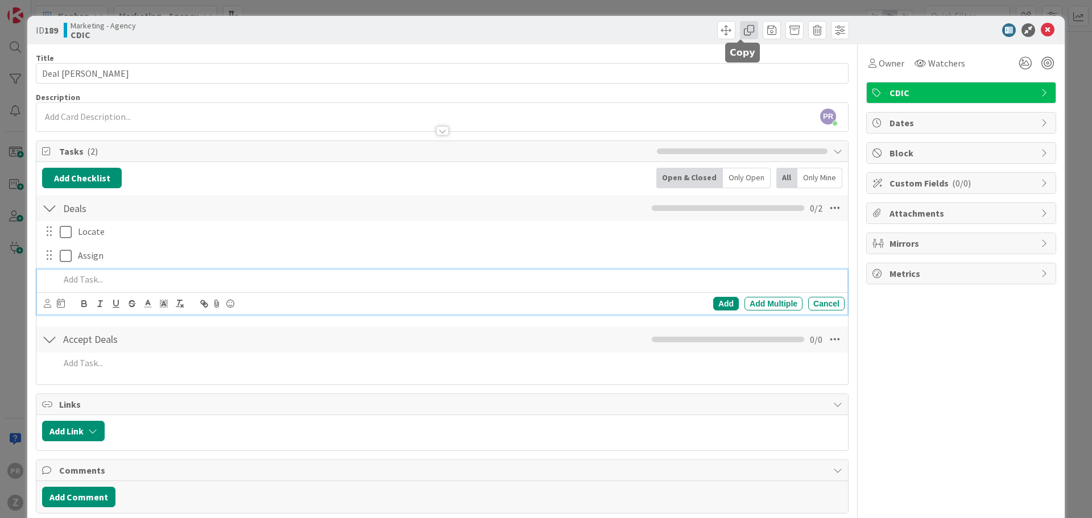
click at [740, 31] on span at bounding box center [749, 30] width 18 height 18
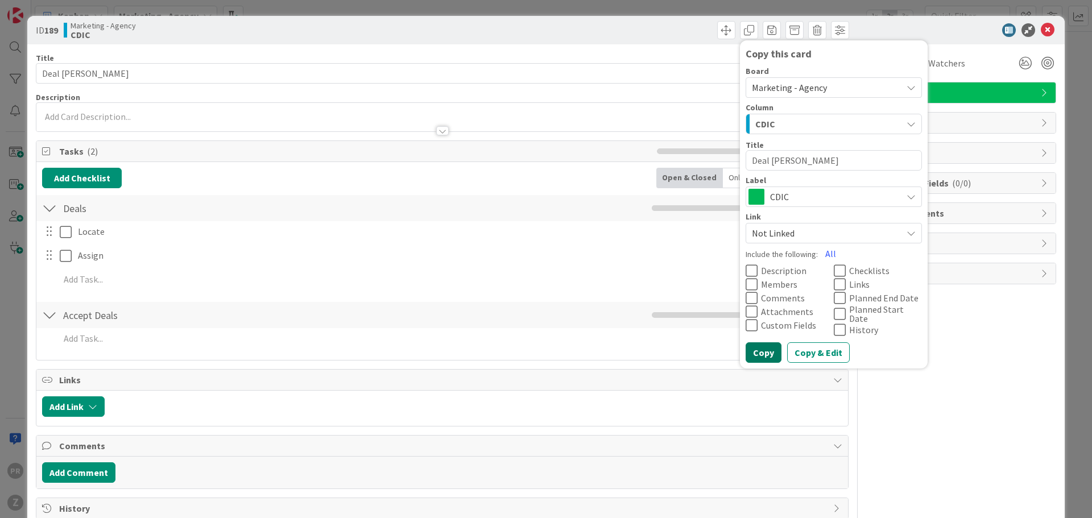
click at [750, 348] on button "Copy" at bounding box center [764, 352] width 36 height 20
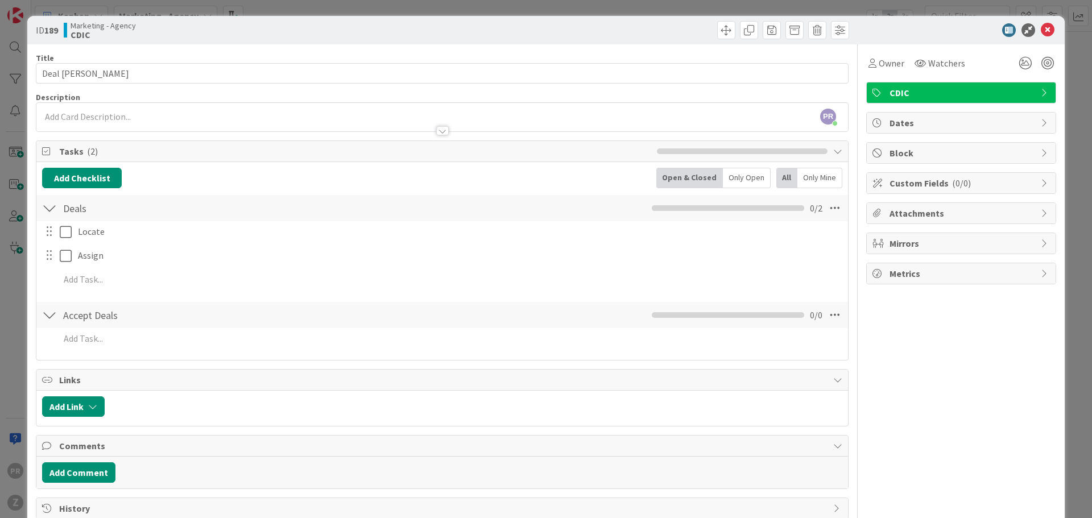
type textarea "x"
click at [1031, 30] on div at bounding box center [955, 30] width 201 height 14
click at [1043, 30] on icon at bounding box center [1048, 30] width 14 height 14
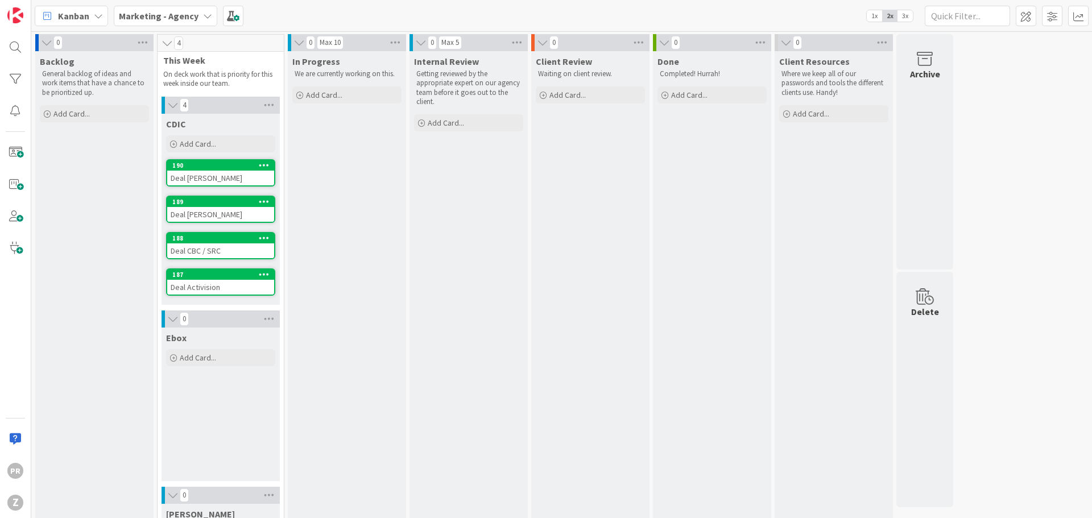
click at [213, 177] on div "Deal [PERSON_NAME]" at bounding box center [220, 178] width 107 height 15
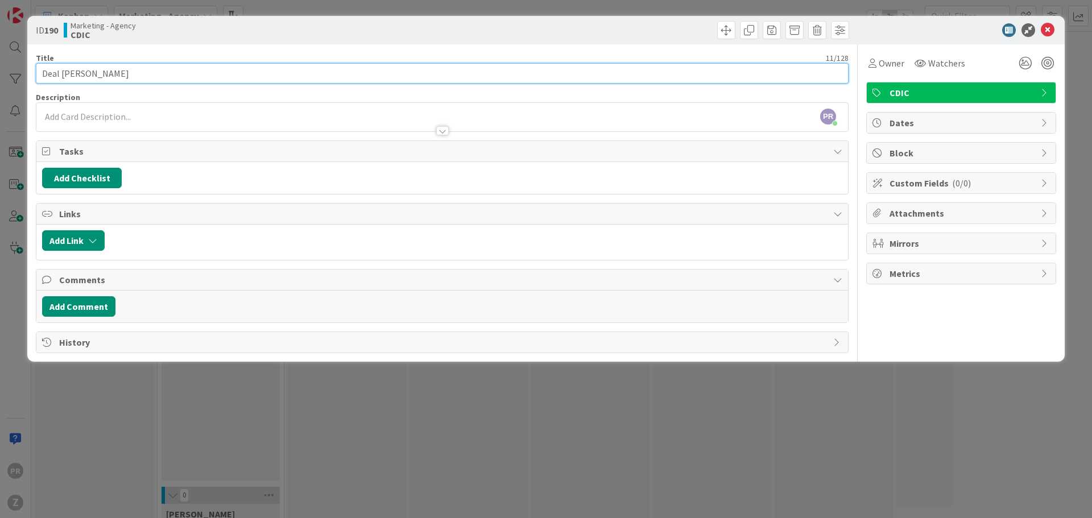
click at [128, 72] on input "Deal [PERSON_NAME]" at bounding box center [442, 73] width 813 height 20
click at [125, 71] on input "Deal [PERSON_NAME]" at bounding box center [442, 73] width 813 height 20
click at [125, 72] on input "Deal [PERSON_NAME]" at bounding box center [442, 73] width 813 height 20
type input "Deal Bell"
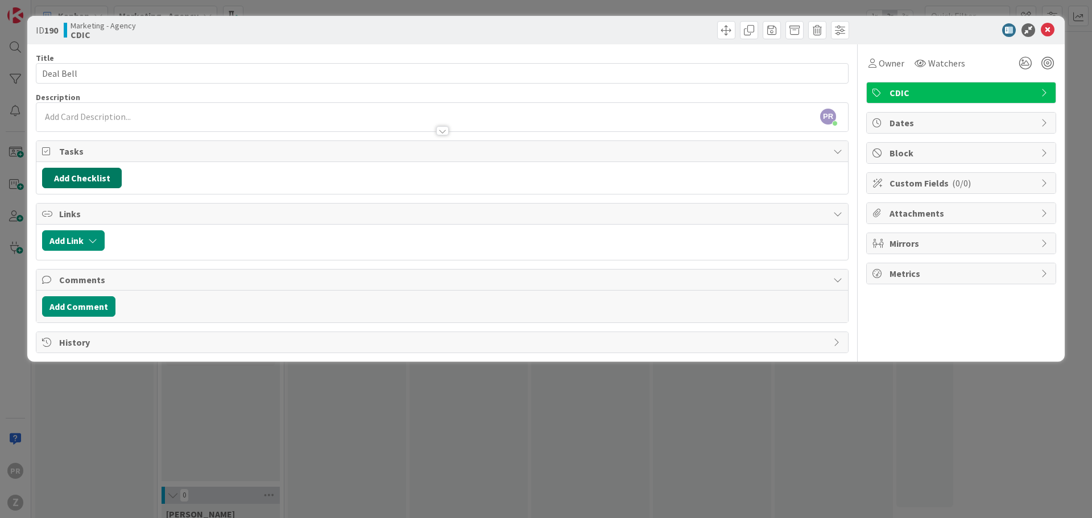
drag, startPoint x: 108, startPoint y: 181, endPoint x: 117, endPoint y: 189, distance: 11.7
click at [109, 189] on div "Add Checklist" at bounding box center [442, 178] width 812 height 32
click at [94, 183] on button "Add Checklist" at bounding box center [82, 178] width 80 height 20
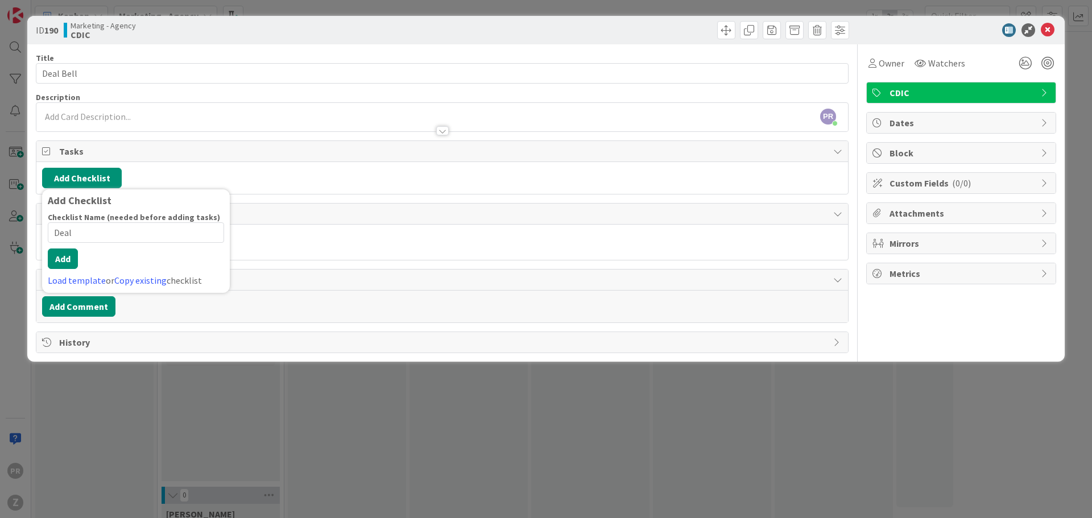
type input "Deals"
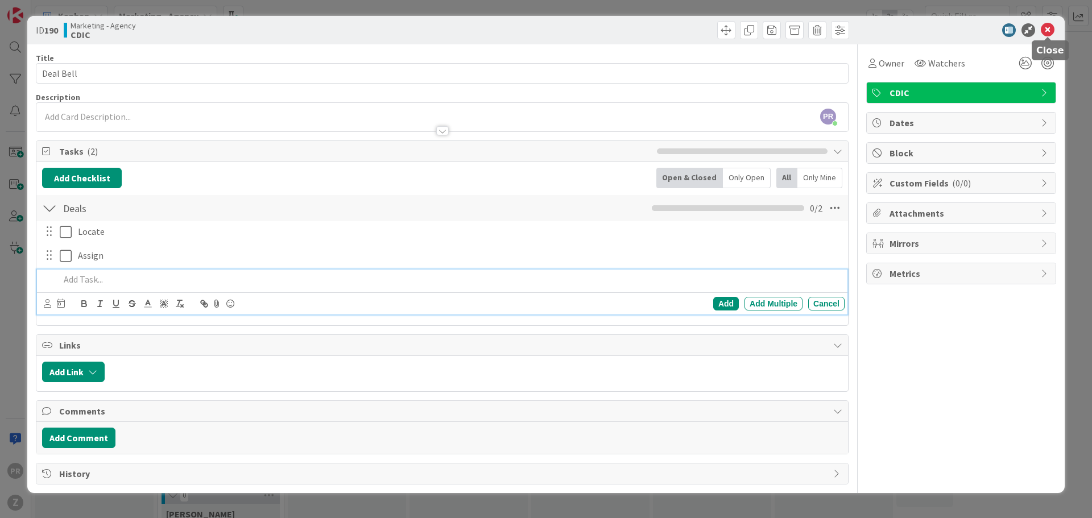
click at [1047, 30] on icon at bounding box center [1048, 30] width 14 height 14
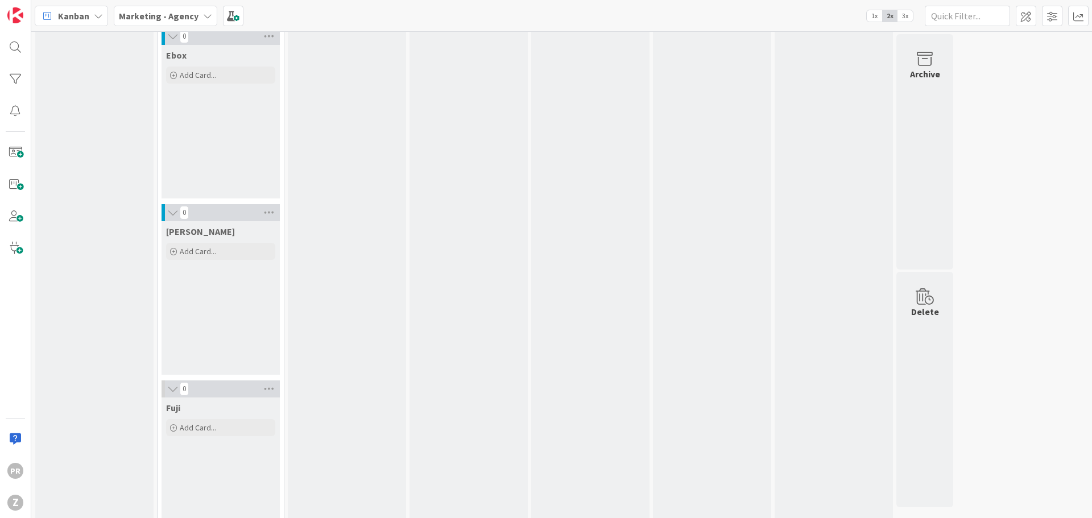
scroll to position [284, 0]
click at [197, 249] on span "Add Card..." at bounding box center [198, 250] width 36 height 10
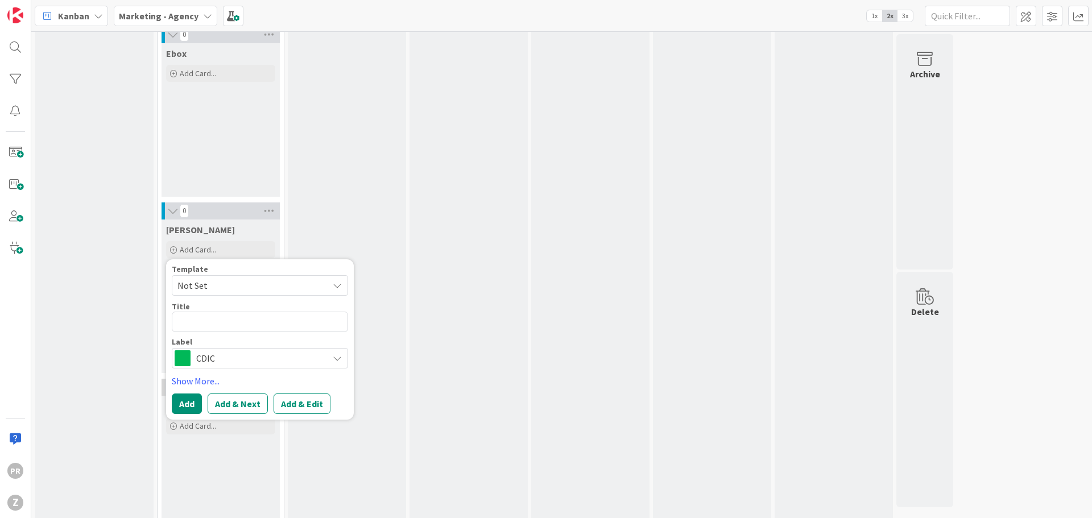
click at [211, 356] on span "CDIC" at bounding box center [259, 358] width 126 height 16
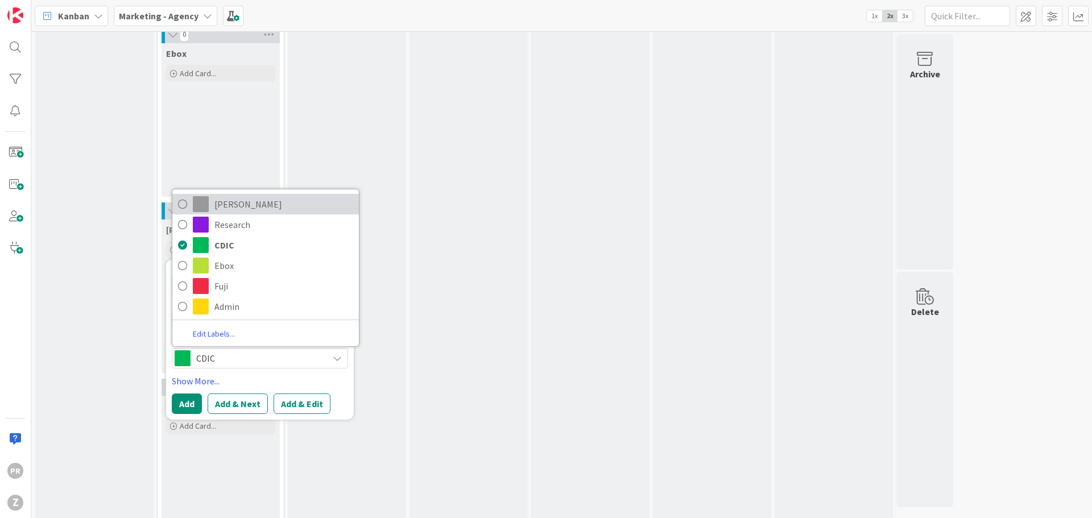
click at [229, 205] on span "[PERSON_NAME]" at bounding box center [283, 204] width 139 height 17
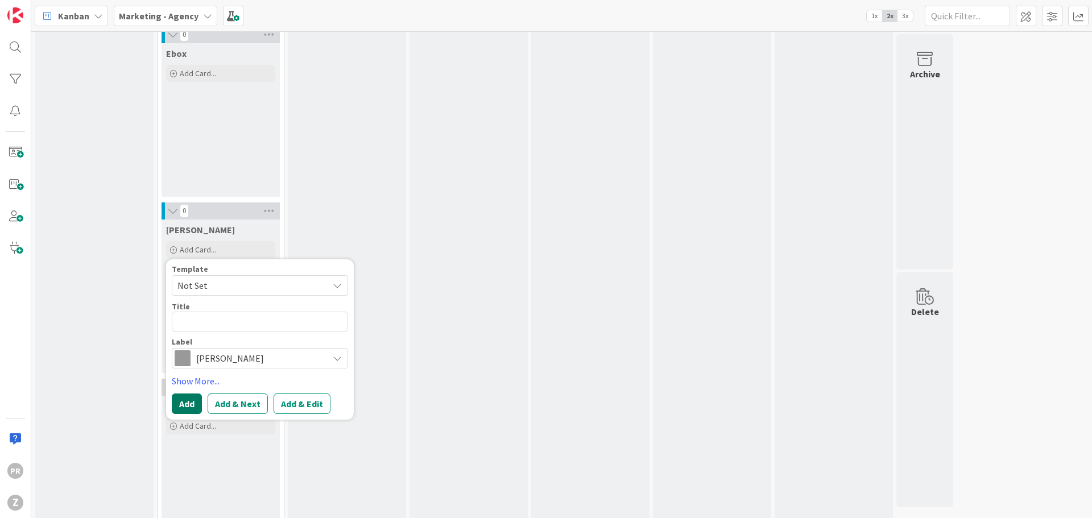
click at [196, 402] on button "Add" at bounding box center [187, 404] width 30 height 20
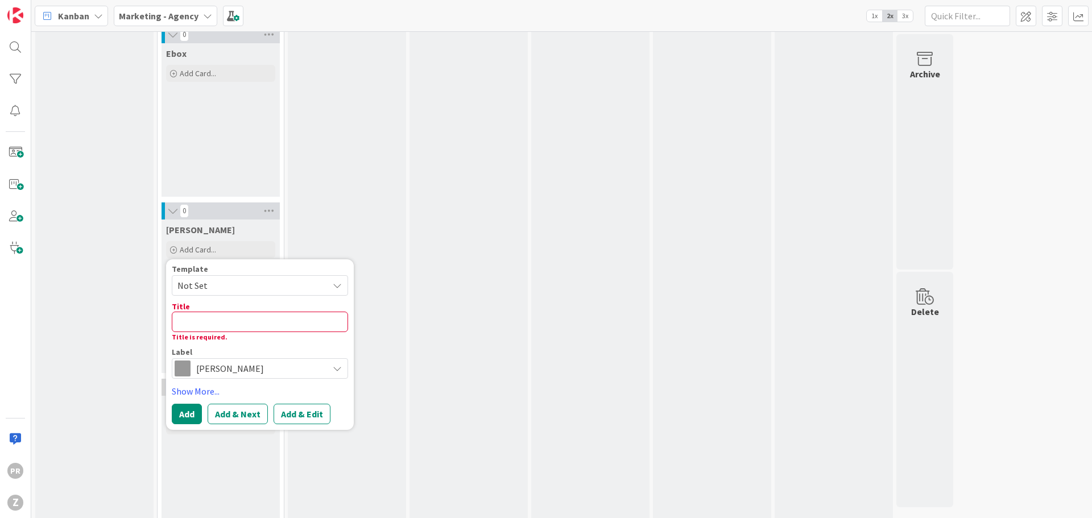
click at [209, 306] on div "Title 0 / 128" at bounding box center [260, 306] width 176 height 10
click at [206, 316] on textarea at bounding box center [260, 322] width 176 height 20
type textarea "x"
type textarea "R"
type textarea "x"
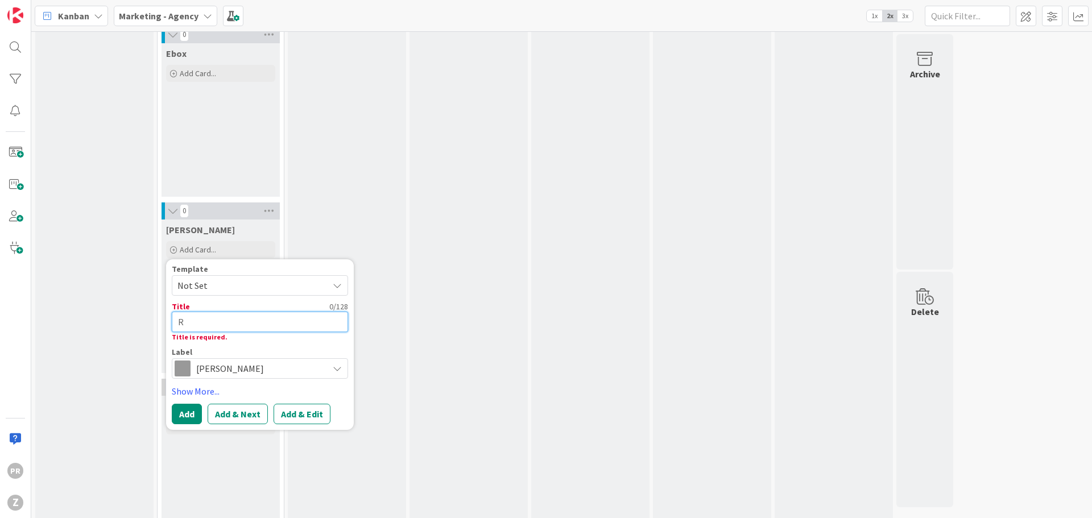
type textarea "Ra"
type textarea "x"
type textarea "Rap"
type textarea "x"
type textarea "[PERSON_NAME]"
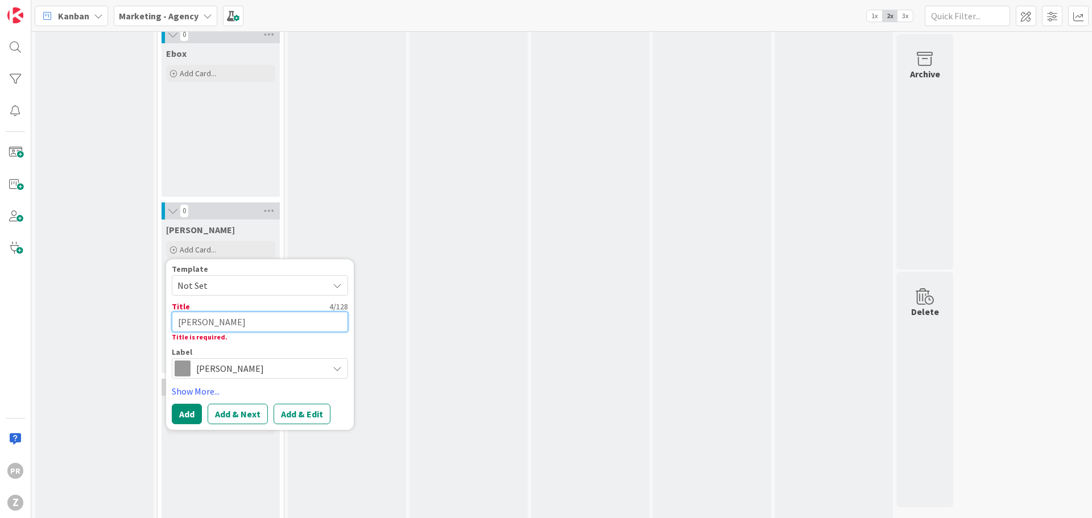
type textarea "x"
type textarea "Rappo"
type textarea "x"
type textarea "Rappot"
type textarea "x"
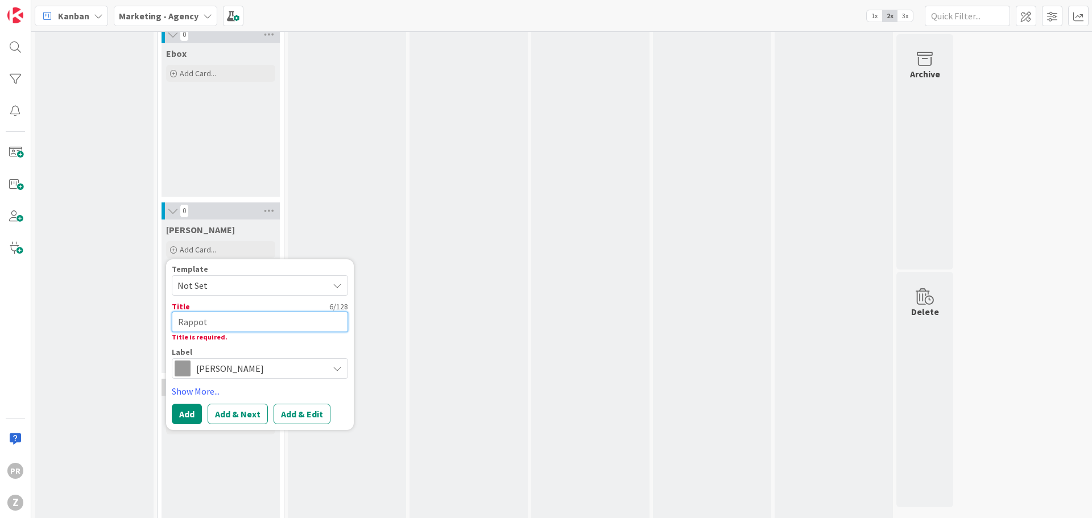
type textarea "Rappo"
type textarea "x"
type textarea "Rappot"
type textarea "x"
type textarea "Rappo"
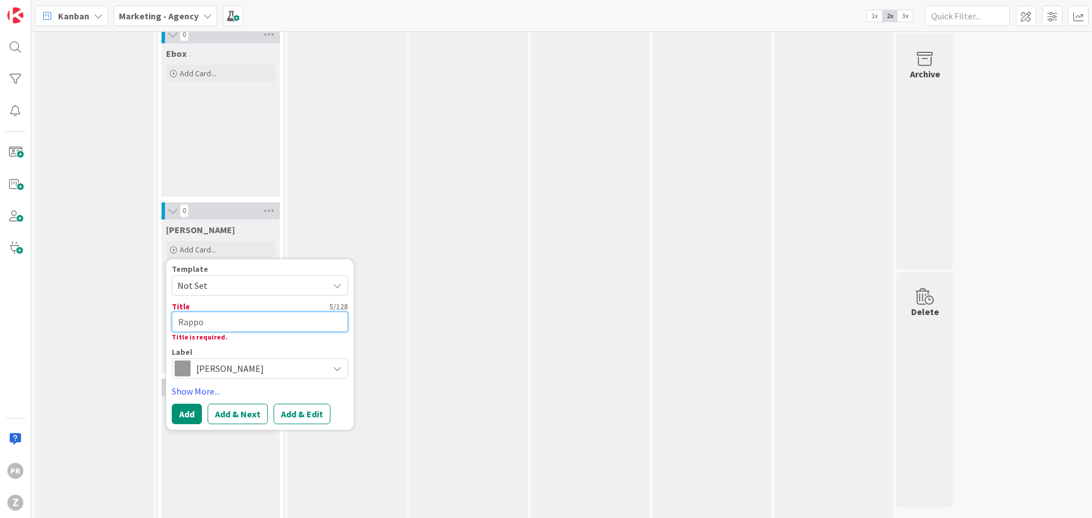
type textarea "x"
type textarea "Rappor"
type textarea "x"
type textarea "Rapport"
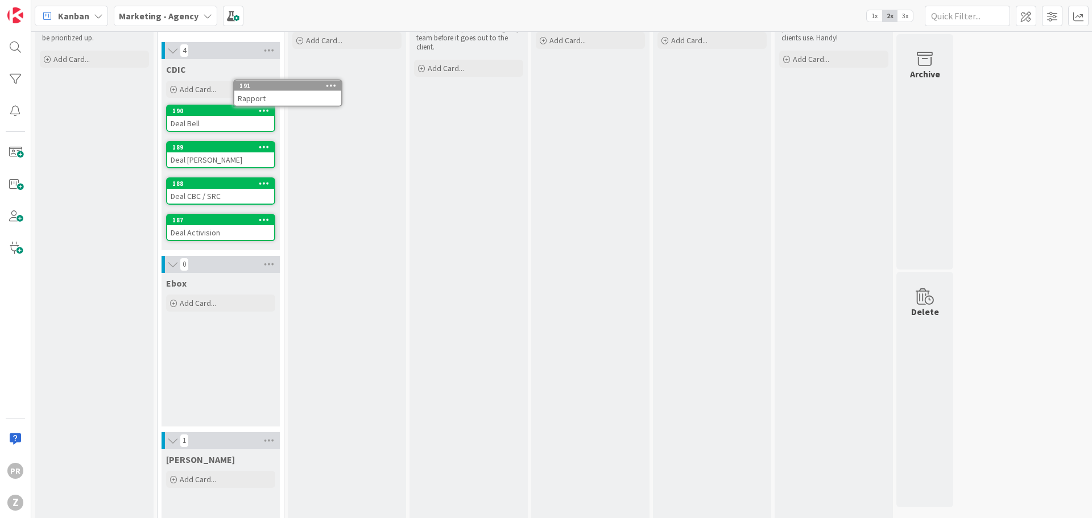
scroll to position [0, 0]
